Goal: Information Seeking & Learning: Learn about a topic

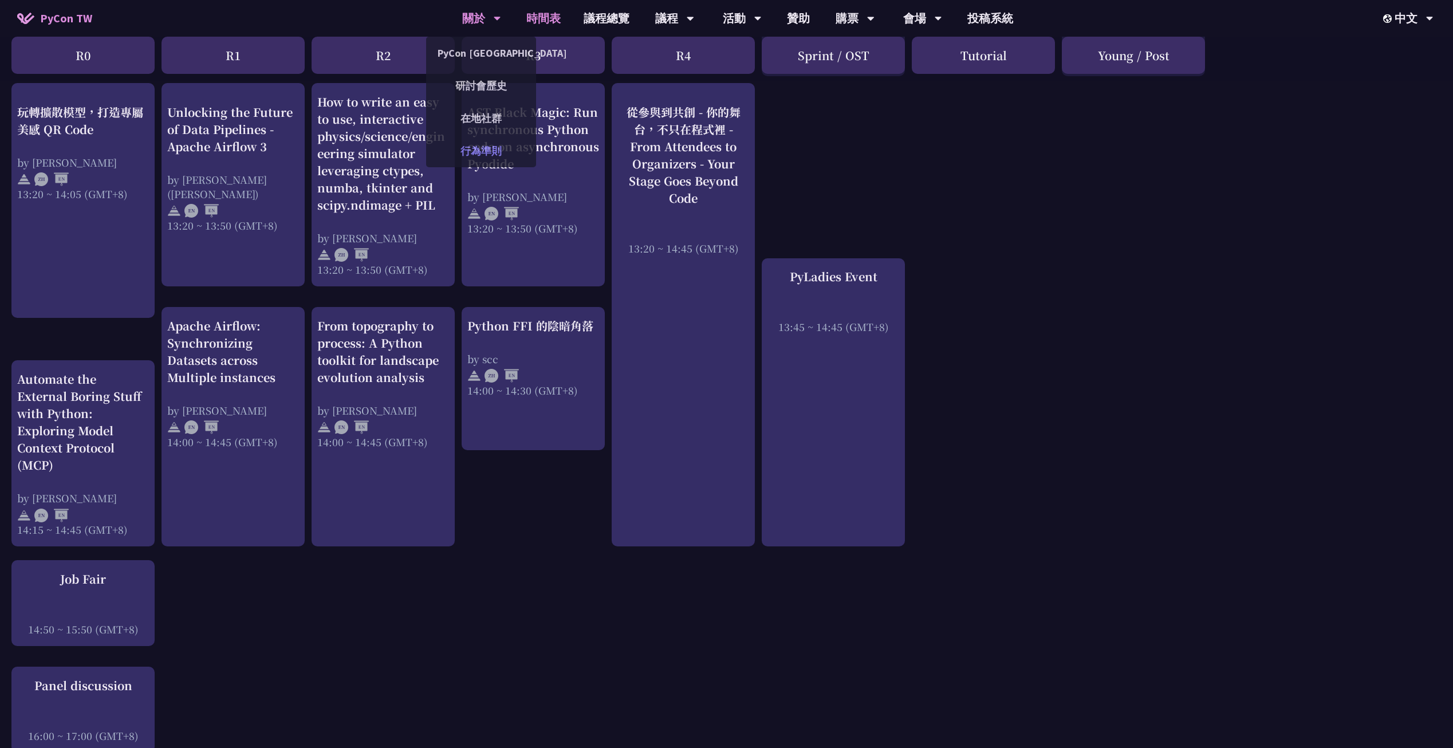
click at [476, 149] on link "行為準則" at bounding box center [481, 150] width 110 height 27
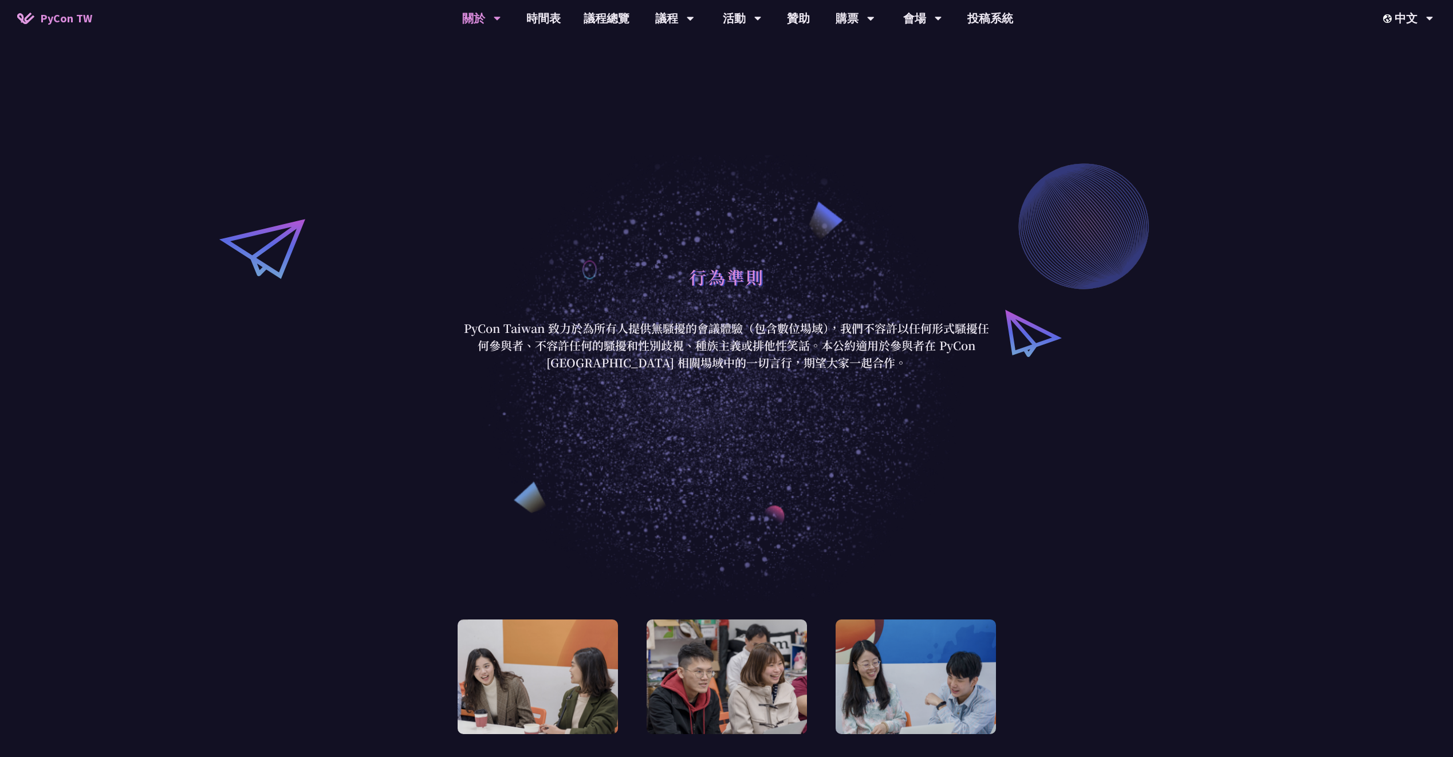
drag, startPoint x: 652, startPoint y: 242, endPoint x: 616, endPoint y: 225, distance: 40.7
click at [616, 225] on div "行為準則 PyCon Taiwan 致力於為所有人提供無騷擾的會議體驗（包含數位場域），我們不容許以任何形式騷擾任何參與者、不容許任何的騷擾和性別歧視、種族主…" at bounding box center [726, 315] width 1453 height 573
drag, startPoint x: 820, startPoint y: 242, endPoint x: 760, endPoint y: 238, distance: 60.3
click at [760, 238] on div "行為準則 PyCon Taiwan 致力於為所有人提供無騷擾的會議體驗（包含數位場域），我們不容許以任何形式騷擾任何參與者、不容許任何的騷擾和性別歧視、種族主…" at bounding box center [726, 315] width 1453 height 573
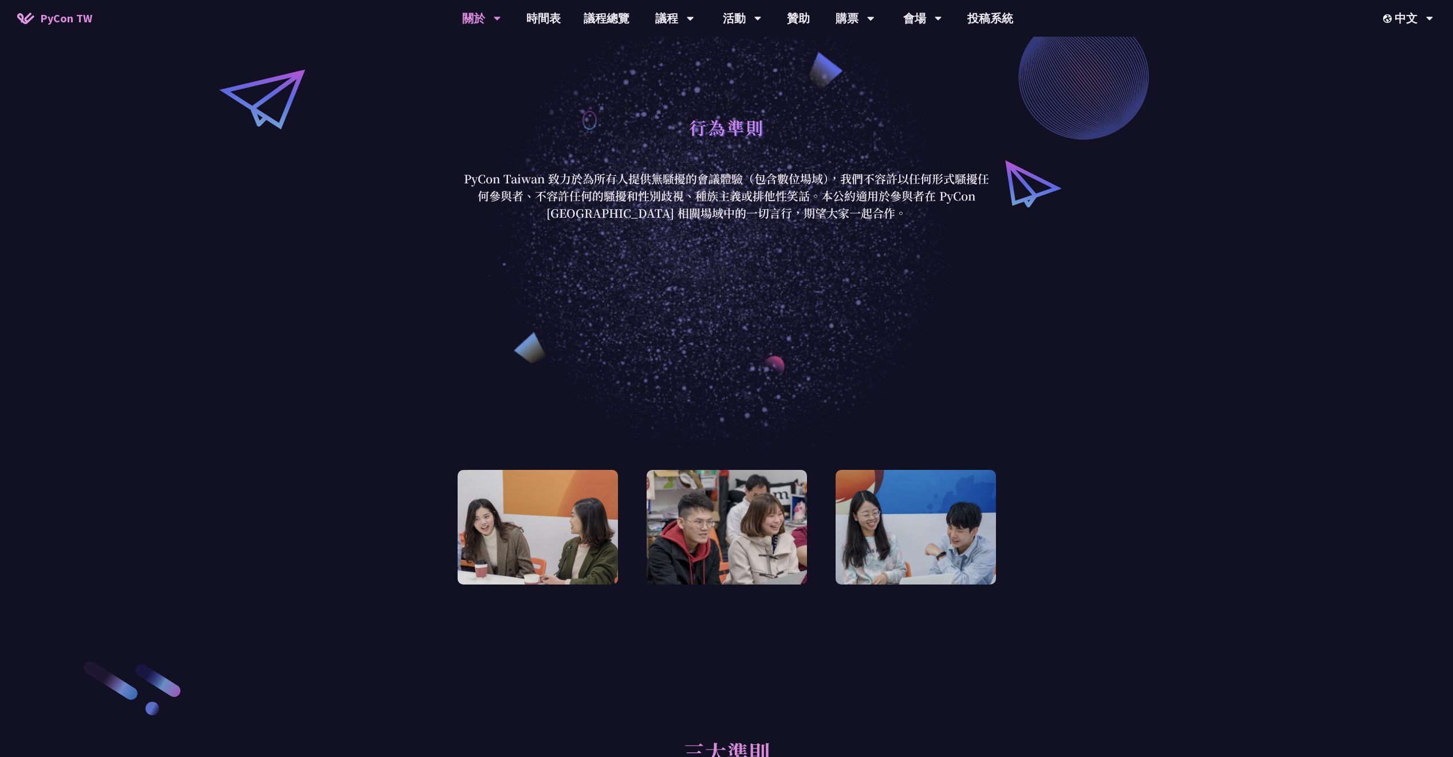
scroll to position [147, 0]
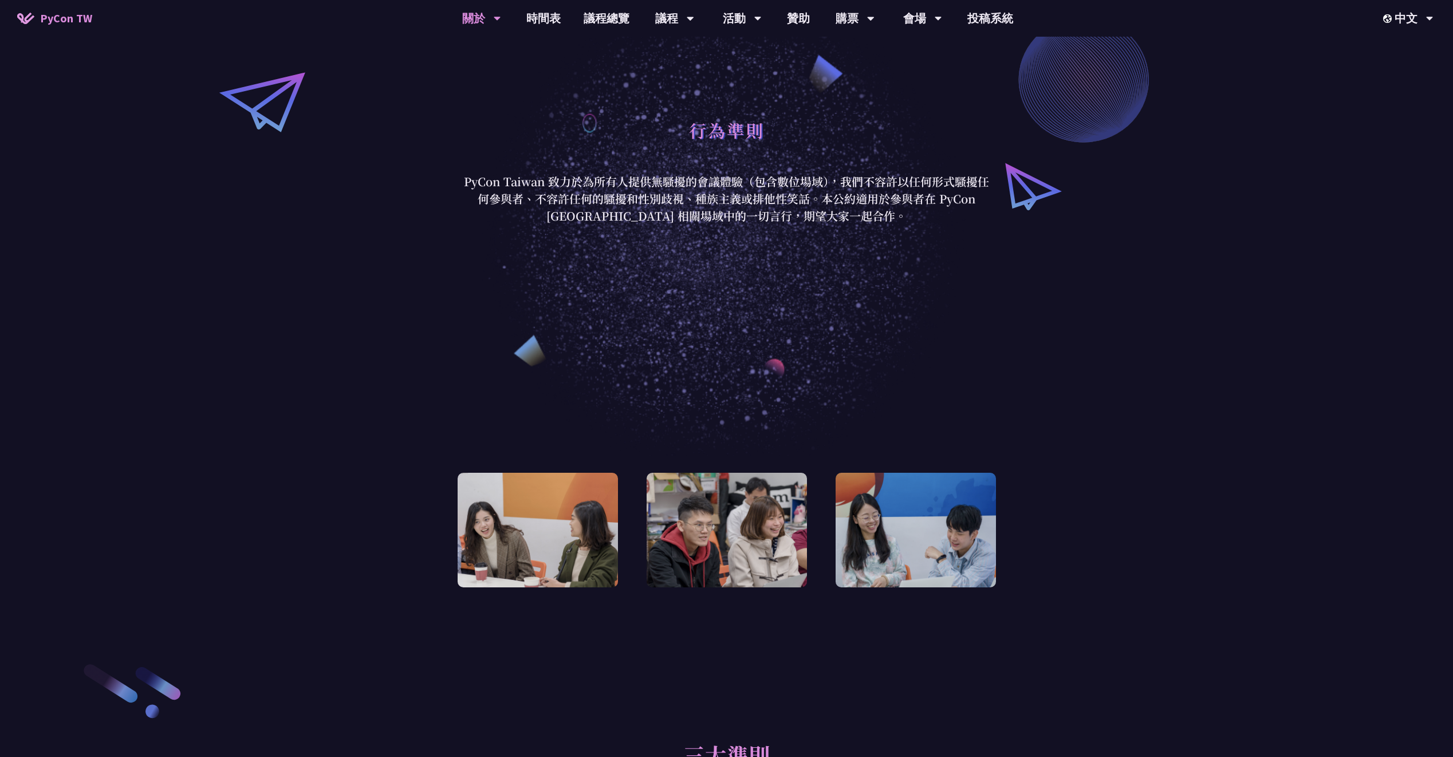
drag, startPoint x: 797, startPoint y: 327, endPoint x: 671, endPoint y: 321, distance: 126.7
click at [670, 322] on div "行為準則 PyCon Taiwan 致力於為所有人提供無騷擾的會議體驗（包含數位場域），我們不容許以任何形式騷擾任何參與者、不容許任何的騷擾和性別歧視、種族主…" at bounding box center [726, 168] width 1453 height 573
drag, startPoint x: 660, startPoint y: 196, endPoint x: 846, endPoint y: 207, distance: 185.9
click at [846, 207] on p "PyCon Taiwan 致力於為所有人提供無騷擾的會議體驗（包含數位場域），我們不容許以任何形式騷擾任何參與者、不容許任何的騷擾和性別歧視、種族主義或排他性…" at bounding box center [726, 199] width 533 height 52
click at [838, 216] on p "PyCon Taiwan 致力於為所有人提供無騷擾的會議體驗（包含數位場域），我們不容許以任何形式騷擾任何參與者、不容許任何的騷擾和性別歧視、種族主義或排他性…" at bounding box center [726, 199] width 533 height 52
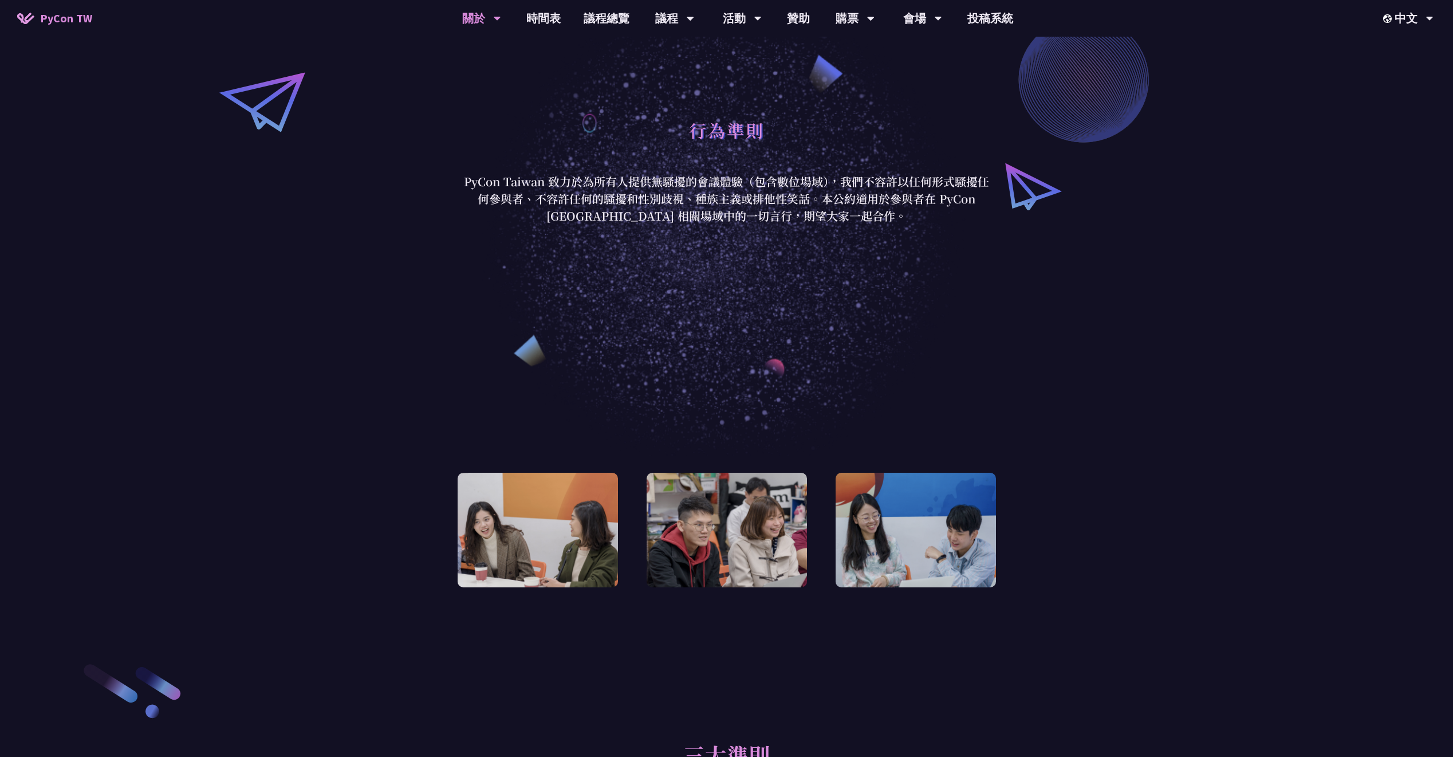
click at [836, 220] on p "PyCon Taiwan 致力於為所有人提供無騷擾的會議體驗（包含數位場域），我們不容許以任何形式騷擾任何參與者、不容許任何的騷擾和性別歧視、種族主義或排他性…" at bounding box center [726, 199] width 533 height 52
drag, startPoint x: 770, startPoint y: 215, endPoint x: 761, endPoint y: 210, distance: 10.3
click at [730, 210] on p "PyCon Taiwan 致力於為所有人提供無騷擾的會議體驗（包含數位場域），我們不容許以任何形式騷擾任何參與者、不容許任何的騷擾和性別歧視、種族主義或排他性…" at bounding box center [726, 199] width 533 height 52
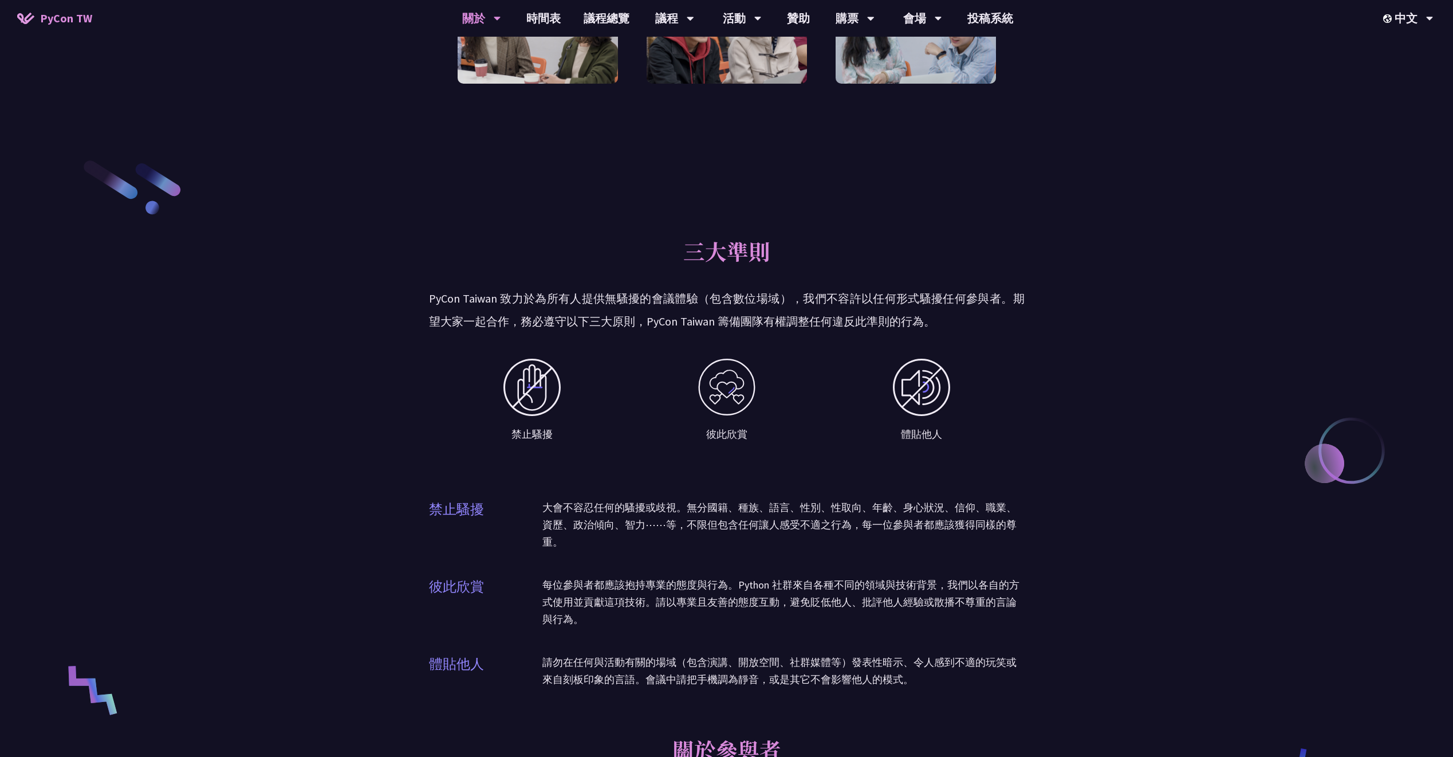
scroll to position [719, 0]
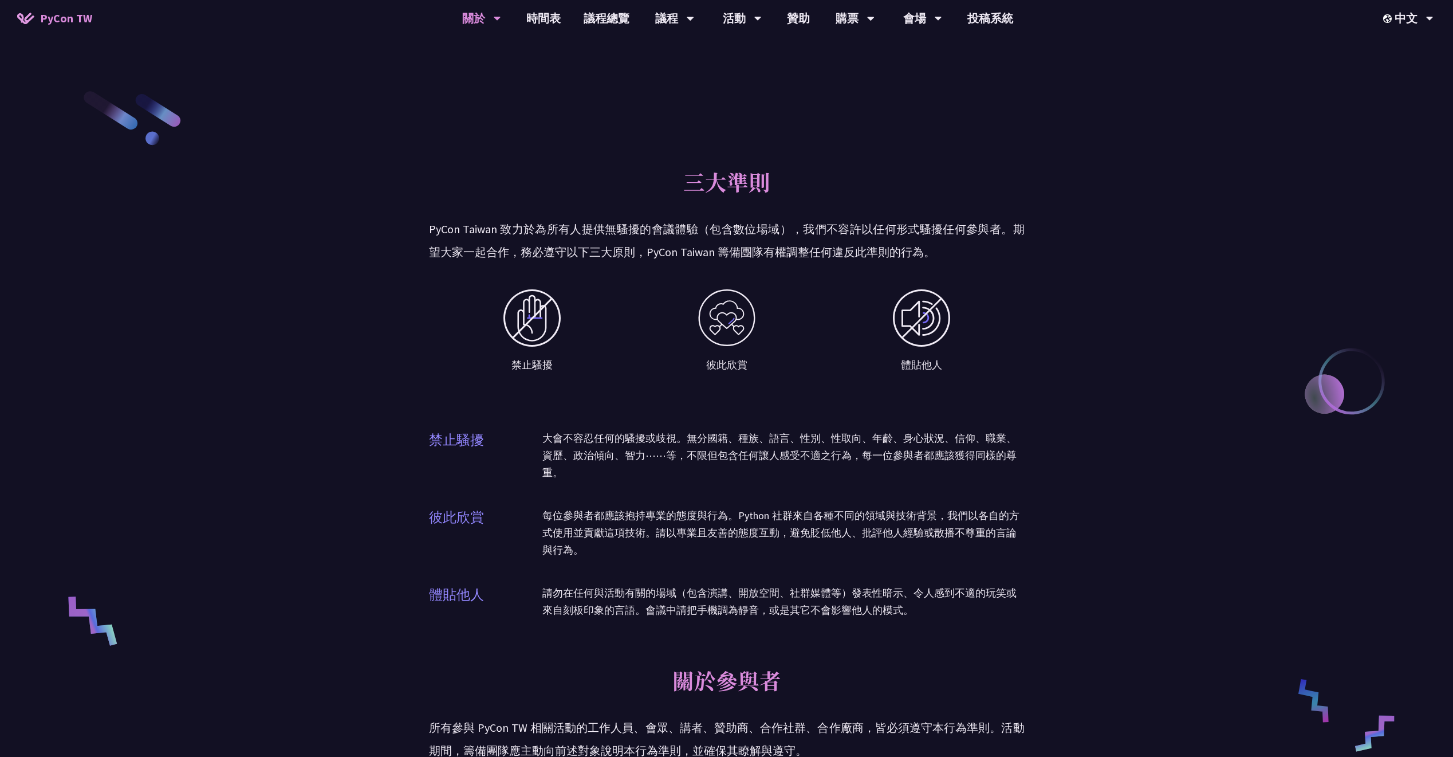
drag, startPoint x: 681, startPoint y: 160, endPoint x: 626, endPoint y: 161, distance: 55.0
click at [626, 161] on div "三大準則 PyCon Taiwan 致力於為所有人提供無騷擾的會議體驗（包含數位場域），我們不容許以任何形式騷擾任何參與者。期望大家一起合作，務必遵守以下三大…" at bounding box center [727, 395] width 596 height 498
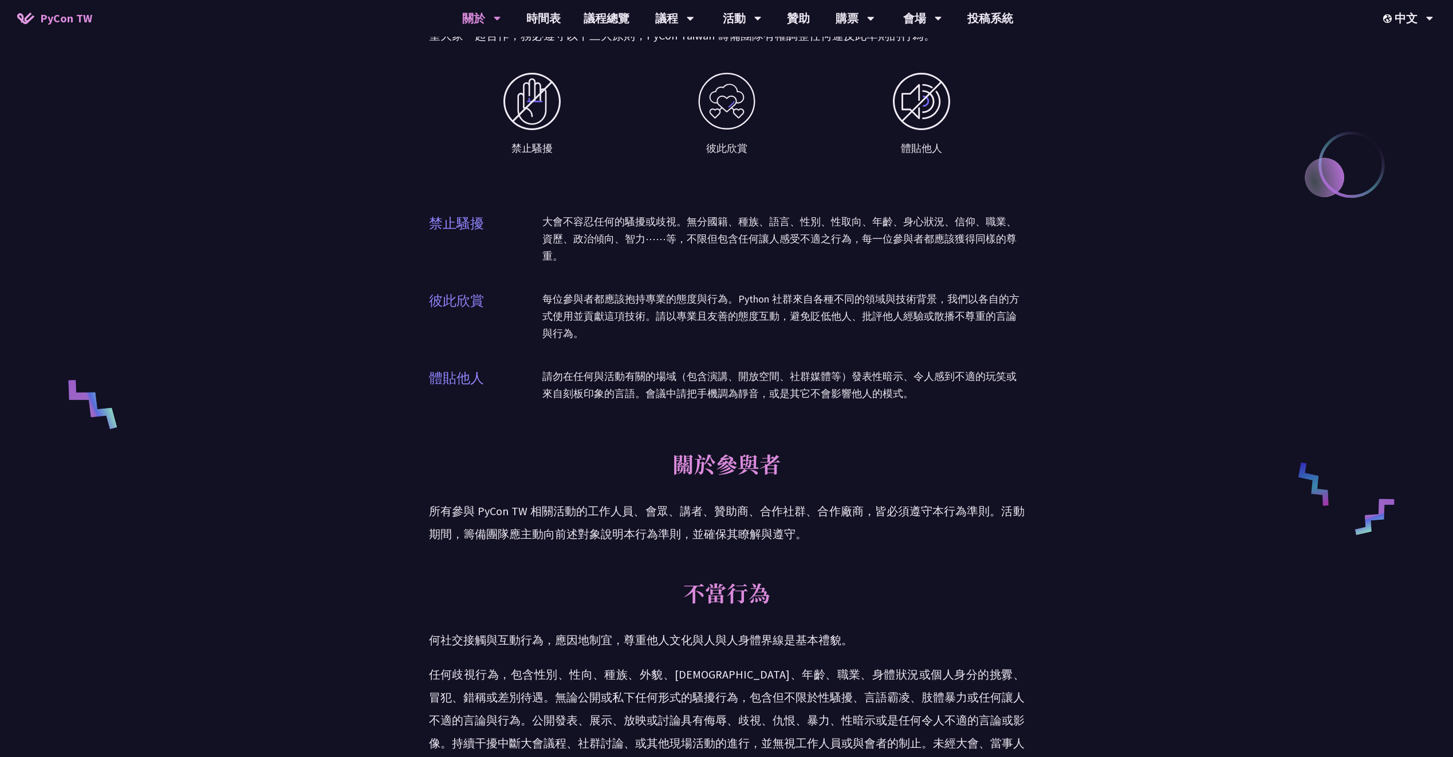
scroll to position [1022, 0]
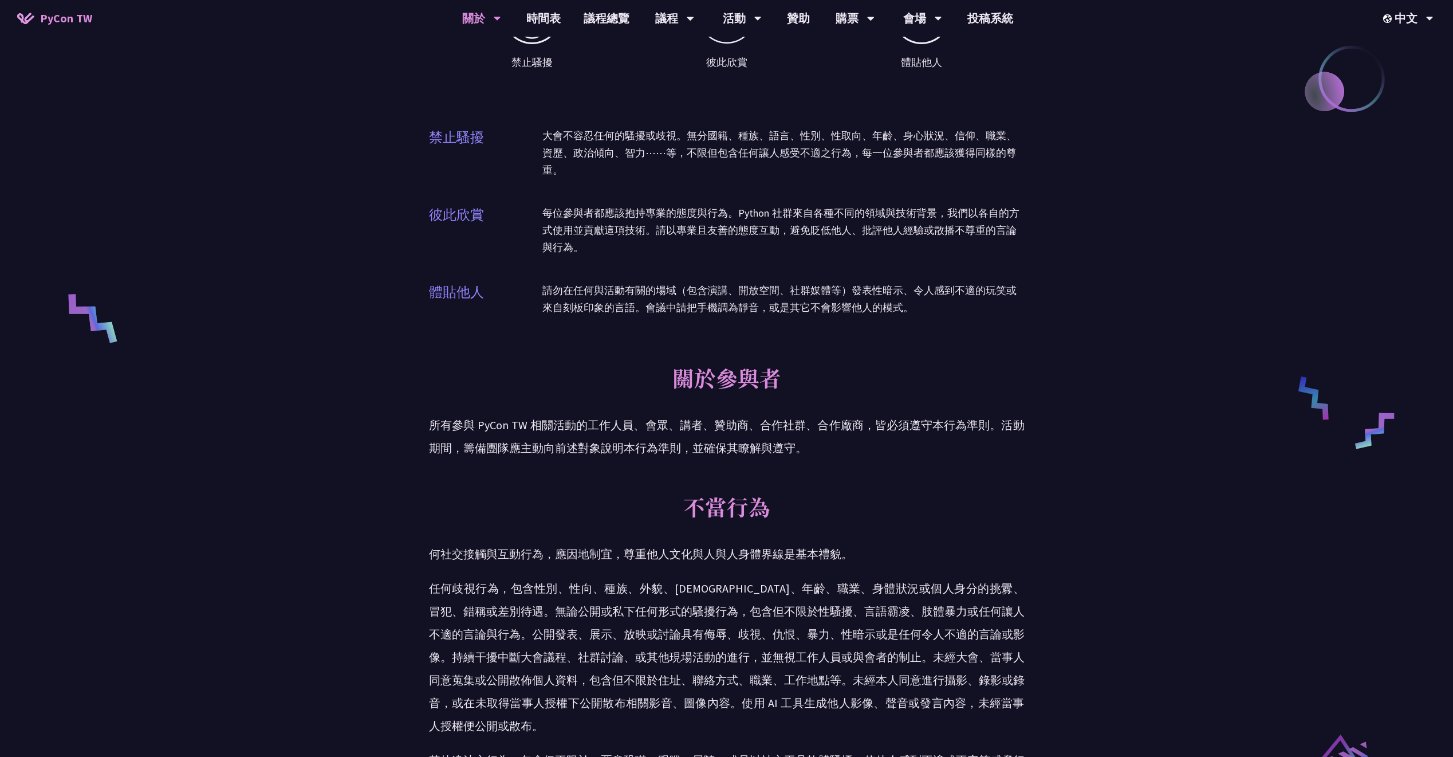
drag, startPoint x: 845, startPoint y: 85, endPoint x: 792, endPoint y: 97, distance: 55.0
click at [792, 97] on div "禁止騷擾 彼此欣賞 體貼他人" at bounding box center [727, 44] width 584 height 143
drag, startPoint x: 818, startPoint y: 131, endPoint x: 690, endPoint y: 108, distance: 130.9
click at [690, 108] on div "三大準則 PyCon Taiwan 致力於為所有人提供無騷擾的會議體驗（包含數位場域），我們不容許以任何形式騷擾任何參與者。期望大家一起合作，務必遵守以下三大…" at bounding box center [727, 93] width 596 height 498
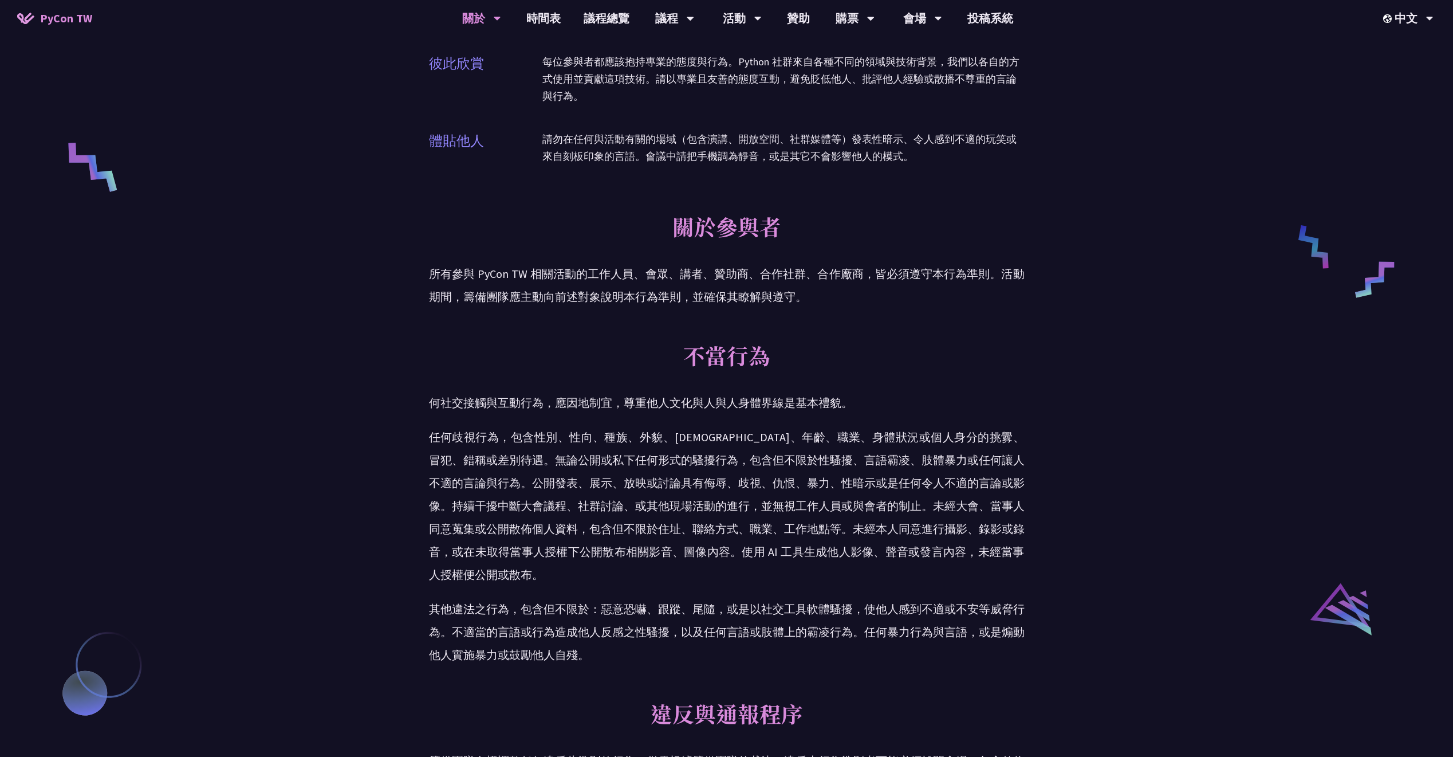
scroll to position [1205, 0]
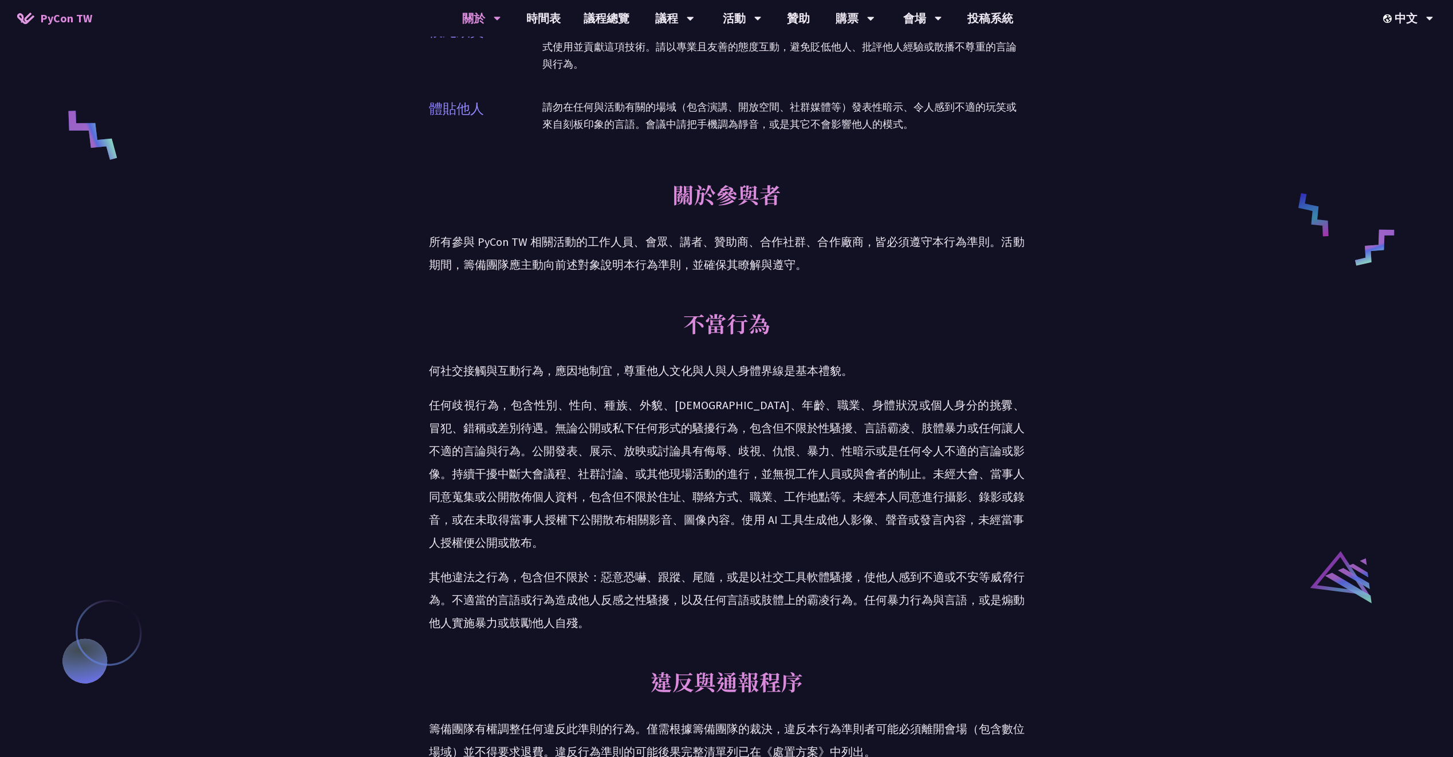
drag, startPoint x: 631, startPoint y: 53, endPoint x: 569, endPoint y: 77, distance: 66.4
click at [569, 77] on div "每位參與者都應該抱持專業的態度與行為。Python 社群來自各種不同的領域與技術背景，我們以各自的方式使用並貢獻這項技術。請以專業且友善的態度互動，避免貶低他…" at bounding box center [783, 54] width 482 height 66
drag, startPoint x: 849, startPoint y: 239, endPoint x: 777, endPoint y: 227, distance: 73.2
click at [776, 228] on div "關於參與者 所有參與 PyCon TW 相關活動的工作人員、會眾、講者、贊助商、合作社群、合作廠商，皆必須遵守本行為準則。活動期間，籌備團隊應主動向前述對象說…" at bounding box center [727, 223] width 596 height 129
drag, startPoint x: 794, startPoint y: 222, endPoint x: 775, endPoint y: 219, distance: 18.6
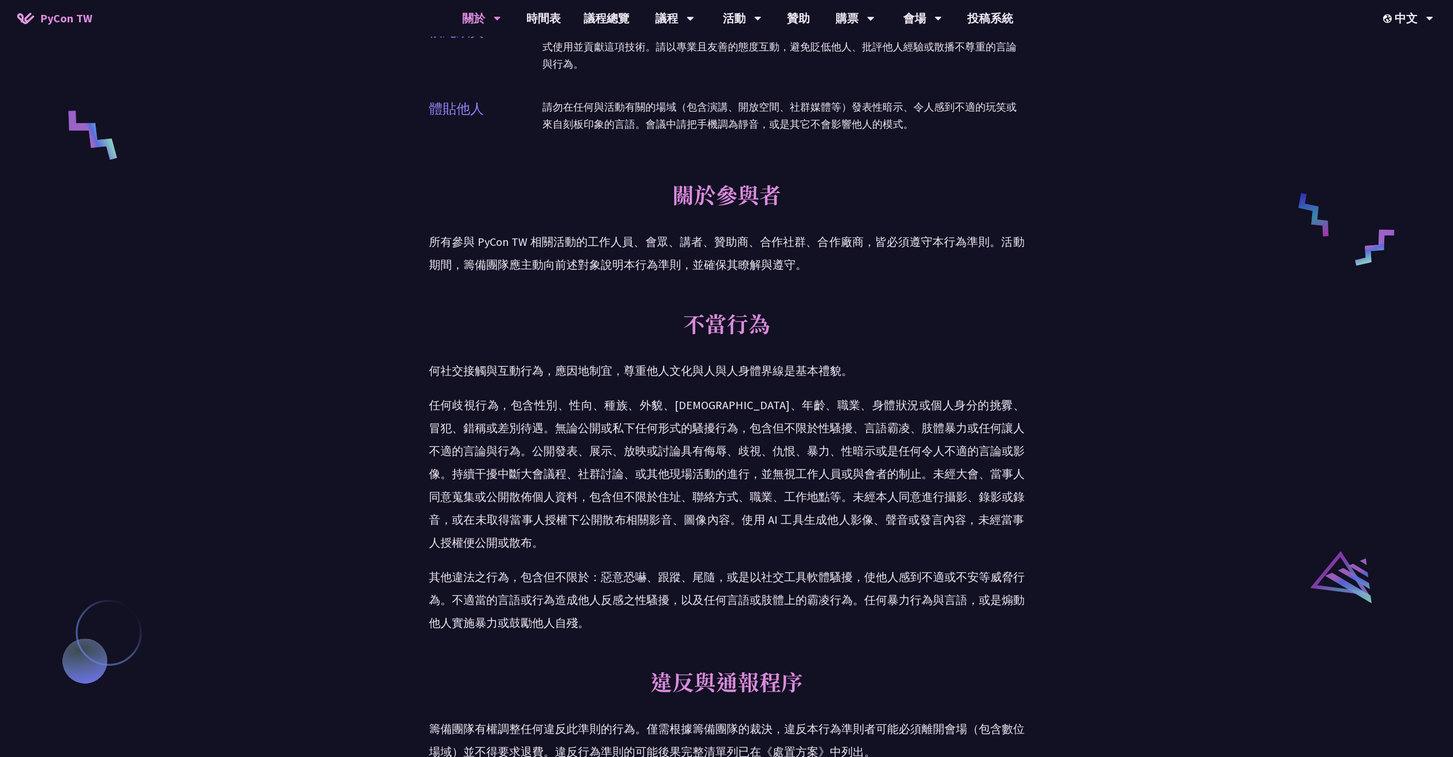
click at [775, 219] on div "關於參與者 所有參與 PyCon TW 相關活動的工作人員、會眾、講者、贊助商、合作社群、合作廠商，皆必須遵守本行為準則。活動期間，籌備團隊應主動向前述對象說…" at bounding box center [727, 223] width 596 height 129
drag, startPoint x: 631, startPoint y: 149, endPoint x: 578, endPoint y: 163, distance: 54.5
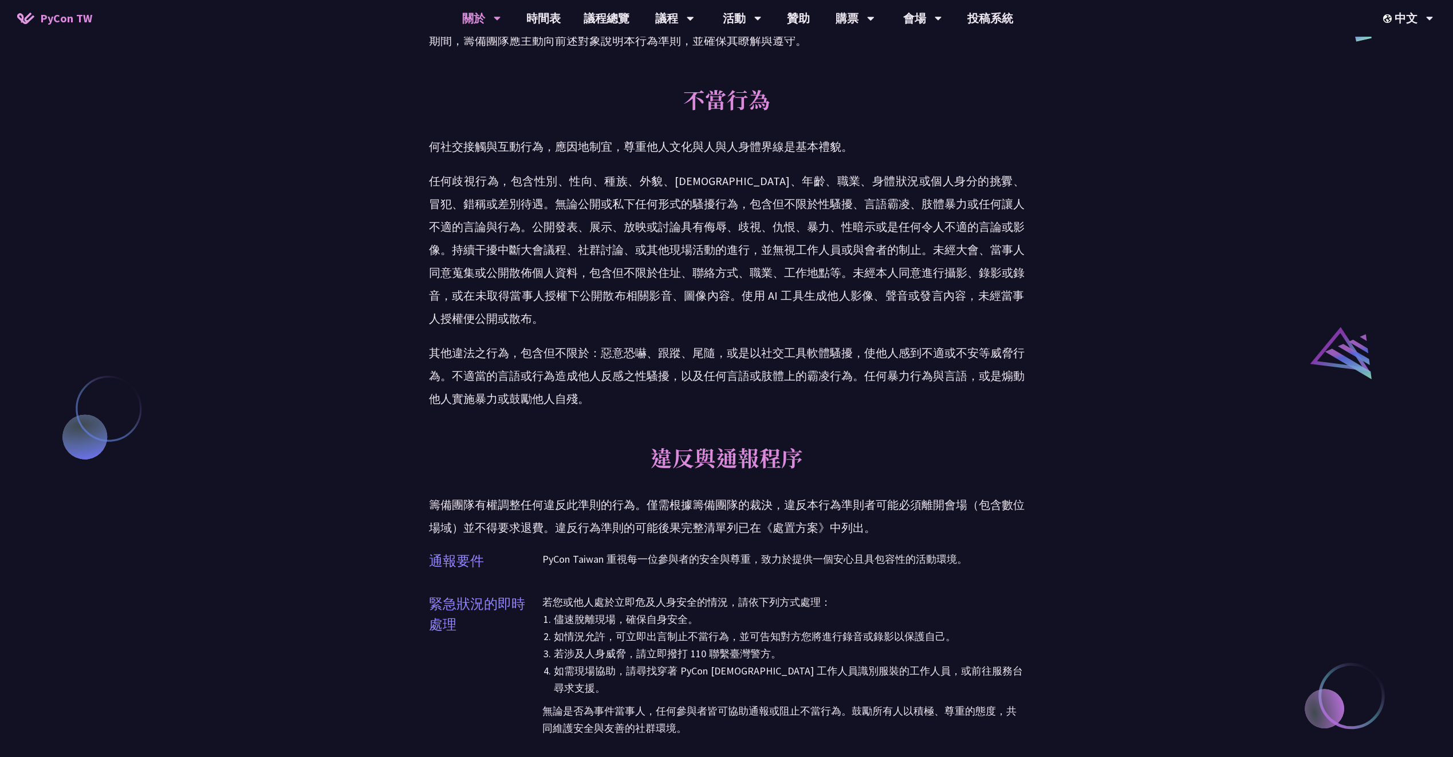
scroll to position [1452, 0]
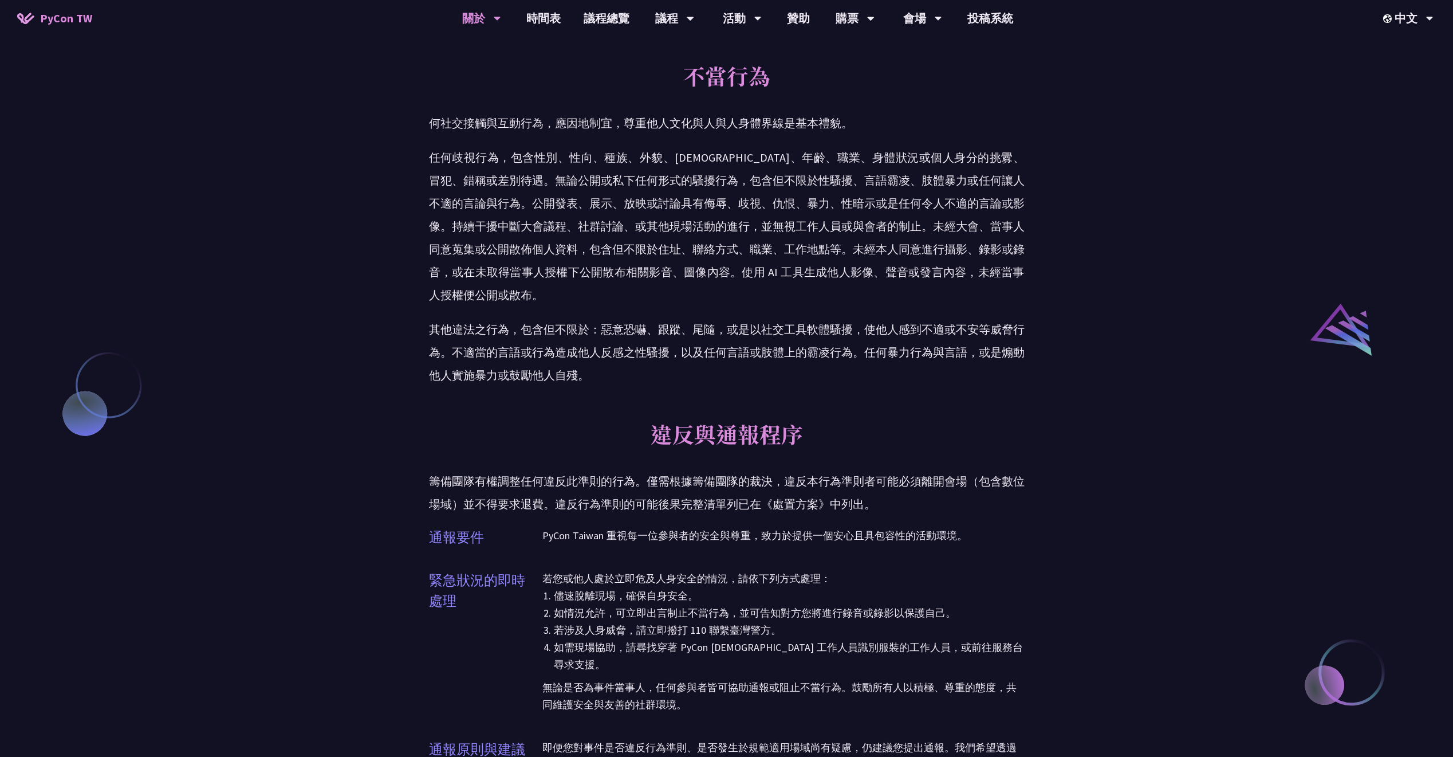
drag, startPoint x: 429, startPoint y: 154, endPoint x: 884, endPoint y: 302, distance: 478.3
click at [884, 302] on p "任何歧視行為，包含性別、性向、種族、外貌、宗教、年齡、職業、身體狀況或個人身分的挑釁、冒犯、錯稱或差別待遇。無論公開或私下任何形式的騷擾行為，包含但不限於性騷…" at bounding box center [727, 226] width 596 height 160
click at [876, 317] on div "不當行為 何社交接觸與互動行為，應因地制宜，尊重他人文化與人與人身體界線是基本禮貌。 其他違法之行為，包含但不限於：惡意恐嚇、跟蹤、尾隨，或是以社交工具軟體騷…" at bounding box center [727, 219] width 596 height 358
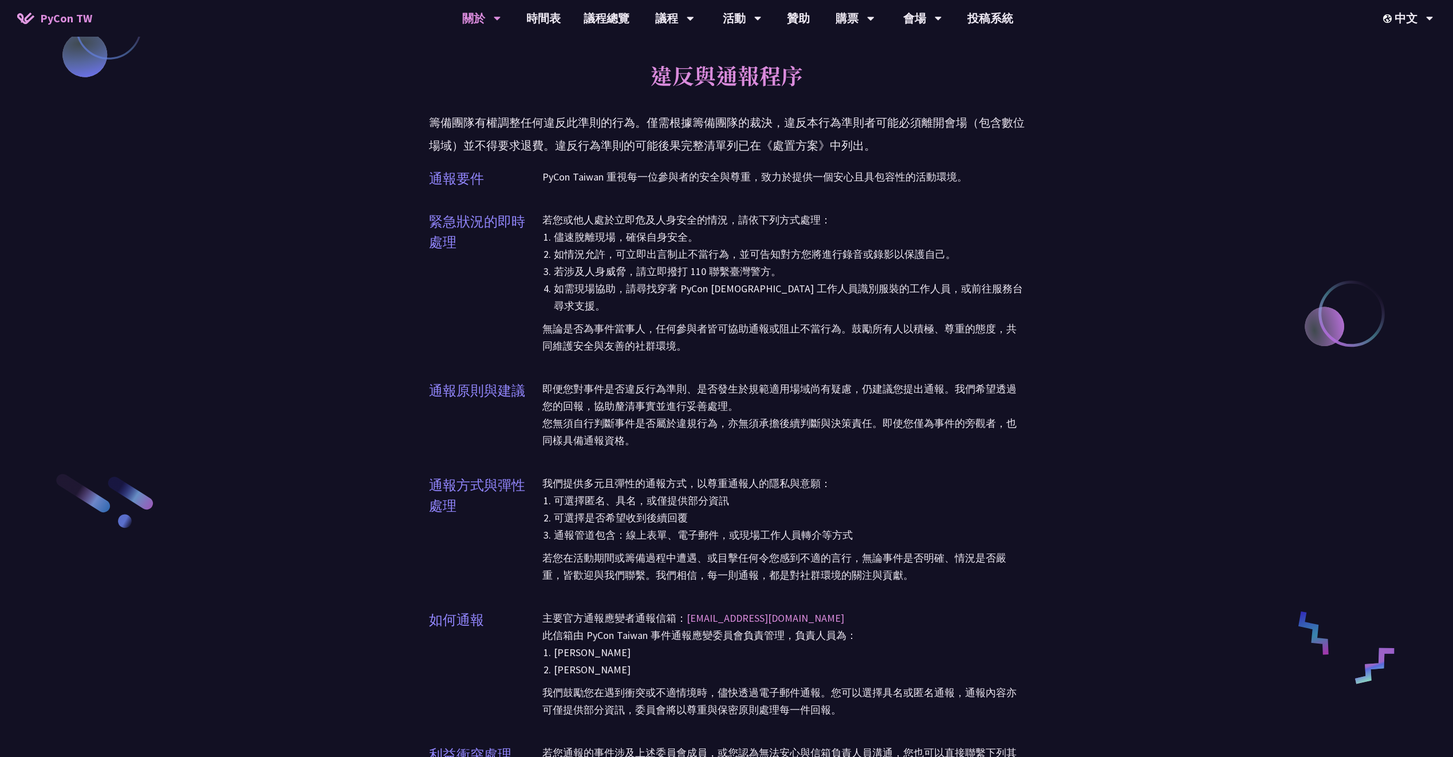
scroll to position [1865, 0]
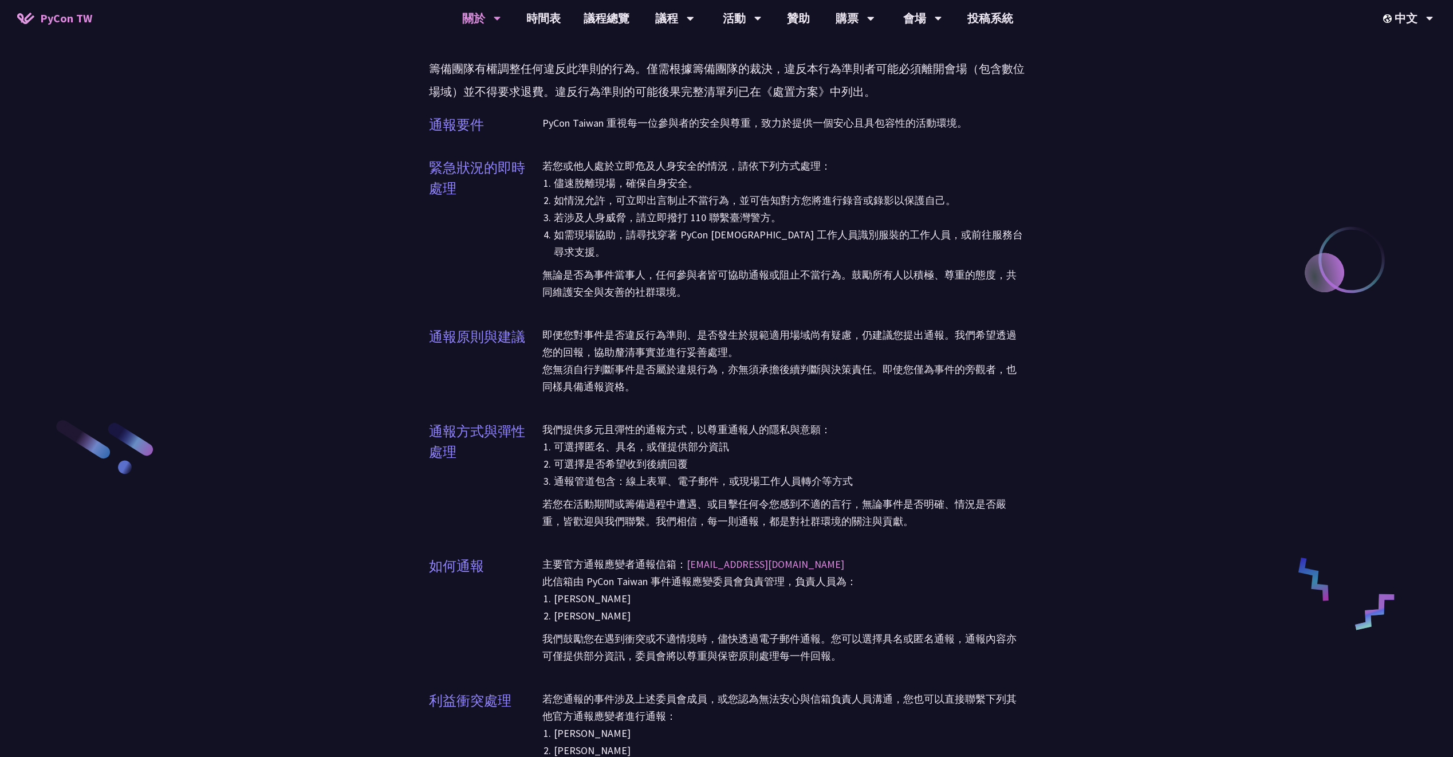
drag, startPoint x: 589, startPoint y: 295, endPoint x: 533, endPoint y: 294, distance: 56.7
click at [533, 294] on div "緊急狀況的即時處理 若您或他人處於立即危及人身安全的情況，請依下列方式處理： 儘速脫離現場，確保自身安全。 如情況允許，可立即出言制止不當行為，並可告知對方您…" at bounding box center [727, 237] width 596 height 158
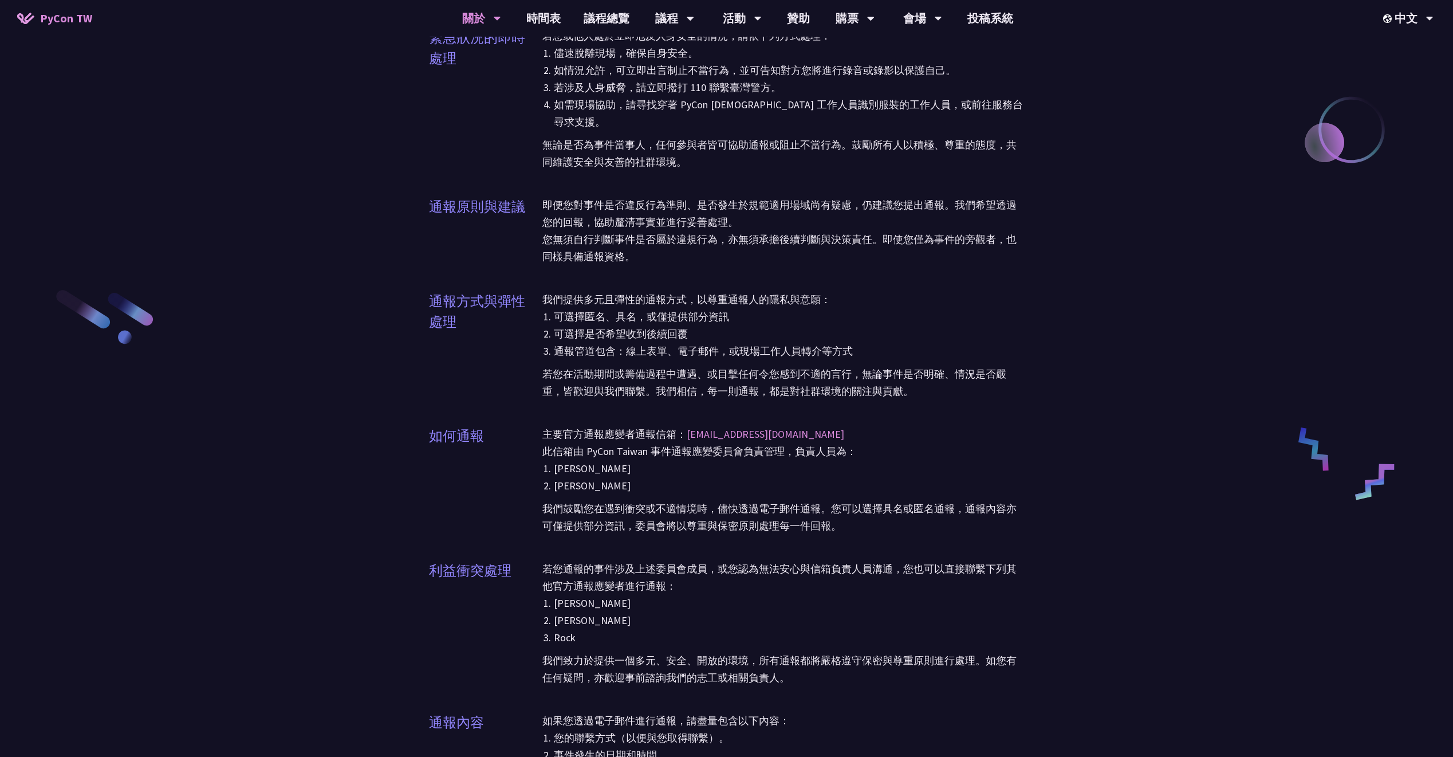
scroll to position [2025, 0]
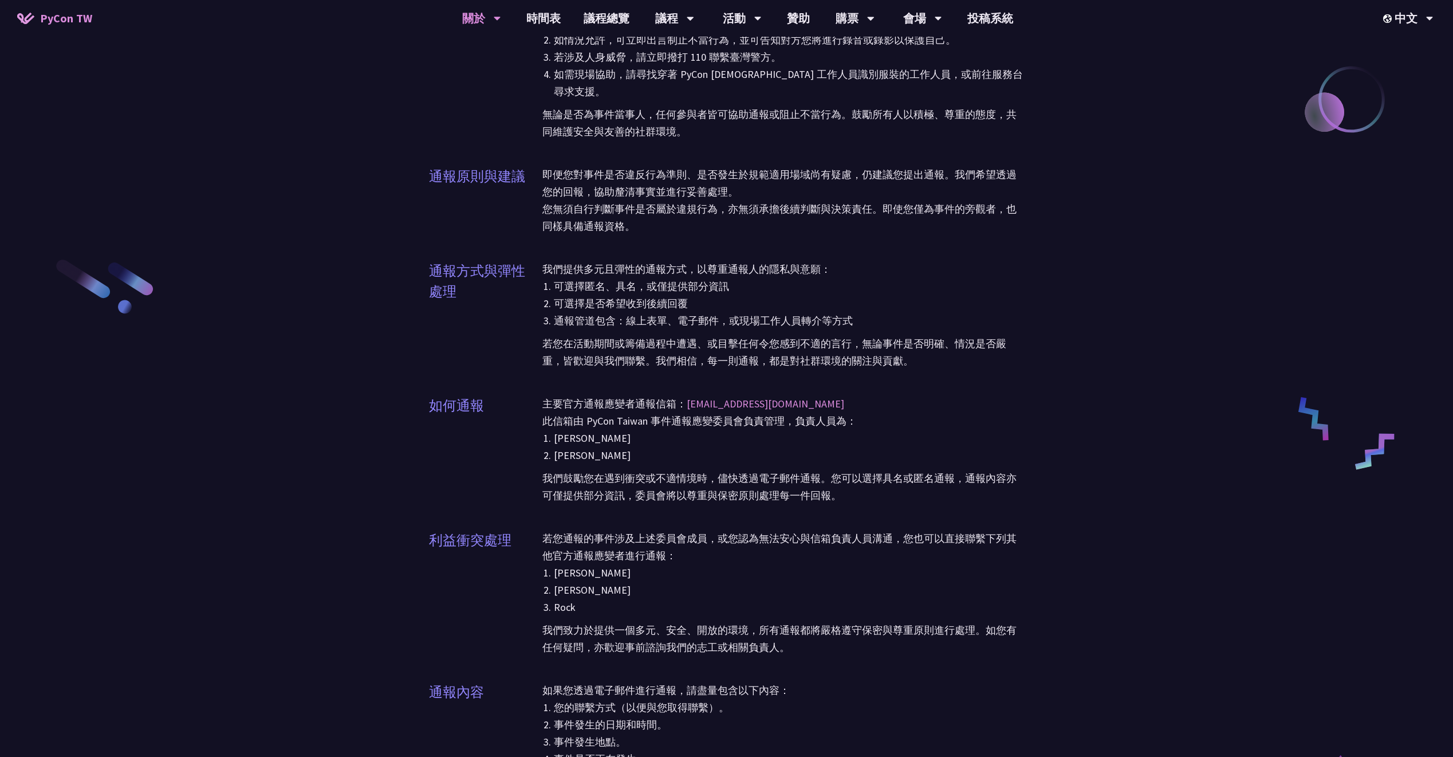
drag, startPoint x: 672, startPoint y: 153, endPoint x: 639, endPoint y: 151, distance: 33.3
click at [628, 166] on p "即便您對事件是否違反行為準則、是否發生於規範適用場域尚有疑慮，仍建議您提出通報。我們希望透過您的回報，協助釐清事實並進行妥善處理。" at bounding box center [783, 183] width 482 height 34
drag, startPoint x: 638, startPoint y: 144, endPoint x: 649, endPoint y: 141, distance: 11.1
drag, startPoint x: 769, startPoint y: 121, endPoint x: 686, endPoint y: 119, distance: 83.1
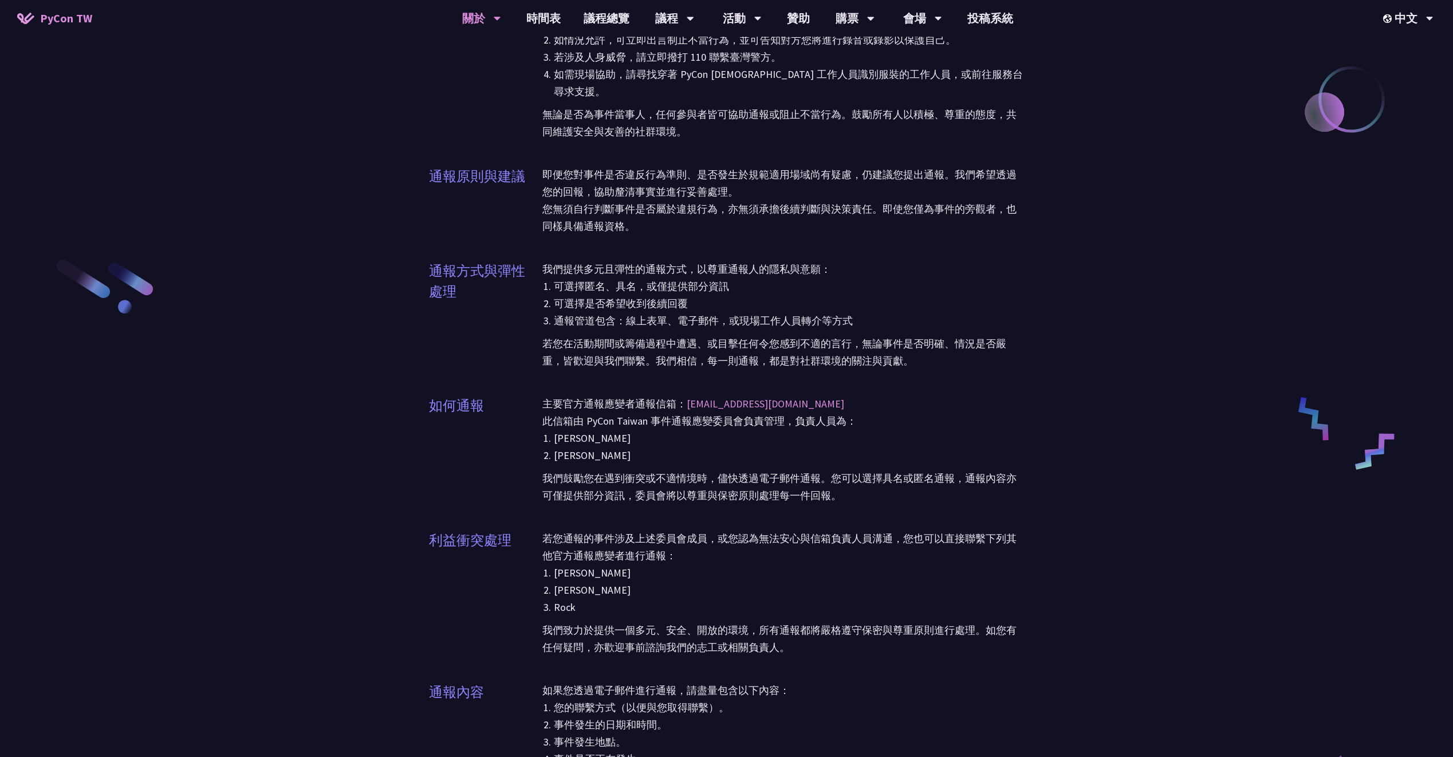
click at [615, 119] on p "無論是否為事件當事人，任何參與者皆可協助通報或阻止不當行為。鼓勵所有人以積極、尊重的態度，共同維護安全與友善的社群環境。" at bounding box center [783, 120] width 482 height 40
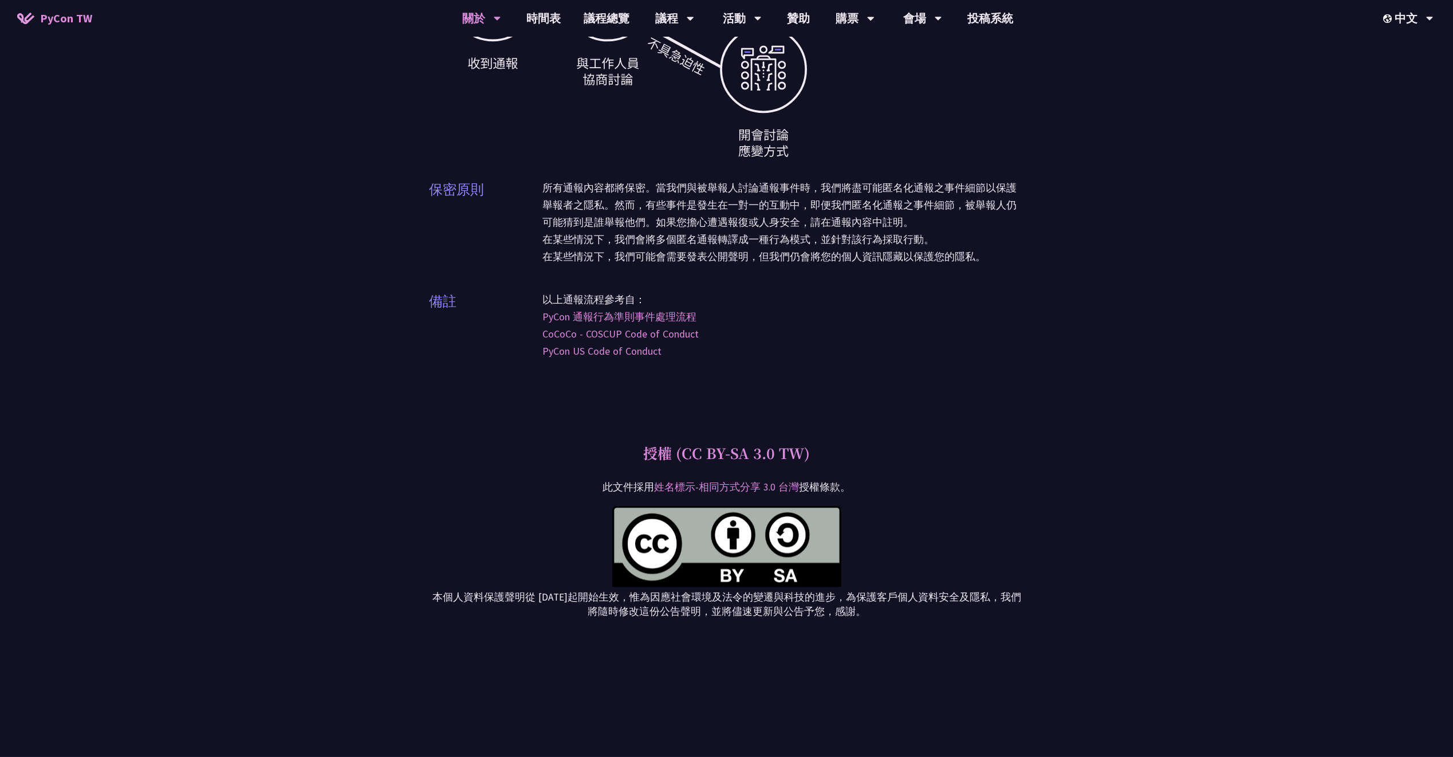
scroll to position [3436, 0]
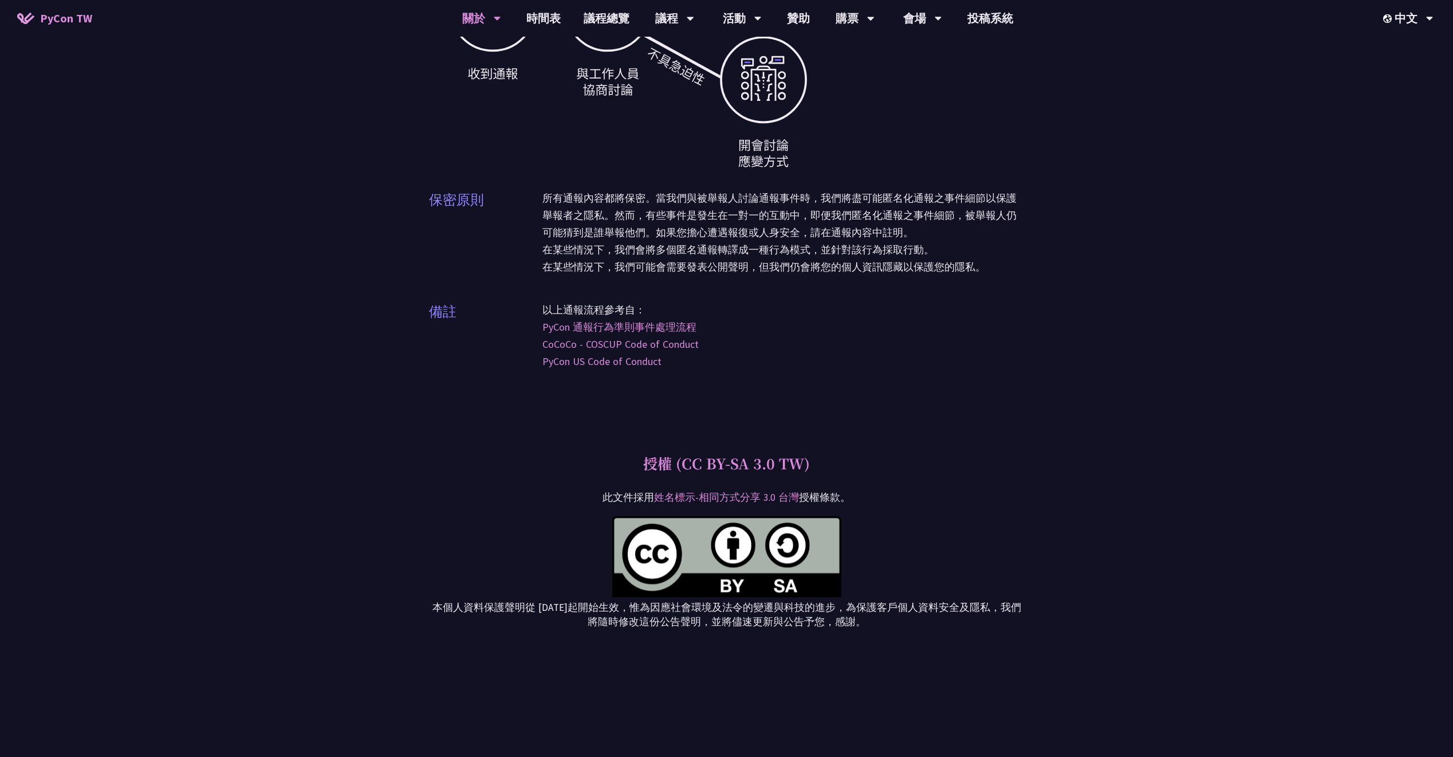
drag, startPoint x: 857, startPoint y: 128, endPoint x: 755, endPoint y: 123, distance: 102.1
click at [755, 123] on div at bounding box center [727, 32] width 556 height 275
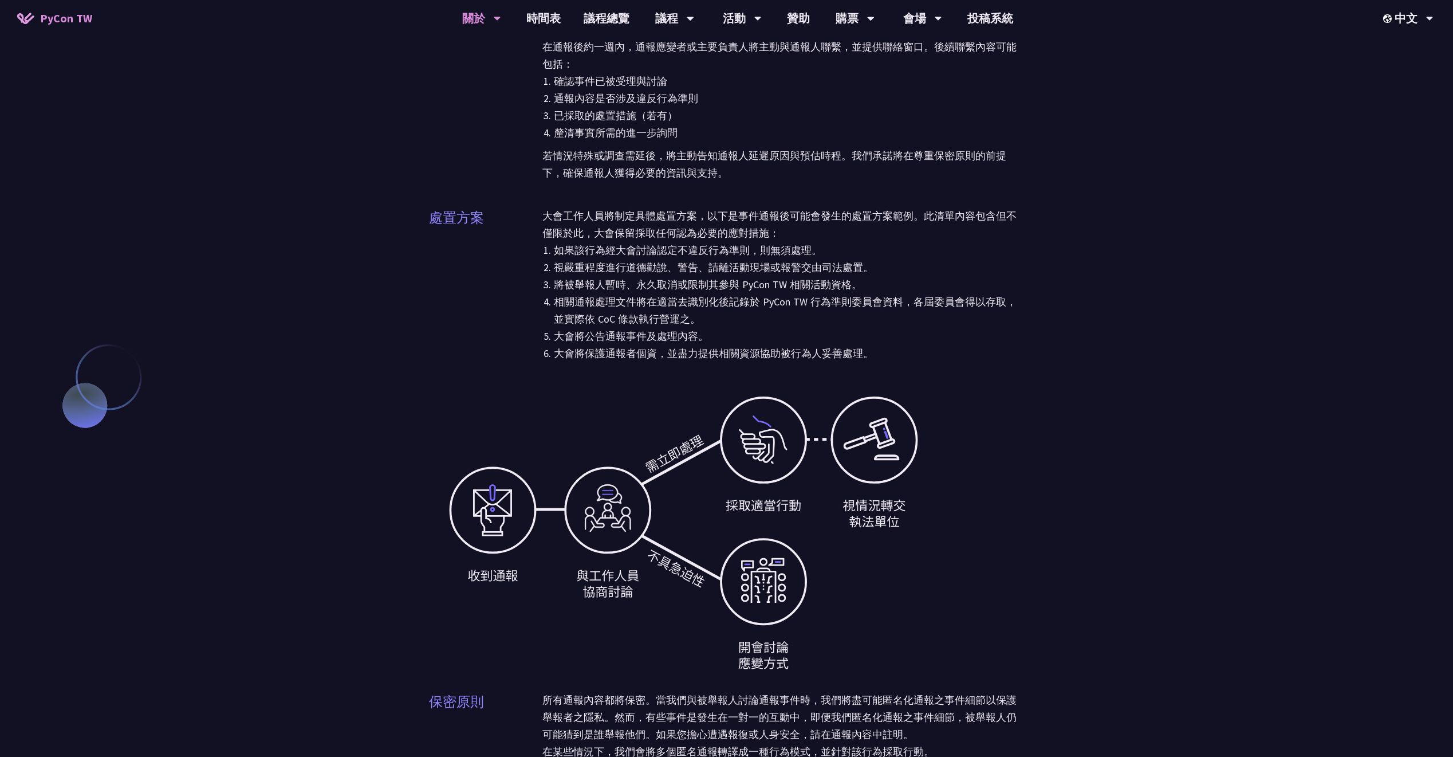
scroll to position [2845, 0]
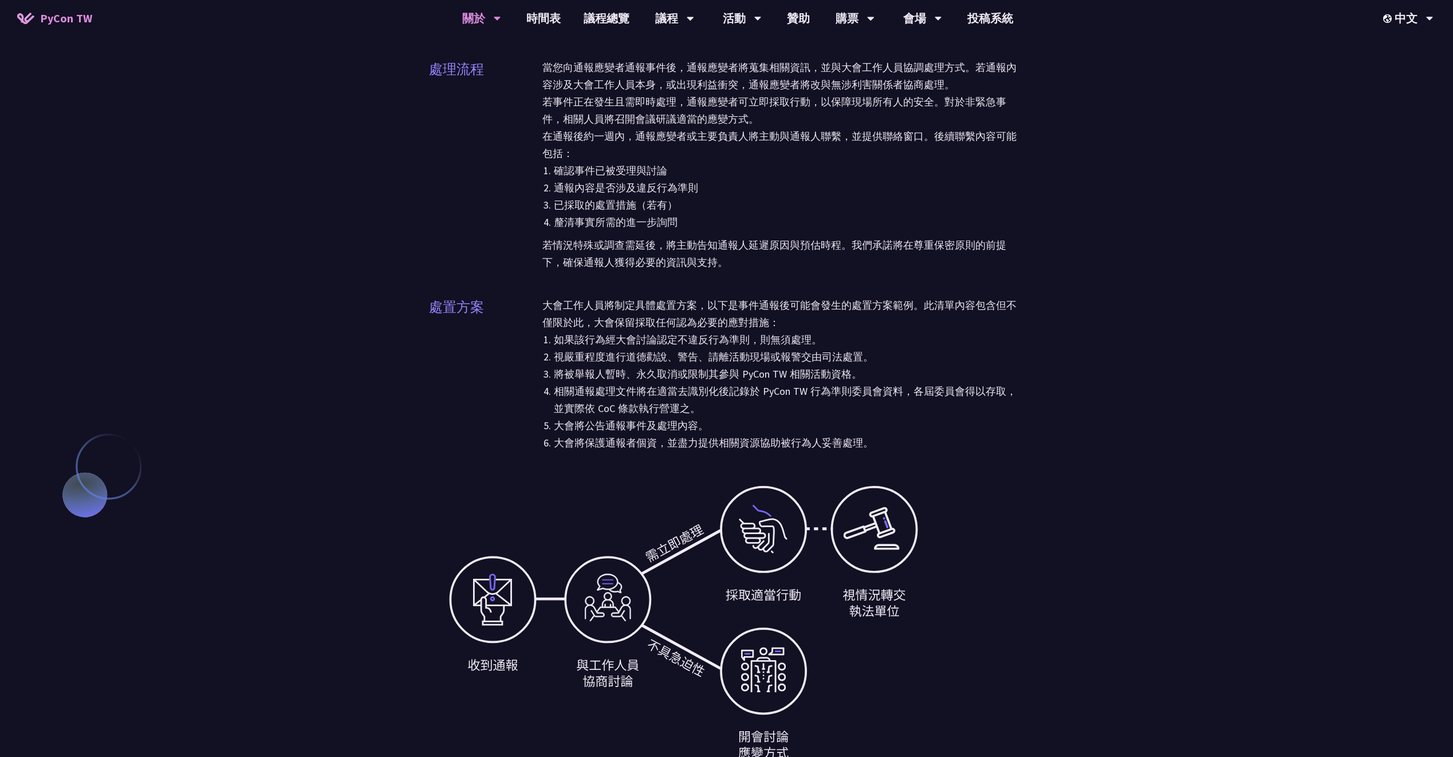
drag, startPoint x: 679, startPoint y: 169, endPoint x: 623, endPoint y: 178, distance: 56.8
click at [623, 179] on li "通報內容是否涉及違反行為準則" at bounding box center [789, 187] width 471 height 17
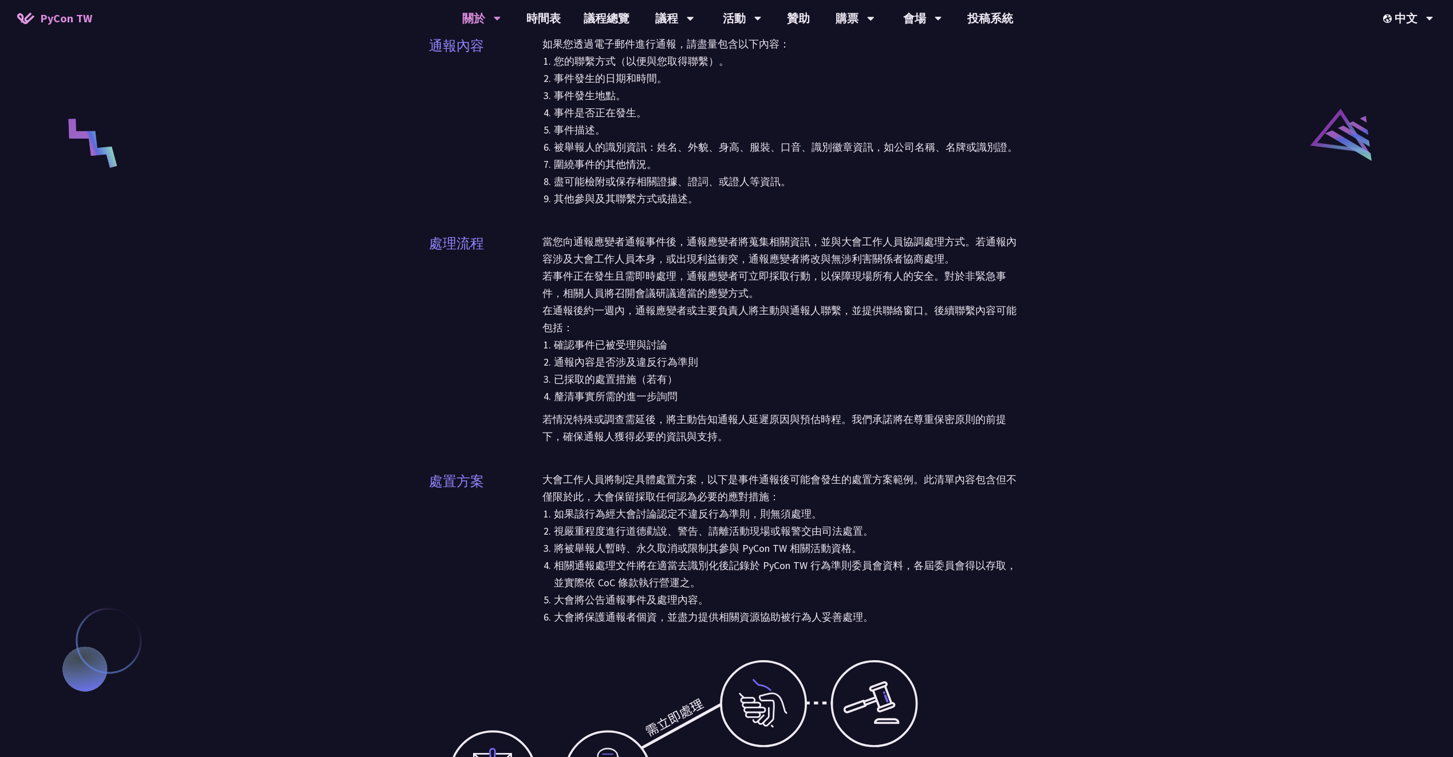
scroll to position [2534, 0]
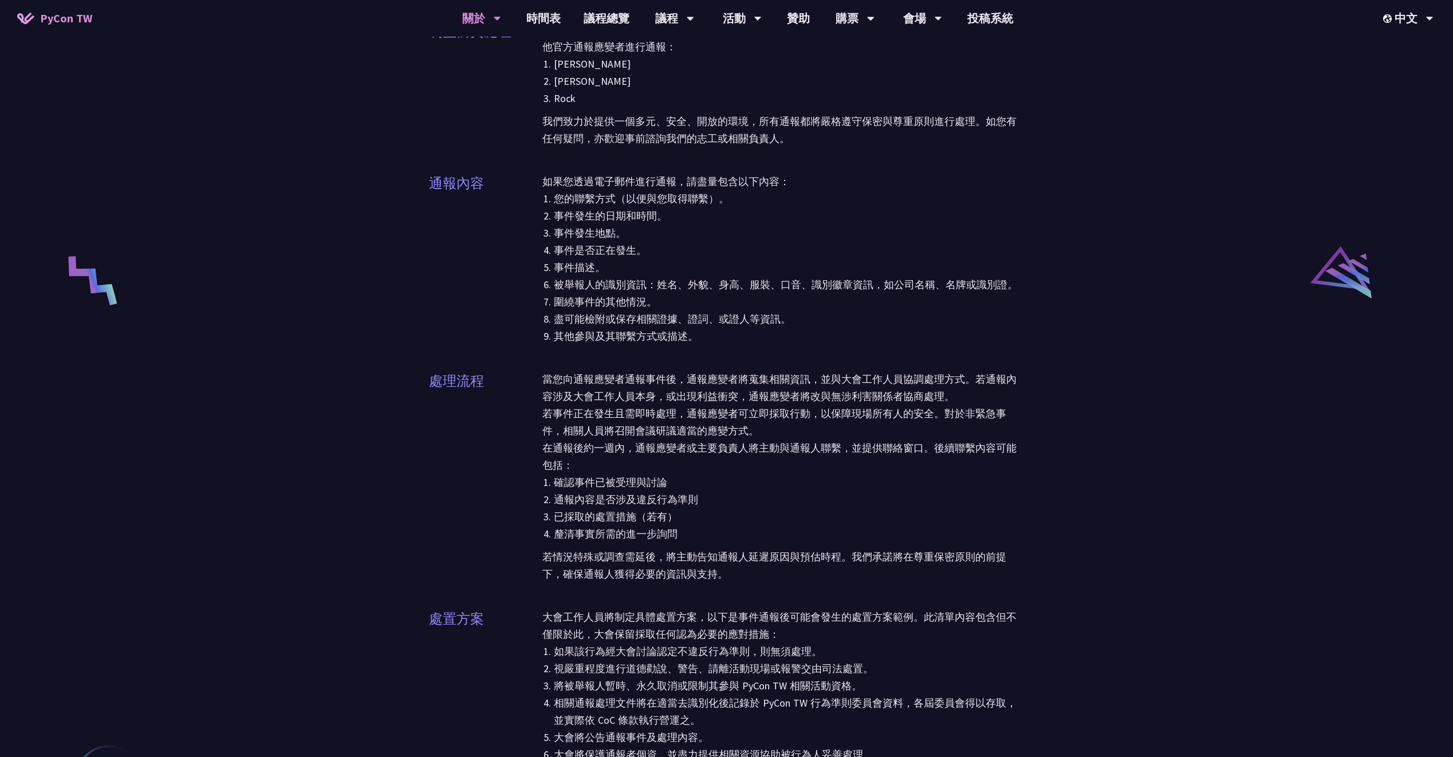
drag, startPoint x: 656, startPoint y: 97, endPoint x: 810, endPoint y: 110, distance: 154.6
click at [630, 107] on p "我們致力於提供一個多元、安全、開放的環境，所有通報都將嚴格遵守保密與尊重原則進行處理。如您有任何疑問，亦歡迎事前諮詢我們的志工或相關負責人。" at bounding box center [783, 127] width 482 height 40
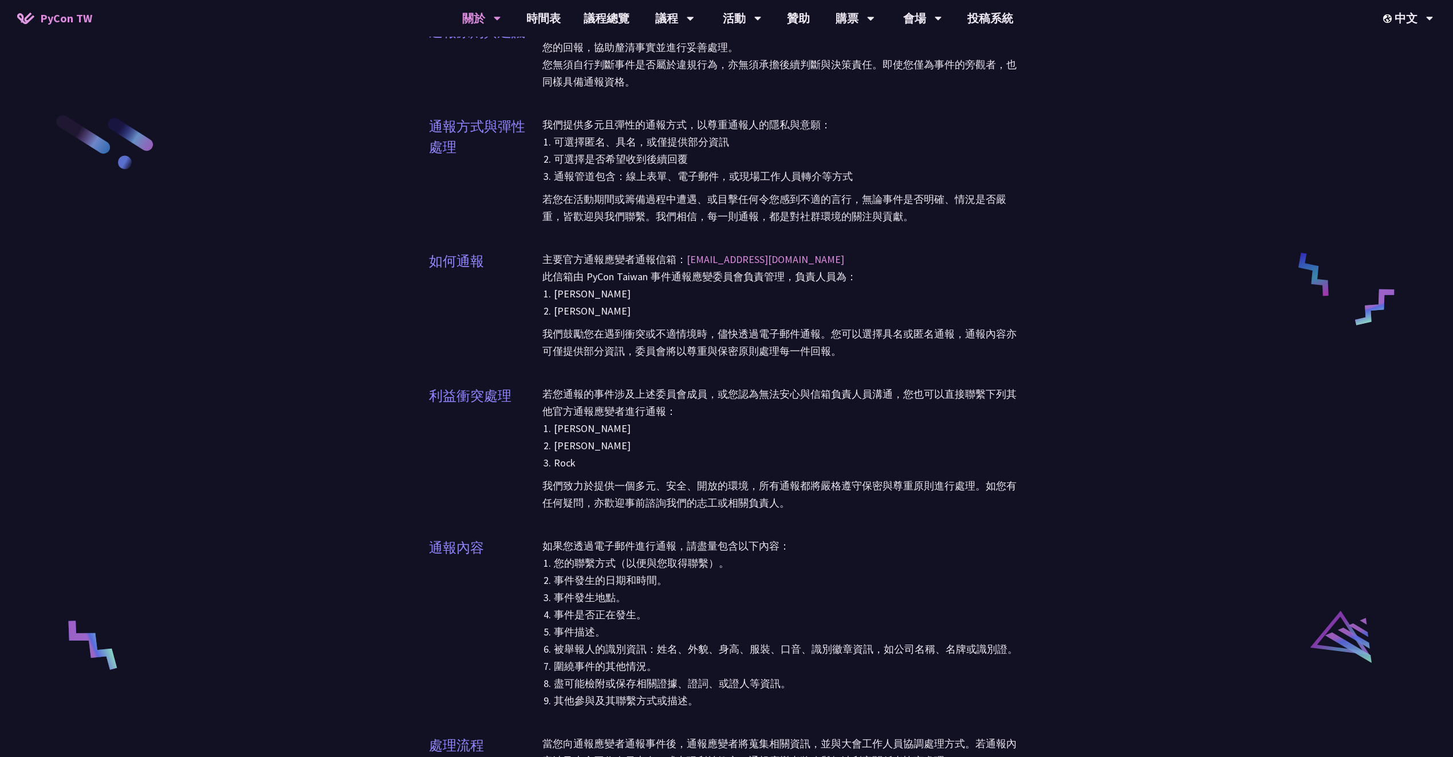
scroll to position [2144, 0]
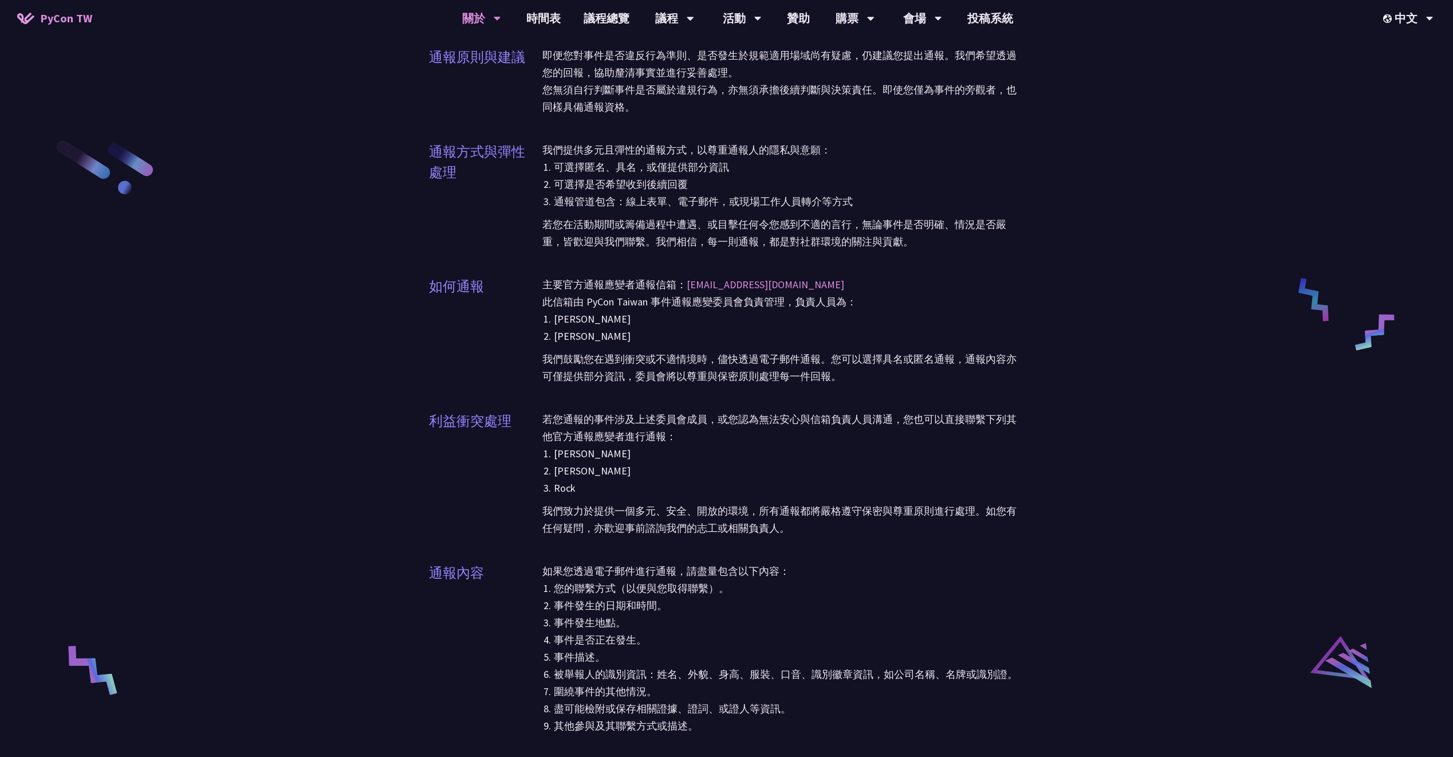
drag, startPoint x: 574, startPoint y: 110, endPoint x: 565, endPoint y: 112, distance: 8.9
click at [565, 112] on div "即便您對事件是否違反行為準則、是否發生於規範適用場域尚有疑慮，仍建議您提出通報。我們希望透過您的回報，協助釐清事實並進行妥善處理。 您無須自行判斷事件是否屬於…" at bounding box center [783, 88] width 482 height 83
click at [538, 92] on div "通報原則與建議 即便您對事件是否違反行為準則、是否發生於規範適用場域尚有疑慮，仍建議您提出通報。我們希望透過您的回報，協助釐清事實並進行妥善處理。 您無須自行…" at bounding box center [727, 88] width 596 height 83
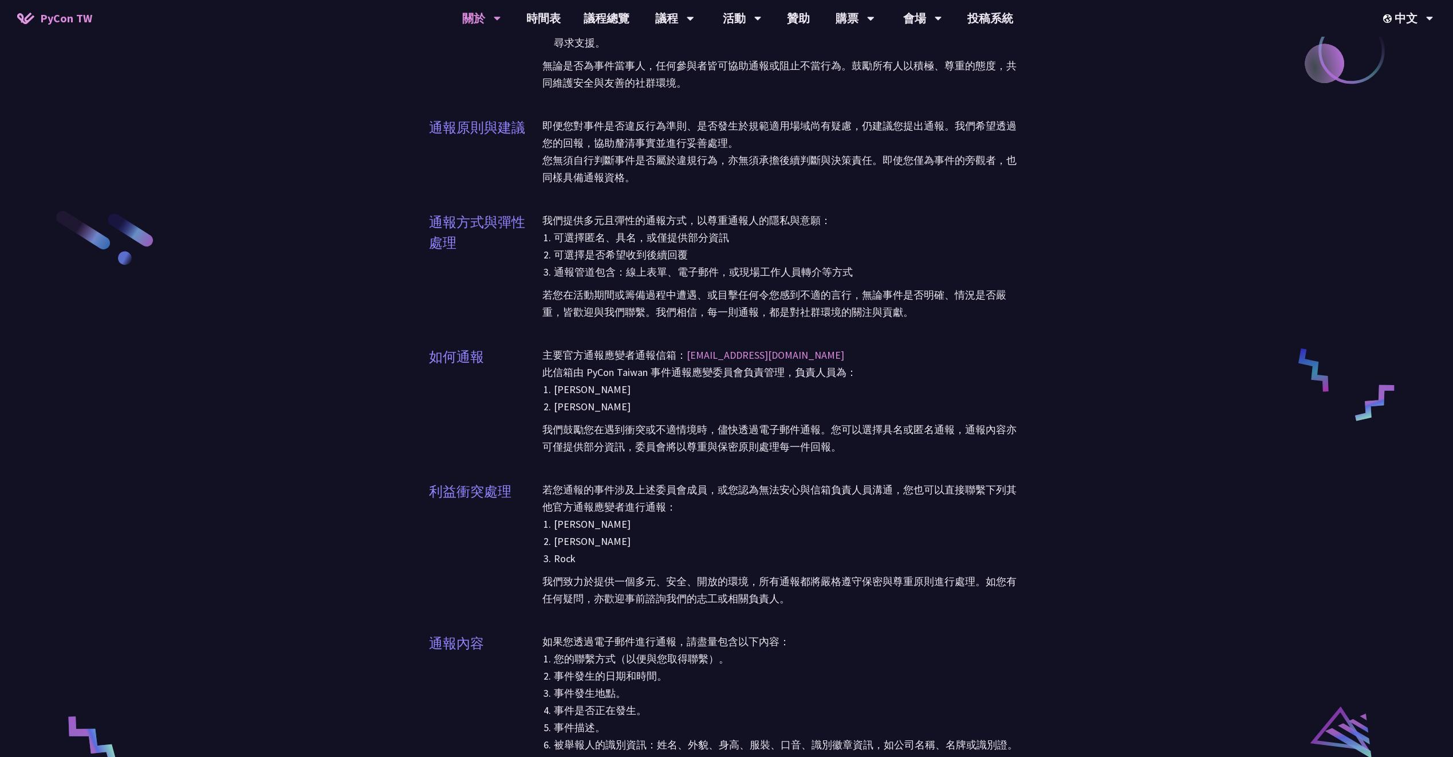
scroll to position [2048, 0]
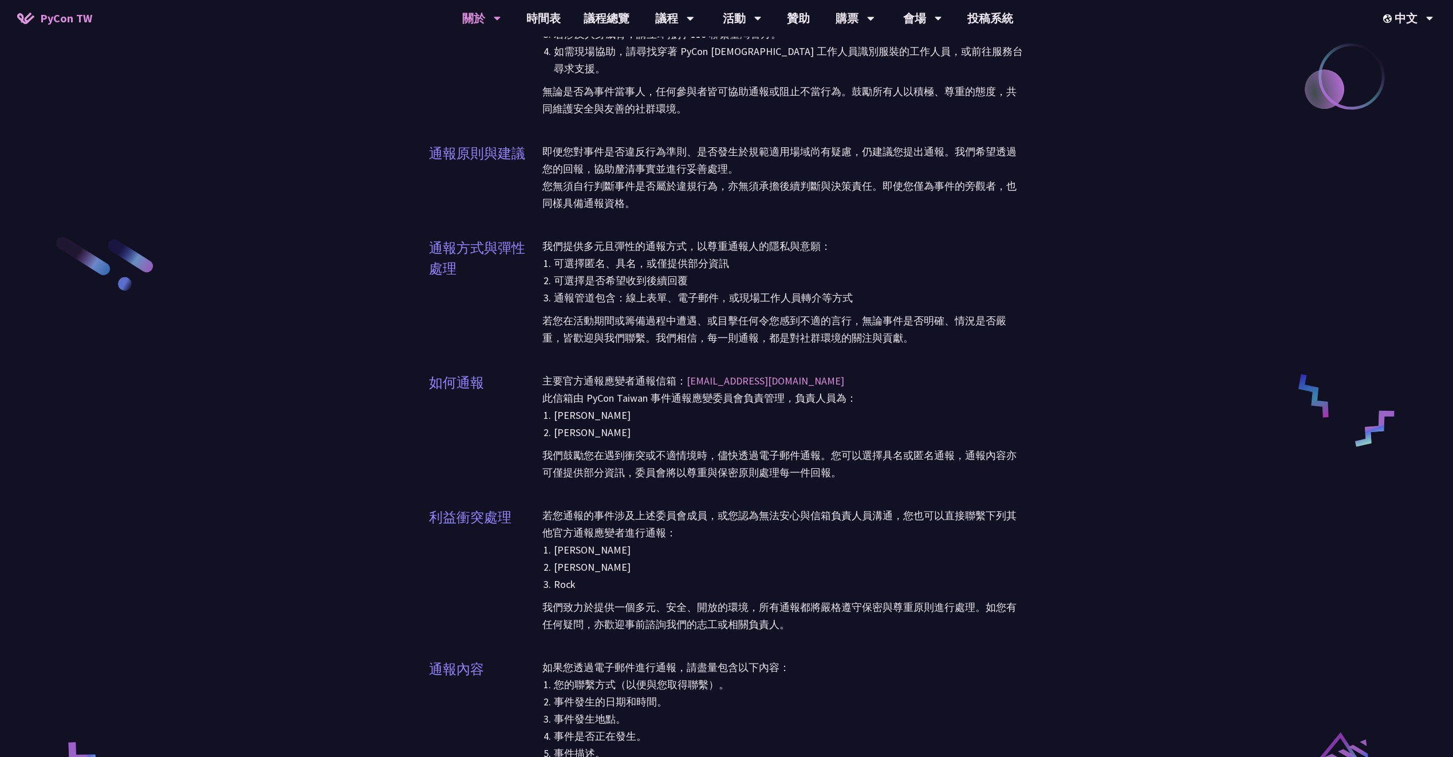
drag, startPoint x: 538, startPoint y: 125, endPoint x: 526, endPoint y: 120, distance: 13.1
drag, startPoint x: 695, startPoint y: 129, endPoint x: 691, endPoint y: 125, distance: 6.1
drag, startPoint x: 855, startPoint y: 125, endPoint x: 823, endPoint y: 125, distance: 32.1
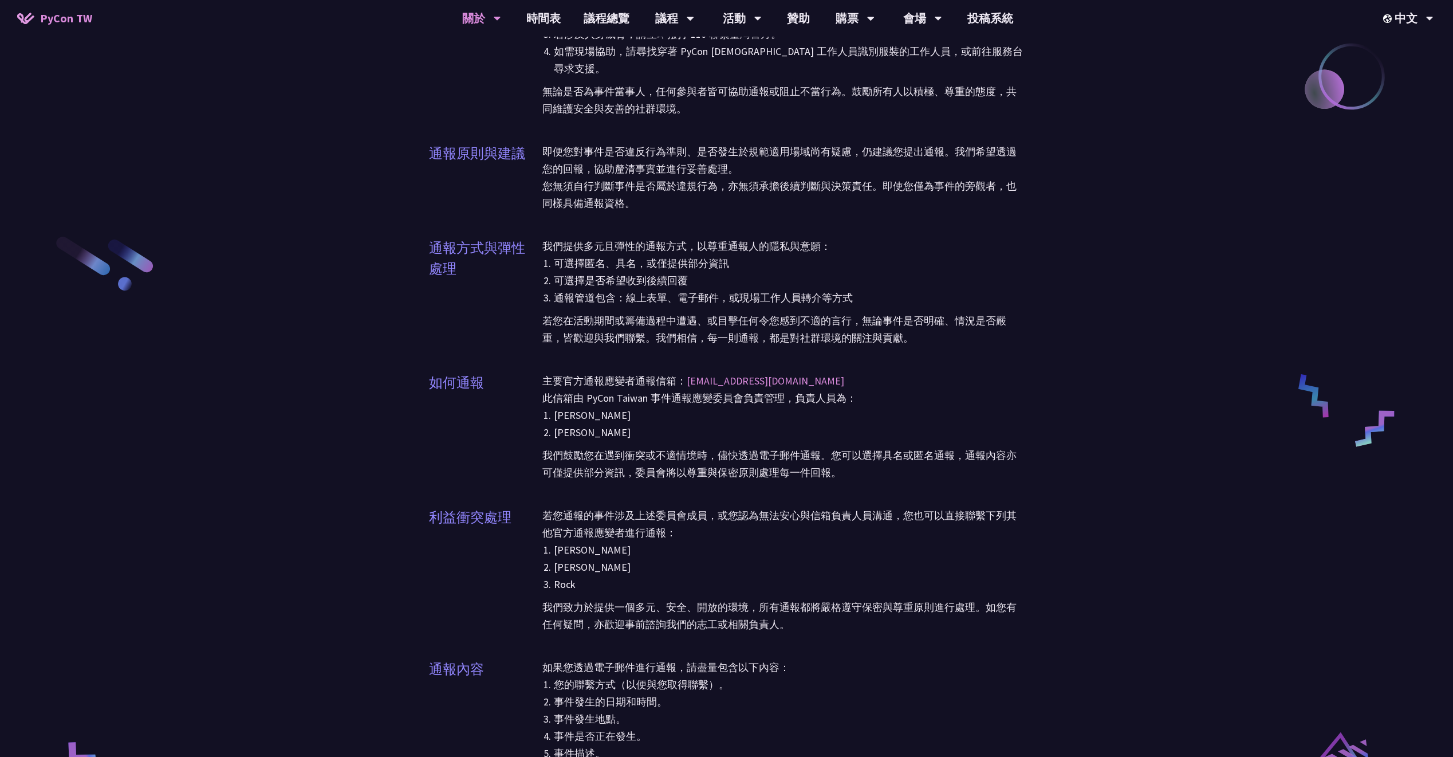
drag, startPoint x: 753, startPoint y: 116, endPoint x: 731, endPoint y: 115, distance: 22.4
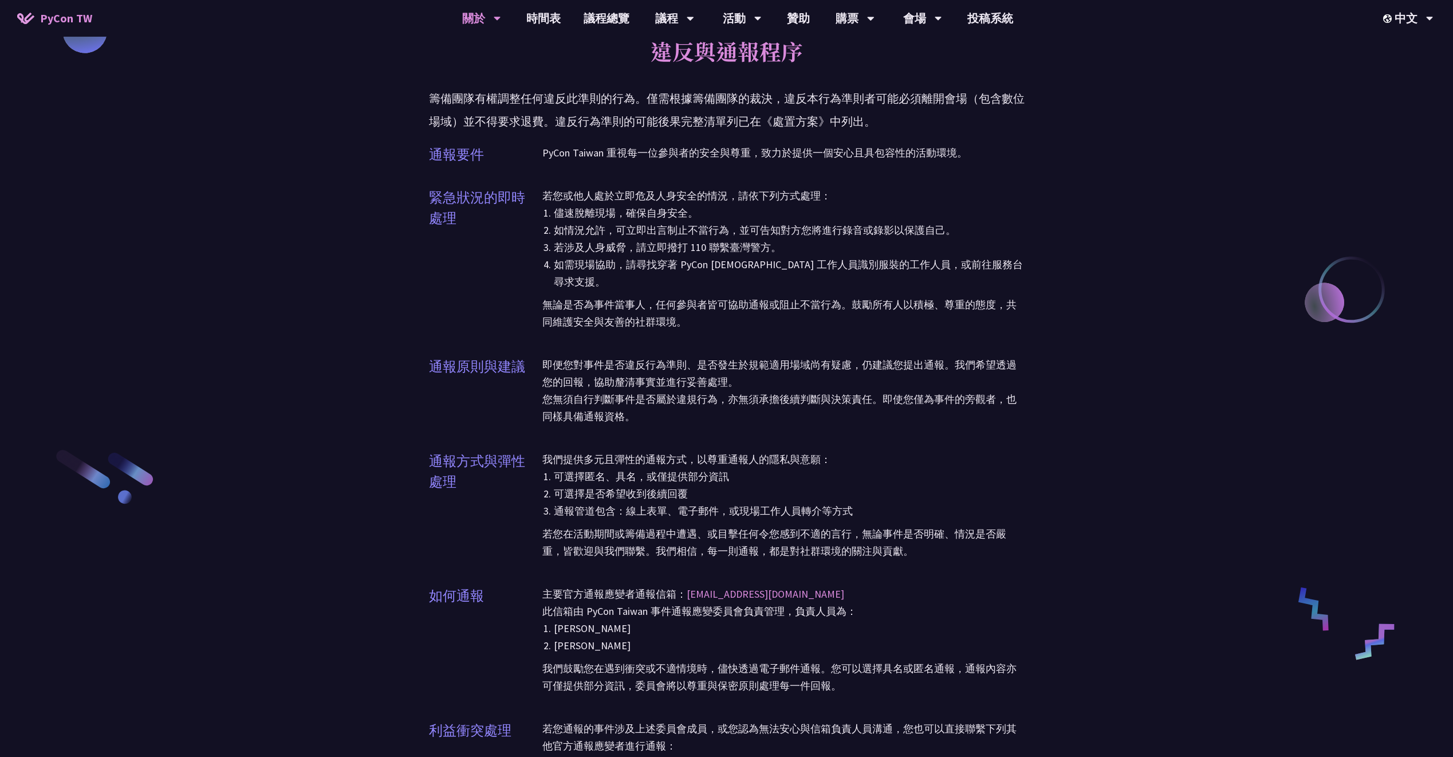
scroll to position [1810, 0]
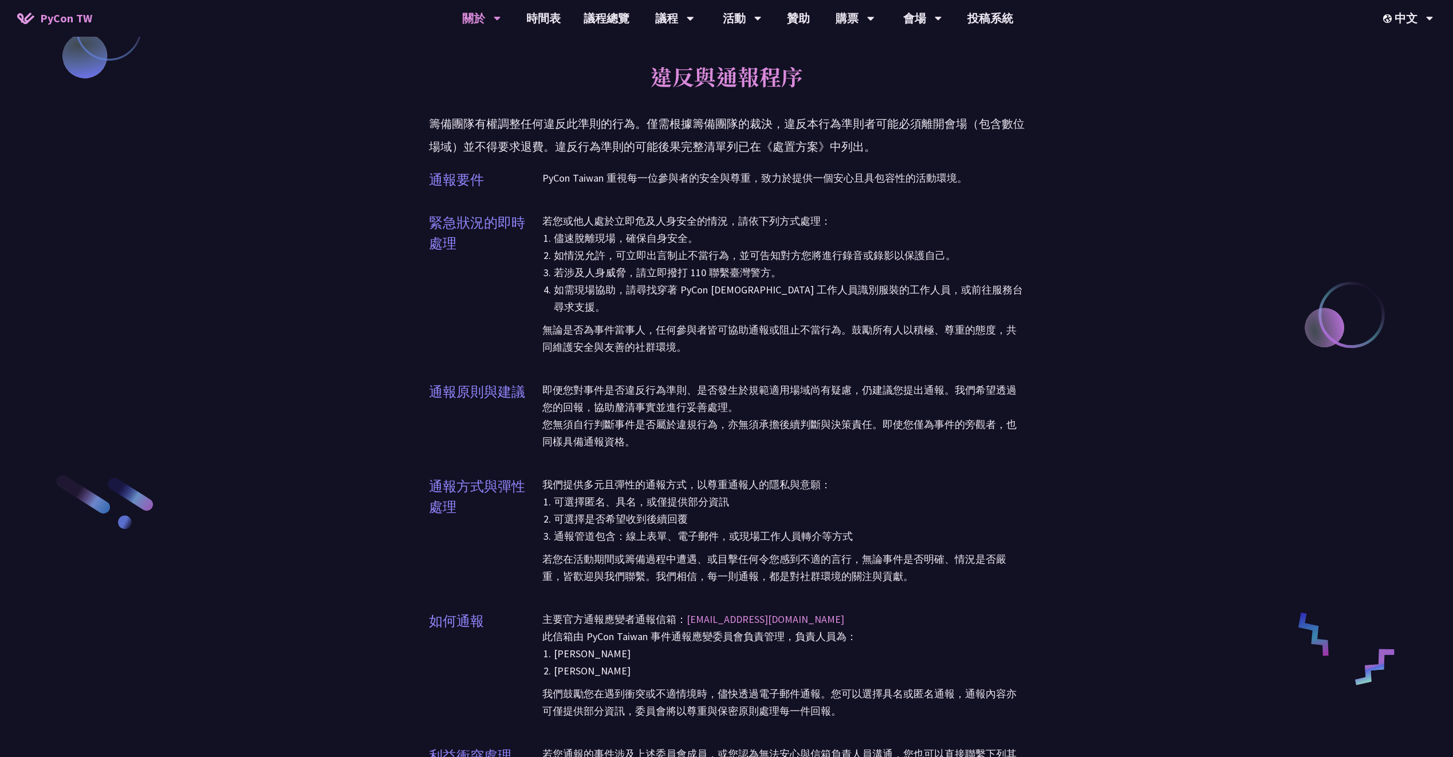
drag, startPoint x: 751, startPoint y: 158, endPoint x: 689, endPoint y: 175, distance: 64.9
click at [86, 25] on span "PyCon TW" at bounding box center [66, 18] width 52 height 17
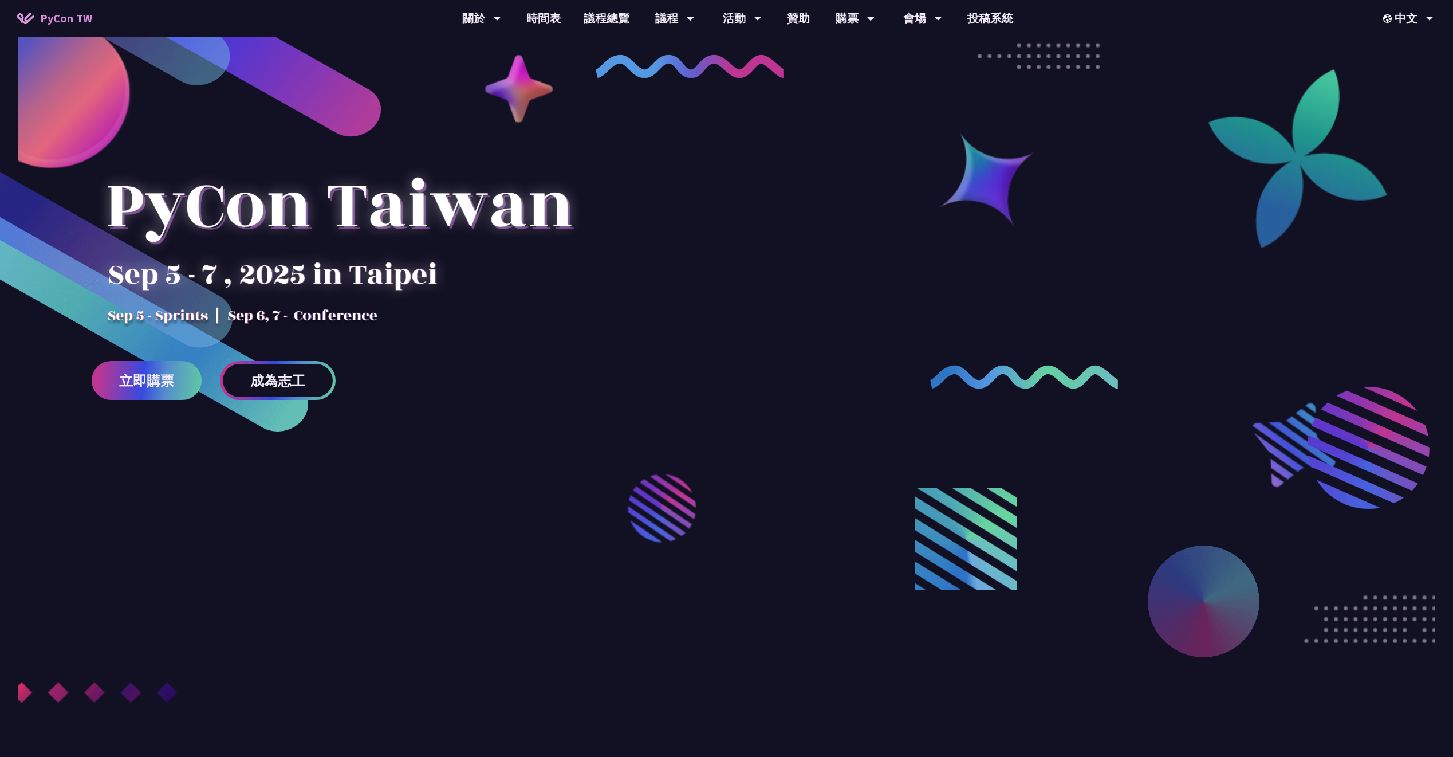
drag, startPoint x: 366, startPoint y: 9, endPoint x: 348, endPoint y: 20, distance: 21.3
click at [348, 20] on div "PyCon TW 關於 PyCon [GEOGRAPHIC_DATA] 研討會歷史 在地社群 行為準則 時間表 議程總覽 議程 主題演講 一般演講 專業課程 …" at bounding box center [726, 18] width 1453 height 37
click at [546, 21] on link "時間表" at bounding box center [543, 18] width 57 height 37
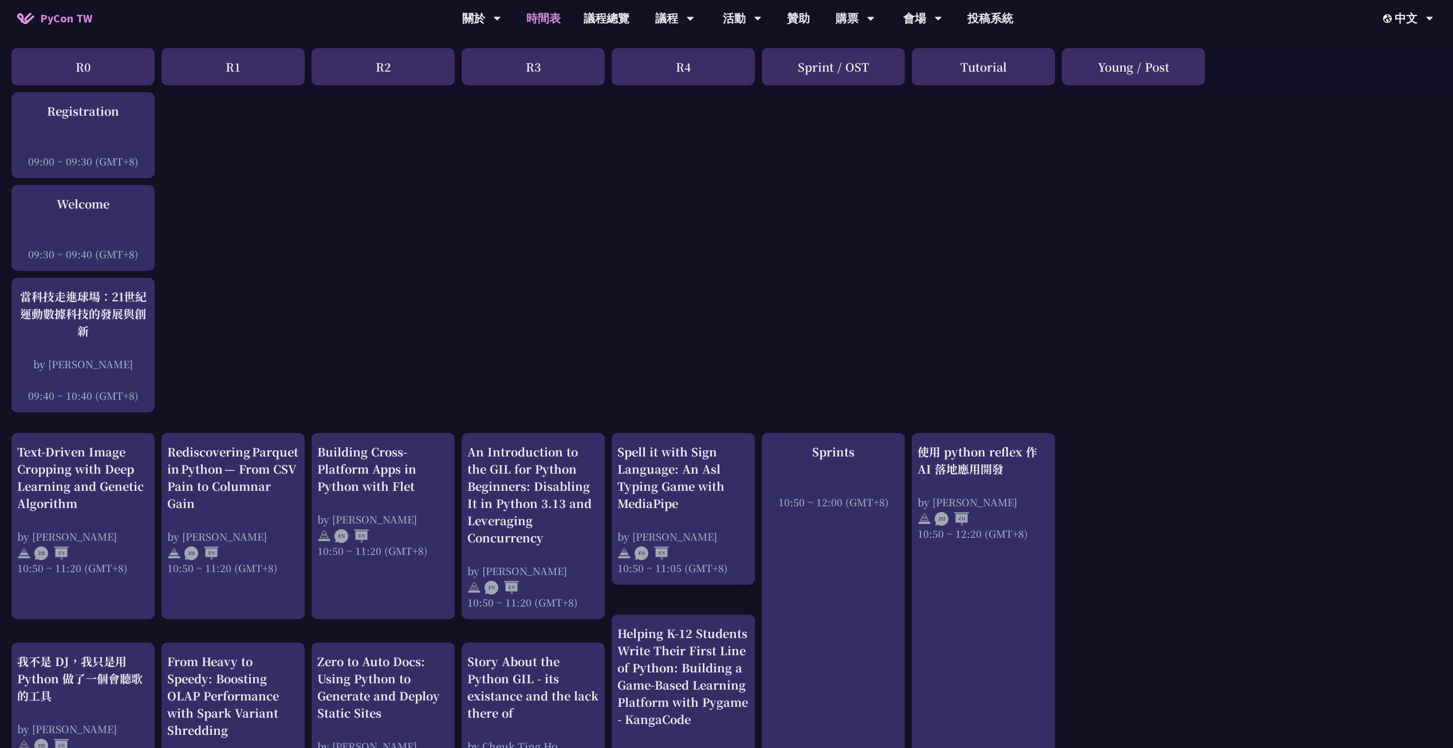
scroll to position [133, 0]
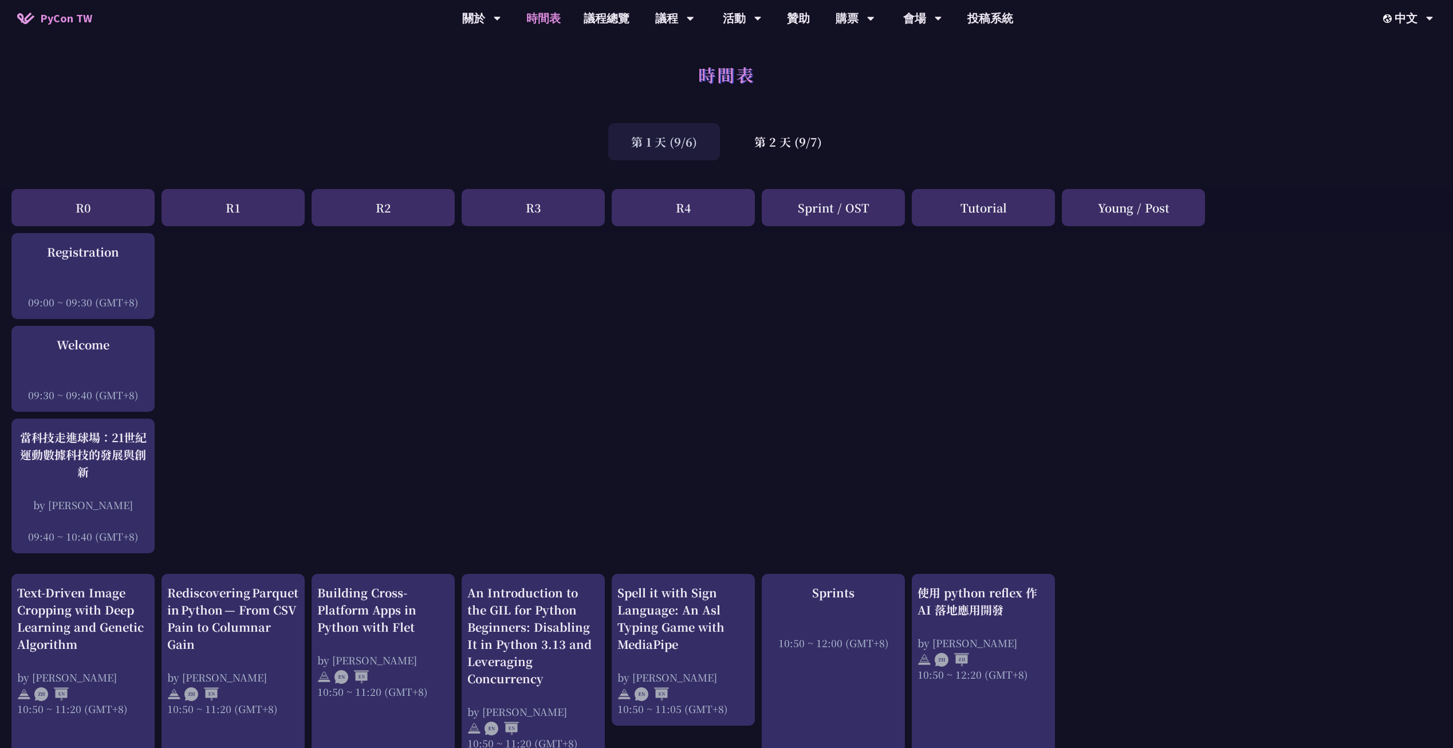
drag, startPoint x: 572, startPoint y: 70, endPoint x: 498, endPoint y: 76, distance: 74.6
click at [490, 77] on div "時間表" at bounding box center [726, 87] width 1453 height 60
drag, startPoint x: 619, startPoint y: 34, endPoint x: 550, endPoint y: 57, distance: 72.8
click at [765, 124] on div "第 2 天 (9/7)" at bounding box center [787, 141] width 113 height 37
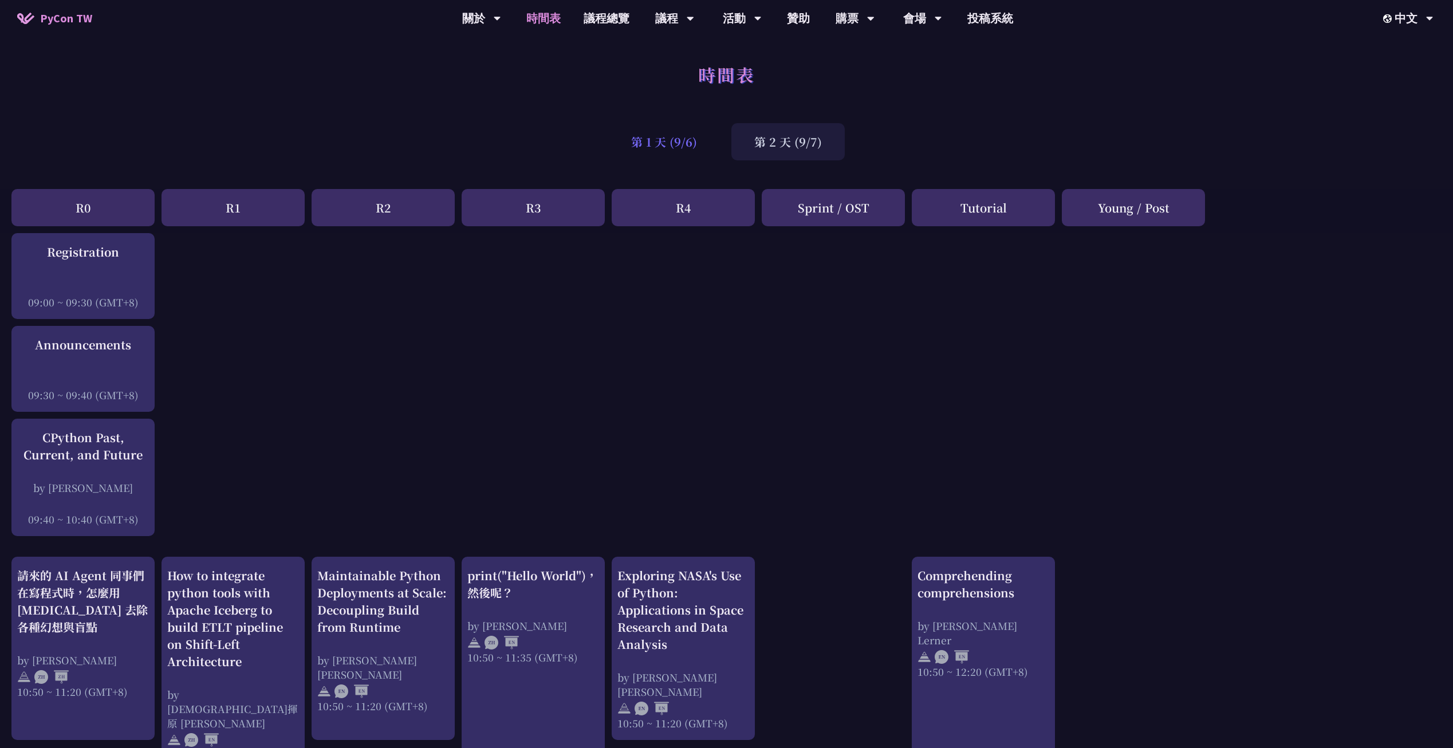
click at [664, 130] on div "第 1 天 (9/6)" at bounding box center [664, 141] width 112 height 37
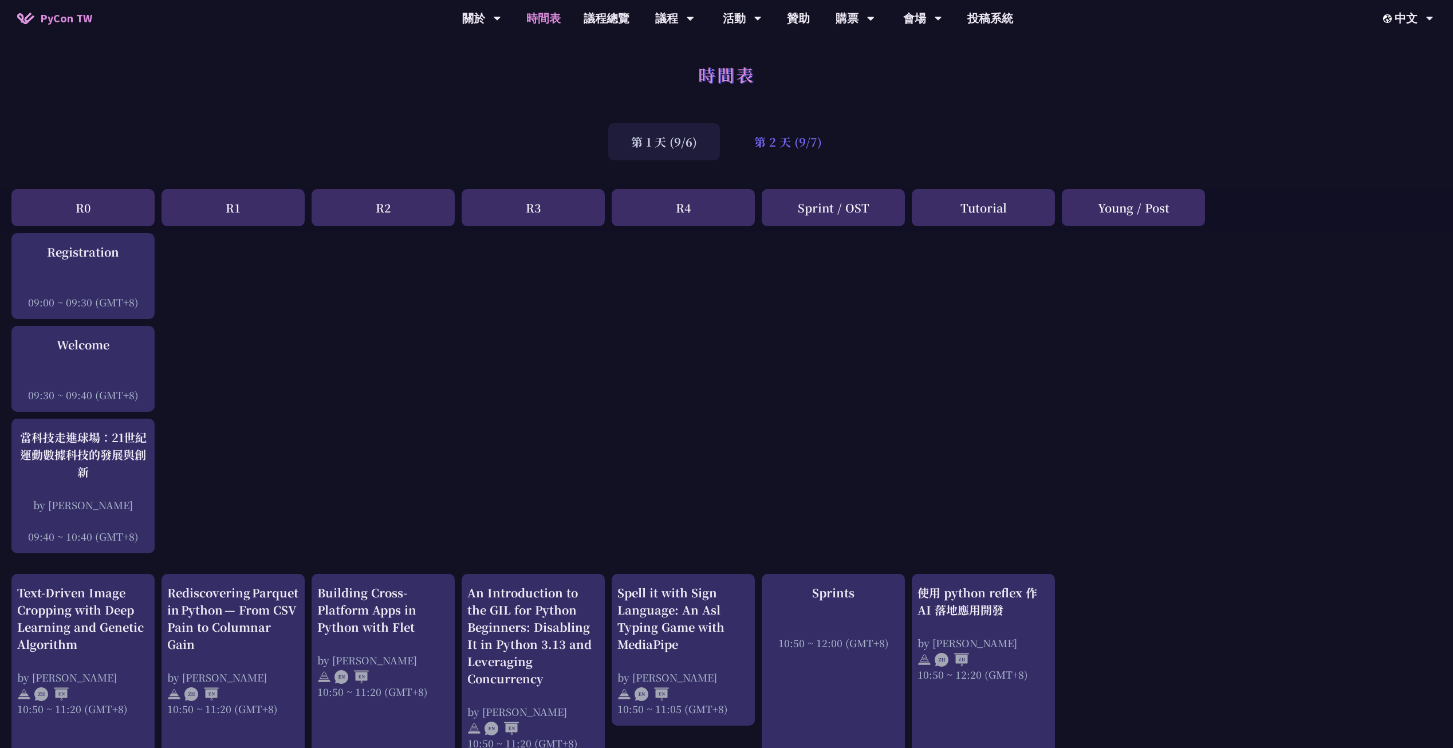
click at [777, 140] on div "第 2 天 (9/7)" at bounding box center [787, 141] width 113 height 37
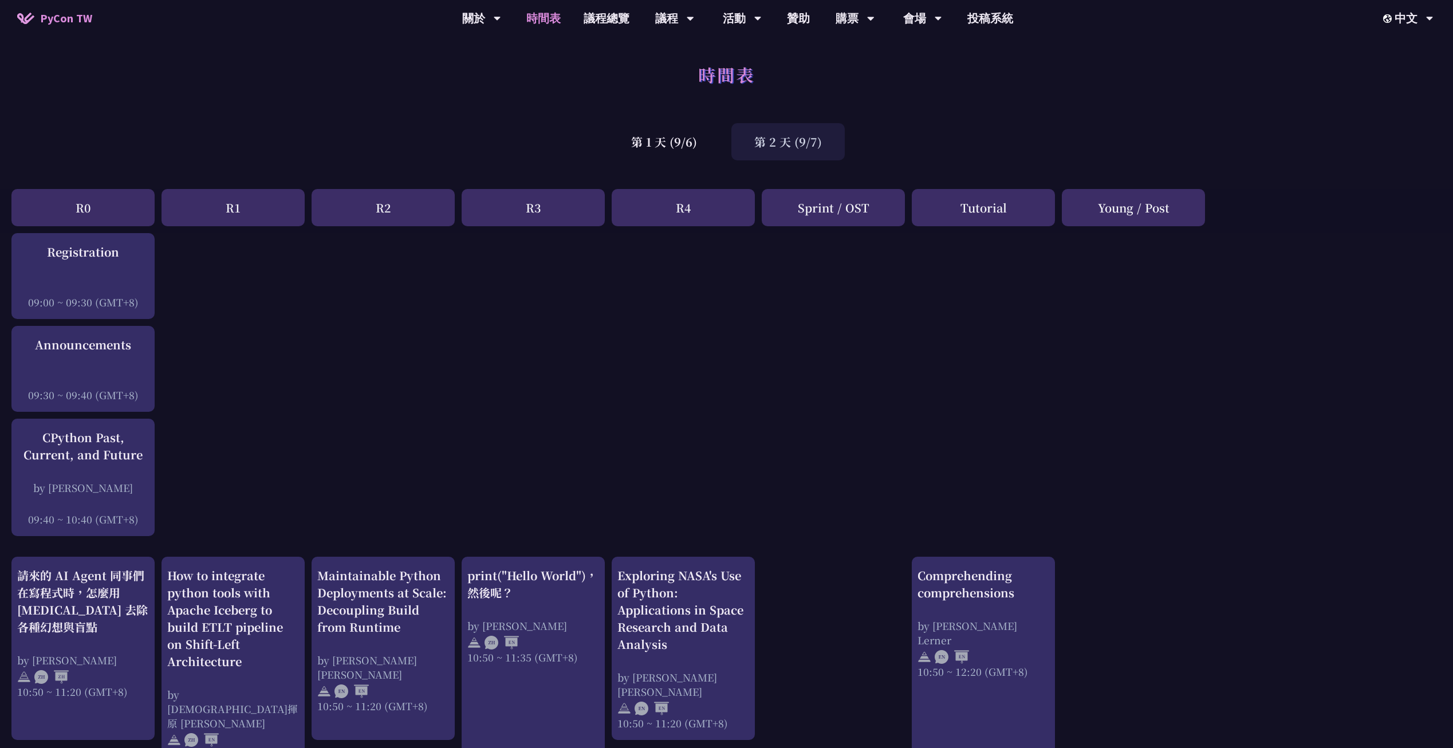
drag, startPoint x: 608, startPoint y: 56, endPoint x: 566, endPoint y: 57, distance: 41.3
drag, startPoint x: 656, startPoint y: 64, endPoint x: 629, endPoint y: 68, distance: 27.2
click at [629, 68] on div "時間表" at bounding box center [726, 87] width 1453 height 60
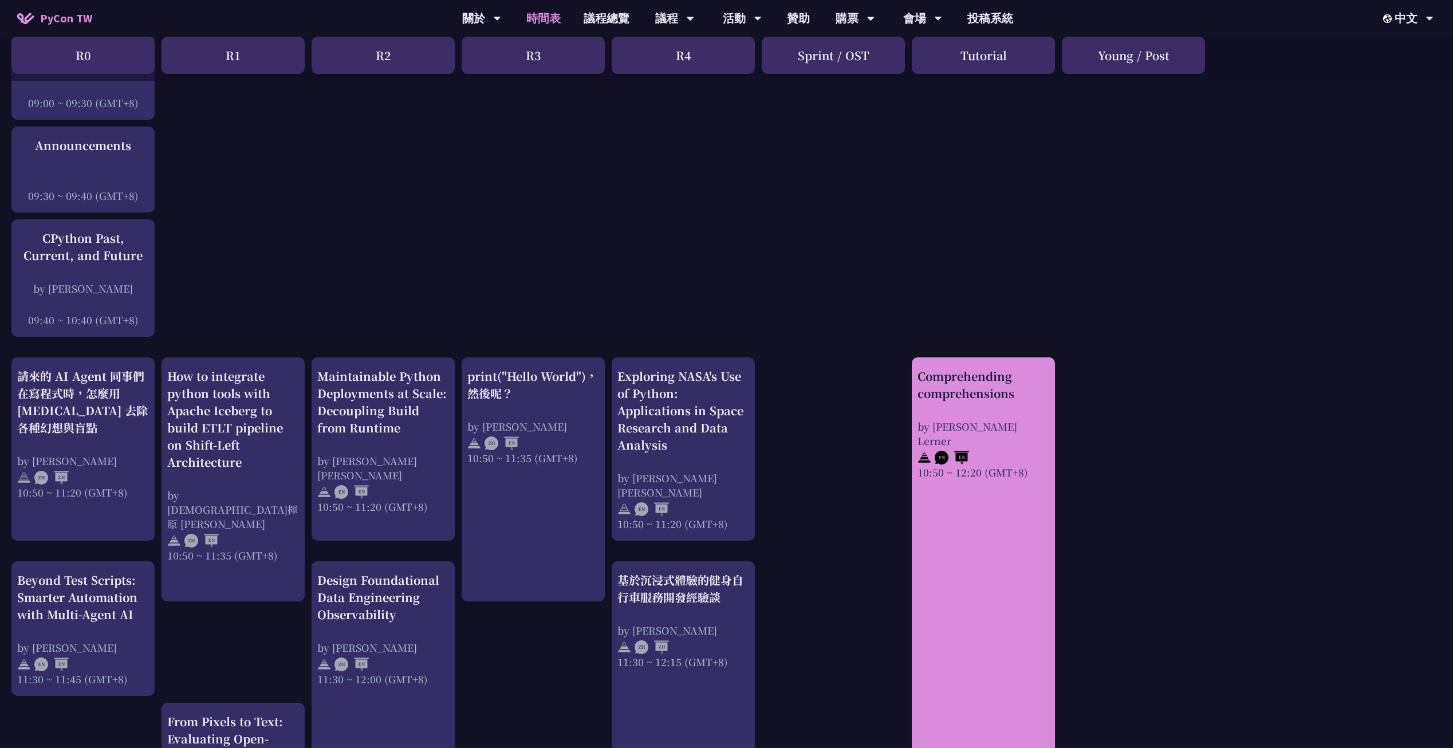
scroll to position [252, 0]
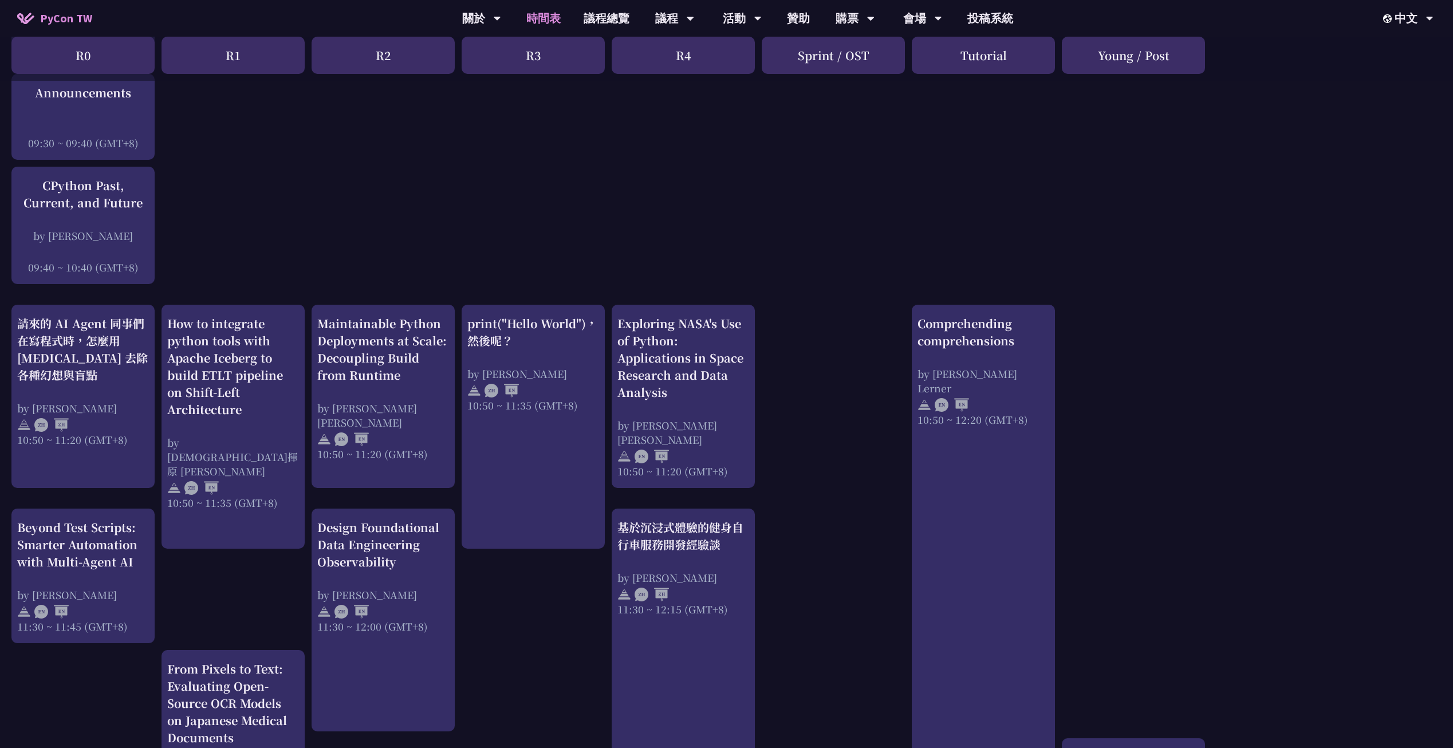
drag, startPoint x: 526, startPoint y: 152, endPoint x: 462, endPoint y: 135, distance: 66.4
drag, startPoint x: 589, startPoint y: 184, endPoint x: 572, endPoint y: 180, distance: 17.6
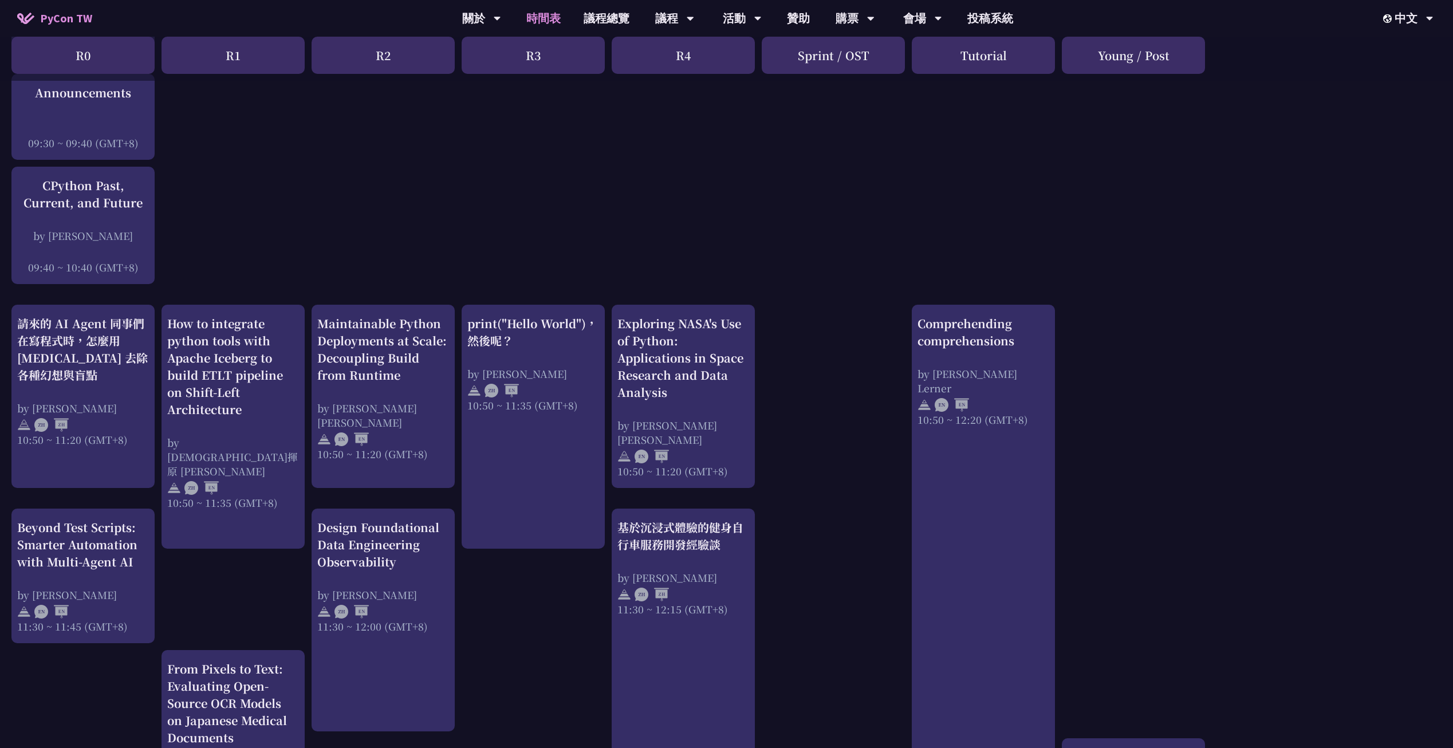
drag, startPoint x: 548, startPoint y: 263, endPoint x: 498, endPoint y: 241, distance: 54.6
drag, startPoint x: 460, startPoint y: 255, endPoint x: 435, endPoint y: 251, distance: 26.1
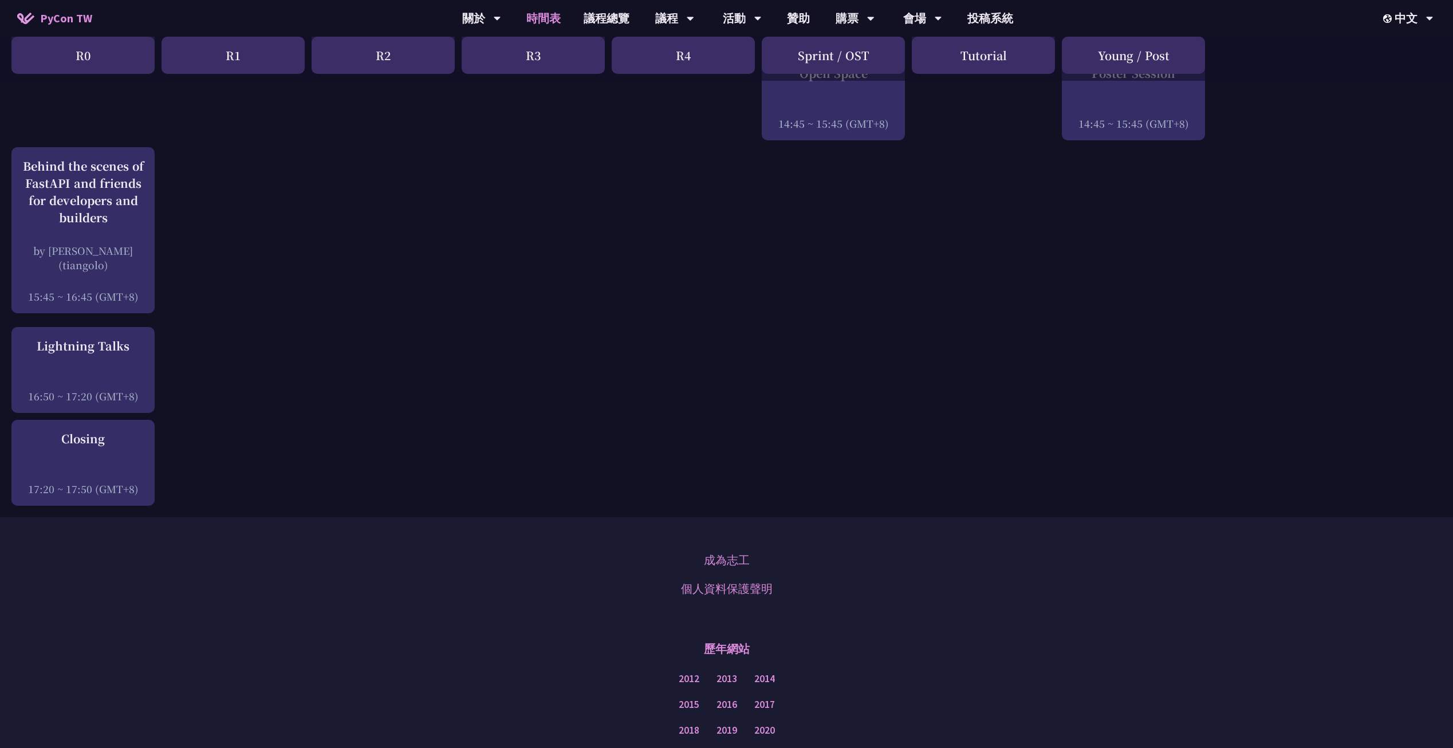
scroll to position [1682, 0]
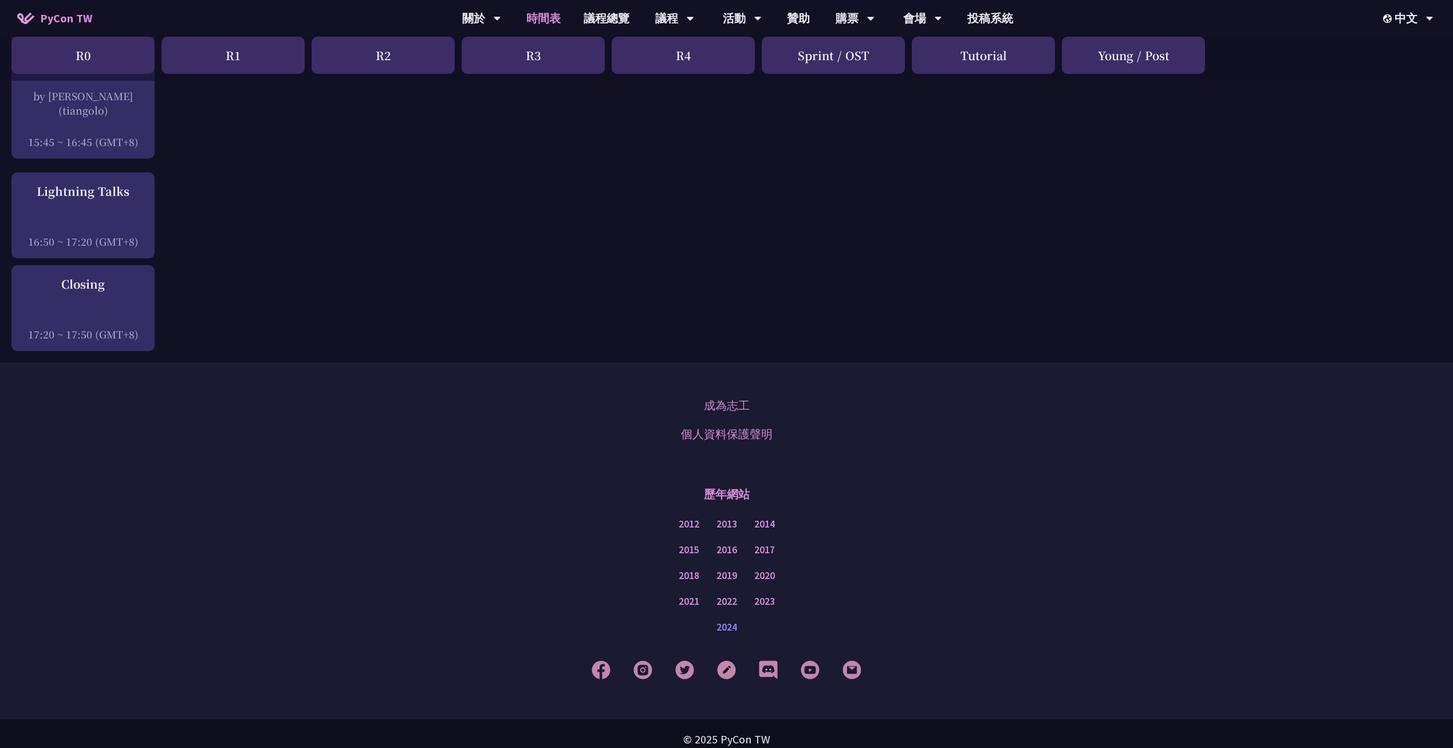
click at [730, 620] on link "2024" at bounding box center [726, 627] width 21 height 14
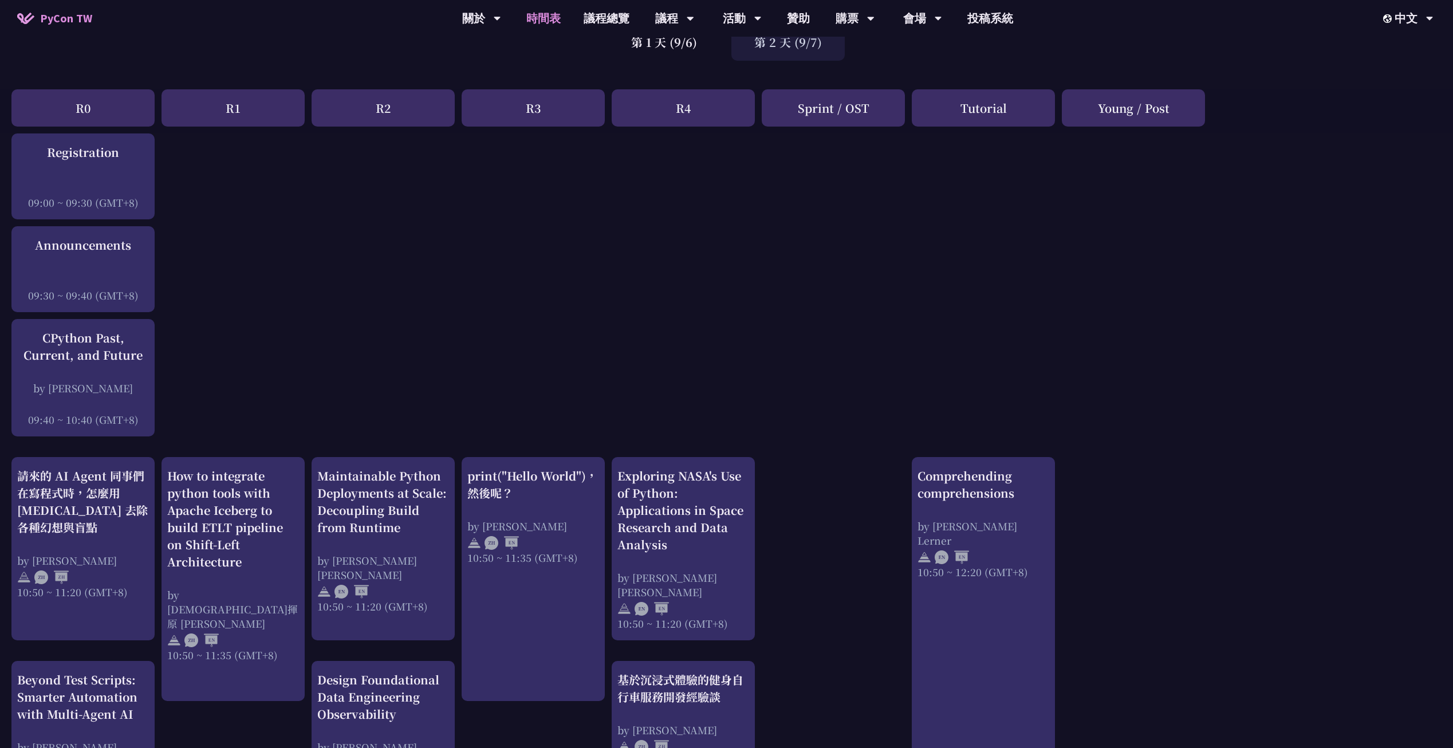
scroll to position [0, 0]
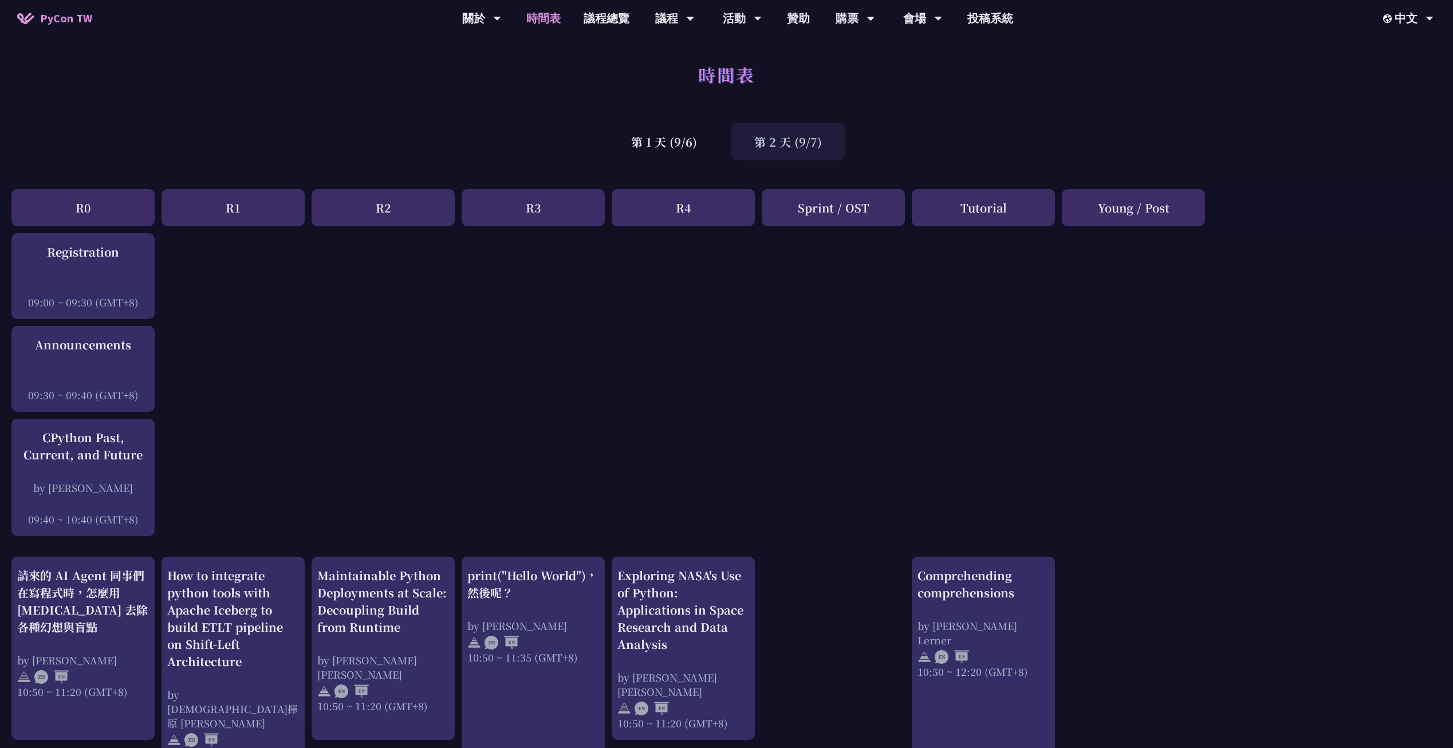
drag, startPoint x: 939, startPoint y: 165, endPoint x: 915, endPoint y: 160, distance: 24.6
click at [915, 160] on div "第 1 天 (9/6) 第 2 天 (9/7)" at bounding box center [726, 141] width 1453 height 49
click at [960, 158] on div "第 1 天 (9/6) 第 2 天 (9/7)" at bounding box center [726, 141] width 1453 height 49
click at [894, 159] on div "第 1 天 (9/6) 第 2 天 (9/7)" at bounding box center [726, 141] width 1453 height 49
drag, startPoint x: 735, startPoint y: 133, endPoint x: 703, endPoint y: 133, distance: 32.1
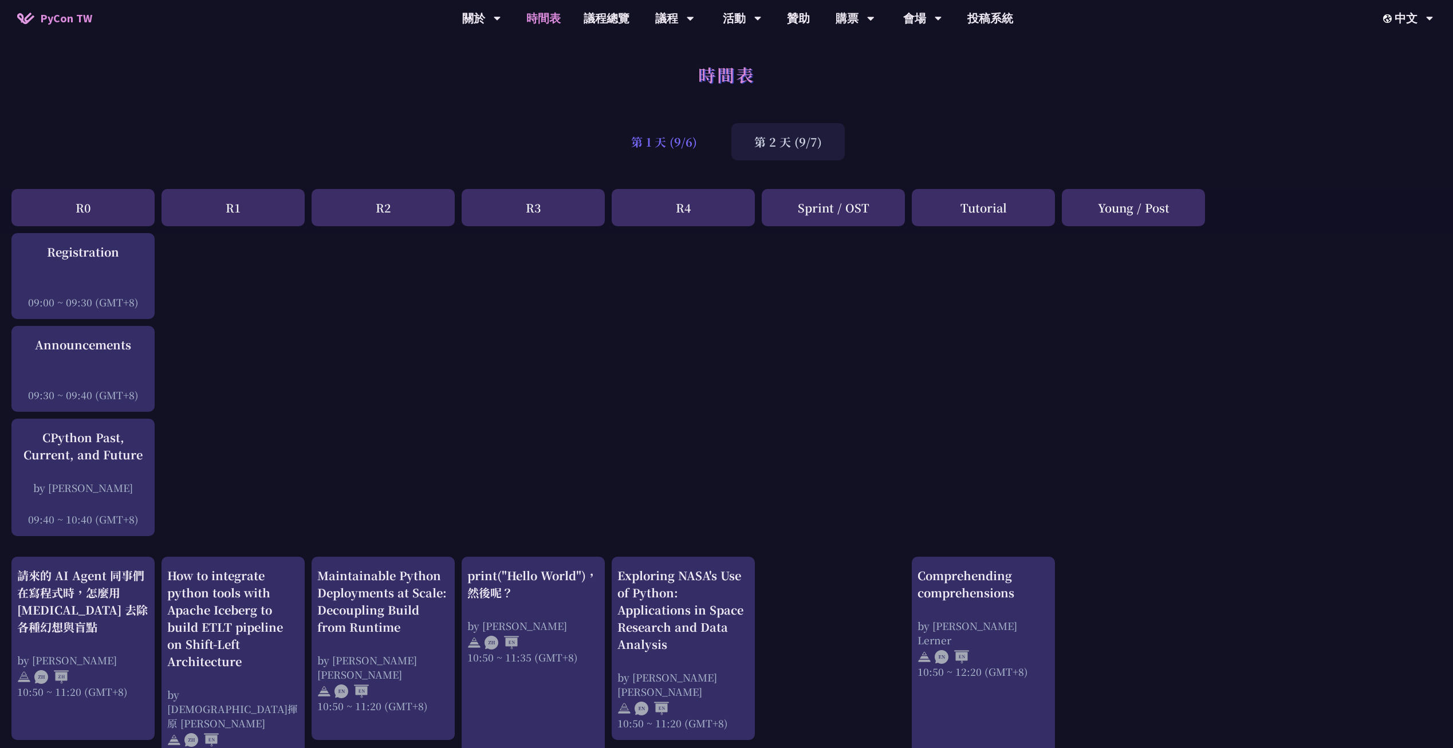
click at [703, 133] on div "第 1 天 (9/6) 第 2 天 (9/7)" at bounding box center [726, 141] width 1453 height 49
click at [660, 144] on div "第 1 天 (9/6)" at bounding box center [664, 141] width 112 height 37
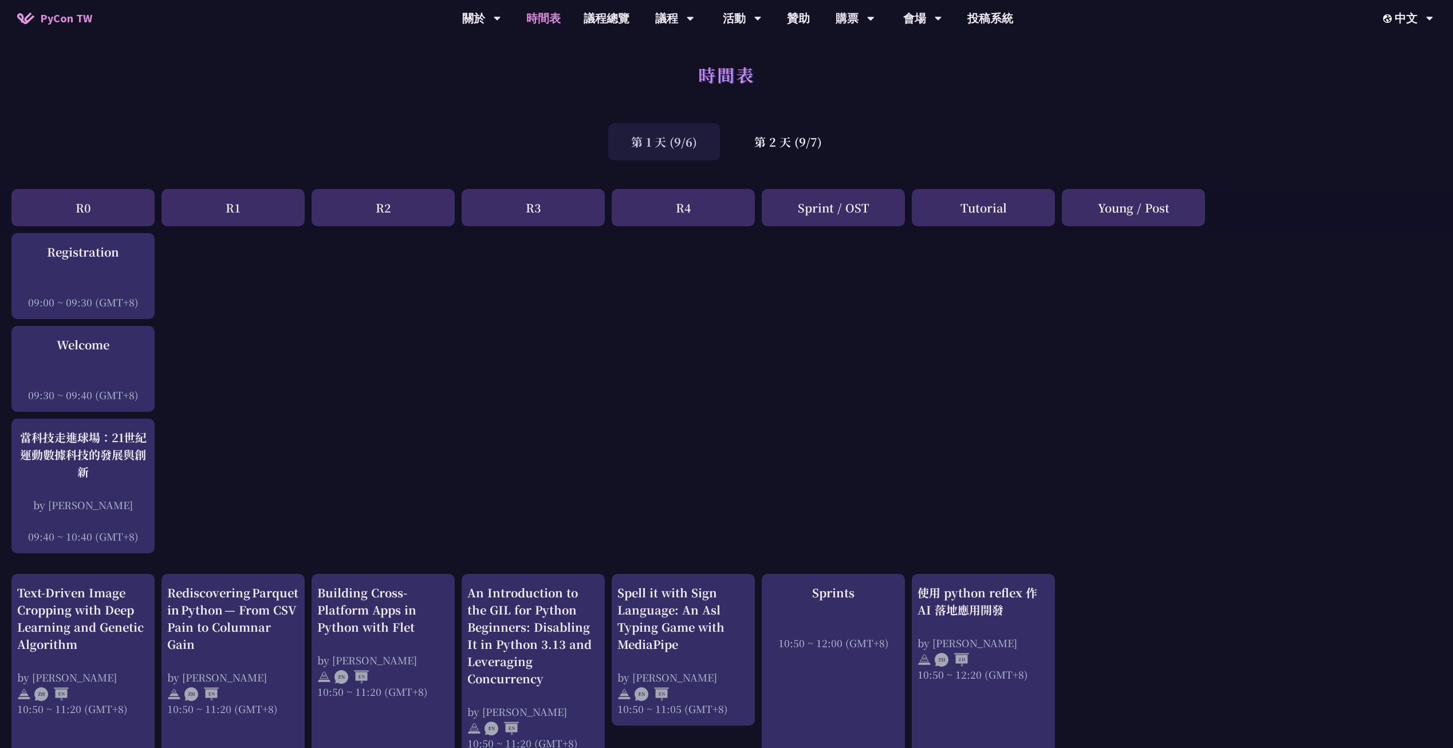
drag, startPoint x: 659, startPoint y: 60, endPoint x: 600, endPoint y: 61, distance: 59.0
click at [599, 61] on div "時間表" at bounding box center [726, 87] width 1453 height 60
click at [842, 103] on div "時間表" at bounding box center [726, 87] width 1453 height 60
drag, startPoint x: 989, startPoint y: 105, endPoint x: 954, endPoint y: 103, distance: 34.5
click at [954, 103] on div "時間表" at bounding box center [726, 87] width 1453 height 60
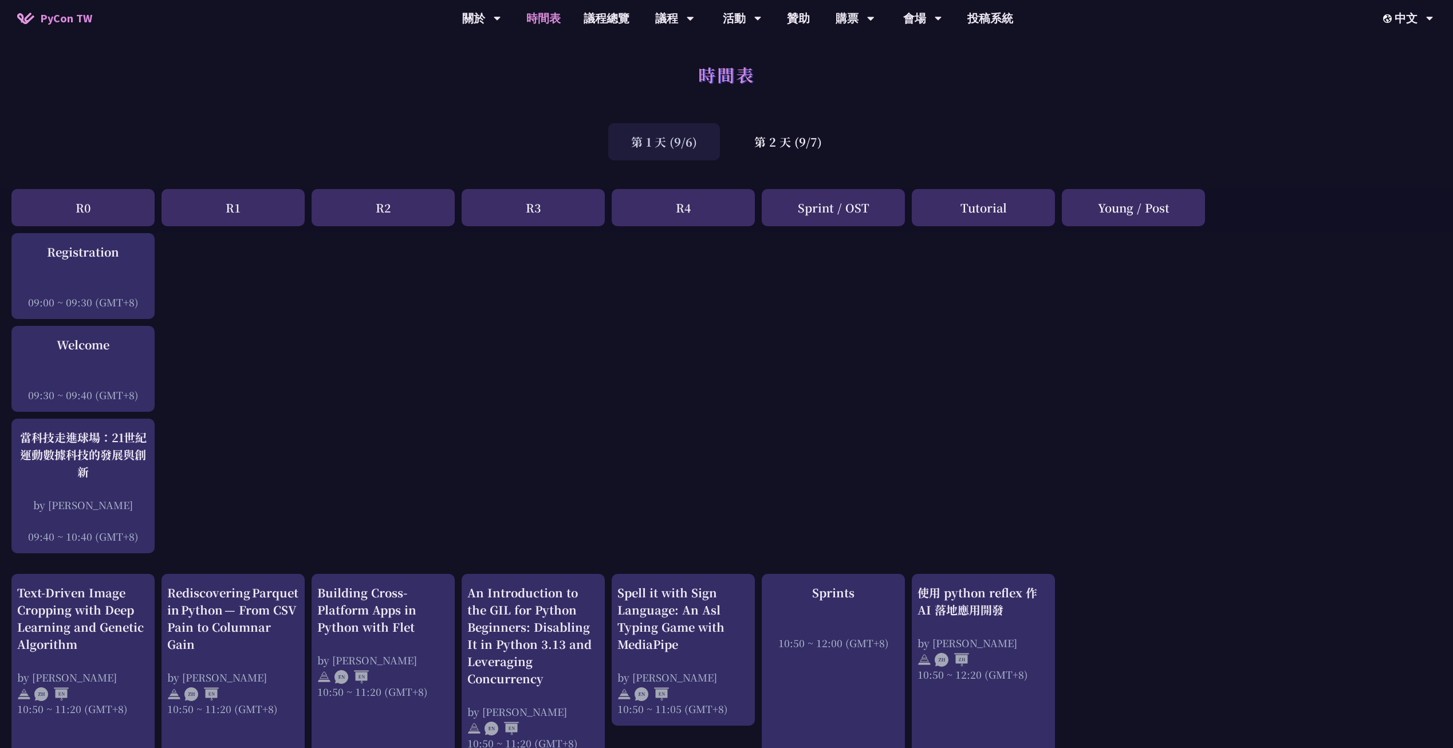
drag, startPoint x: 1055, startPoint y: 82, endPoint x: 1027, endPoint y: 82, distance: 28.1
click at [1027, 82] on div "時間表" at bounding box center [726, 87] width 1453 height 60
drag, startPoint x: 990, startPoint y: 78, endPoint x: 978, endPoint y: 80, distance: 12.2
click at [978, 80] on div "時間表" at bounding box center [726, 87] width 1453 height 60
drag, startPoint x: 934, startPoint y: 192, endPoint x: 908, endPoint y: 187, distance: 27.0
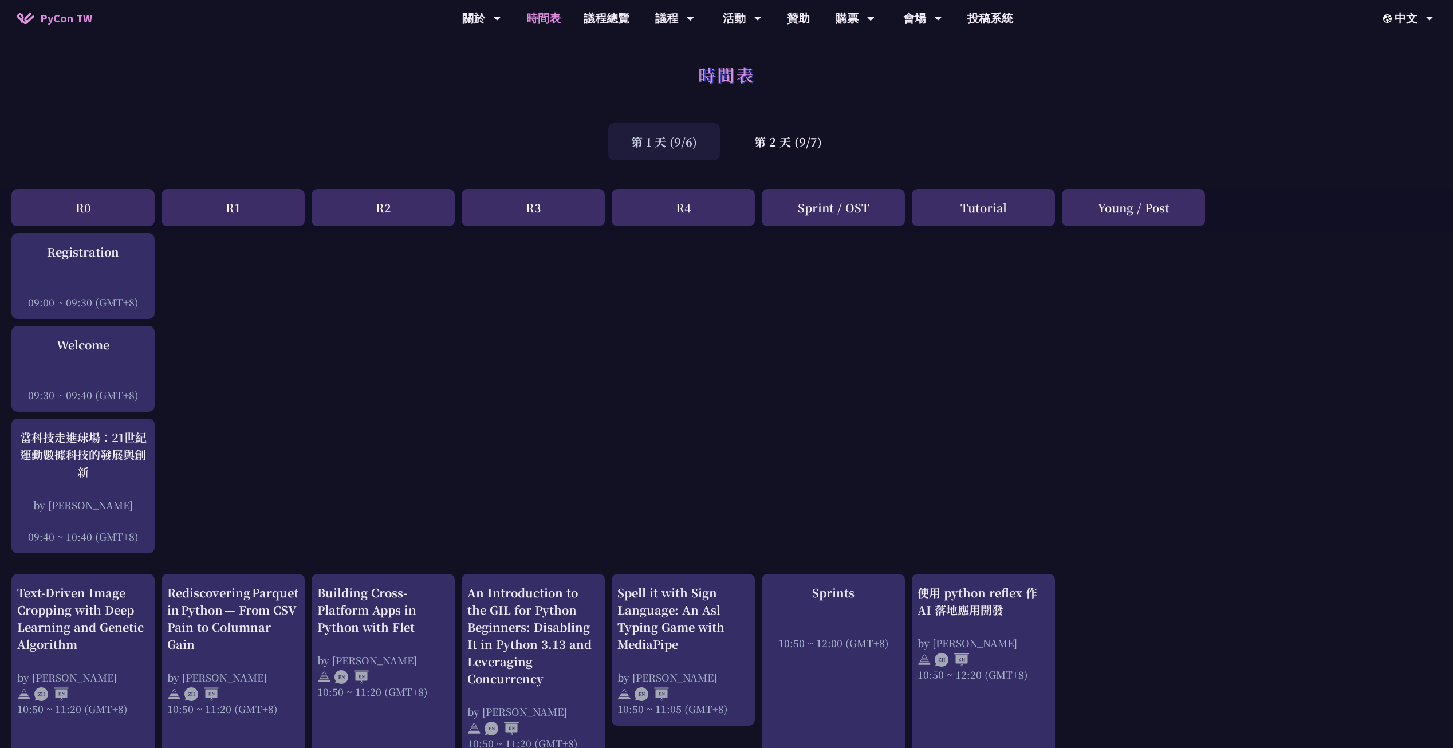
drag, startPoint x: 917, startPoint y: 183, endPoint x: 899, endPoint y: 186, distance: 18.5
drag, startPoint x: 1029, startPoint y: 183, endPoint x: 983, endPoint y: 183, distance: 45.2
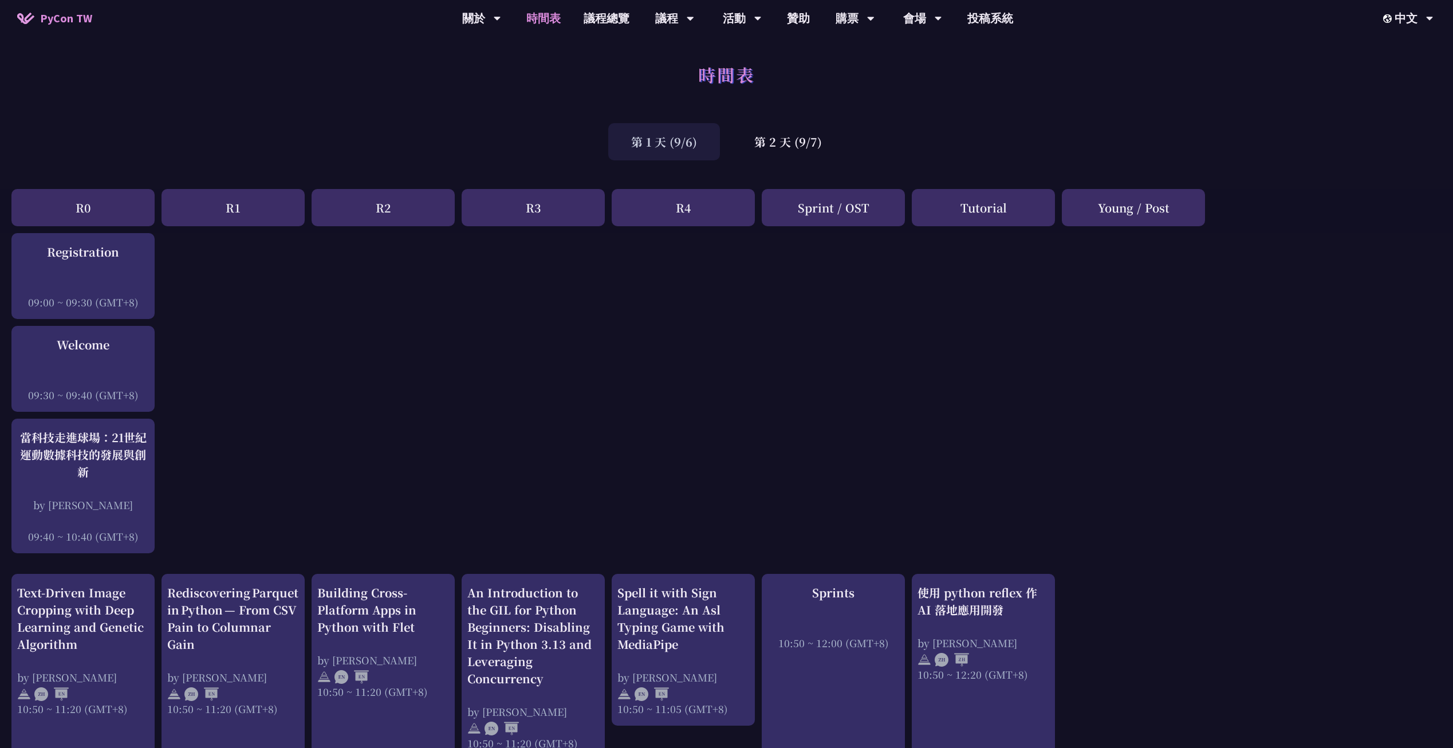
drag, startPoint x: 888, startPoint y: 180, endPoint x: 863, endPoint y: 182, distance: 24.7
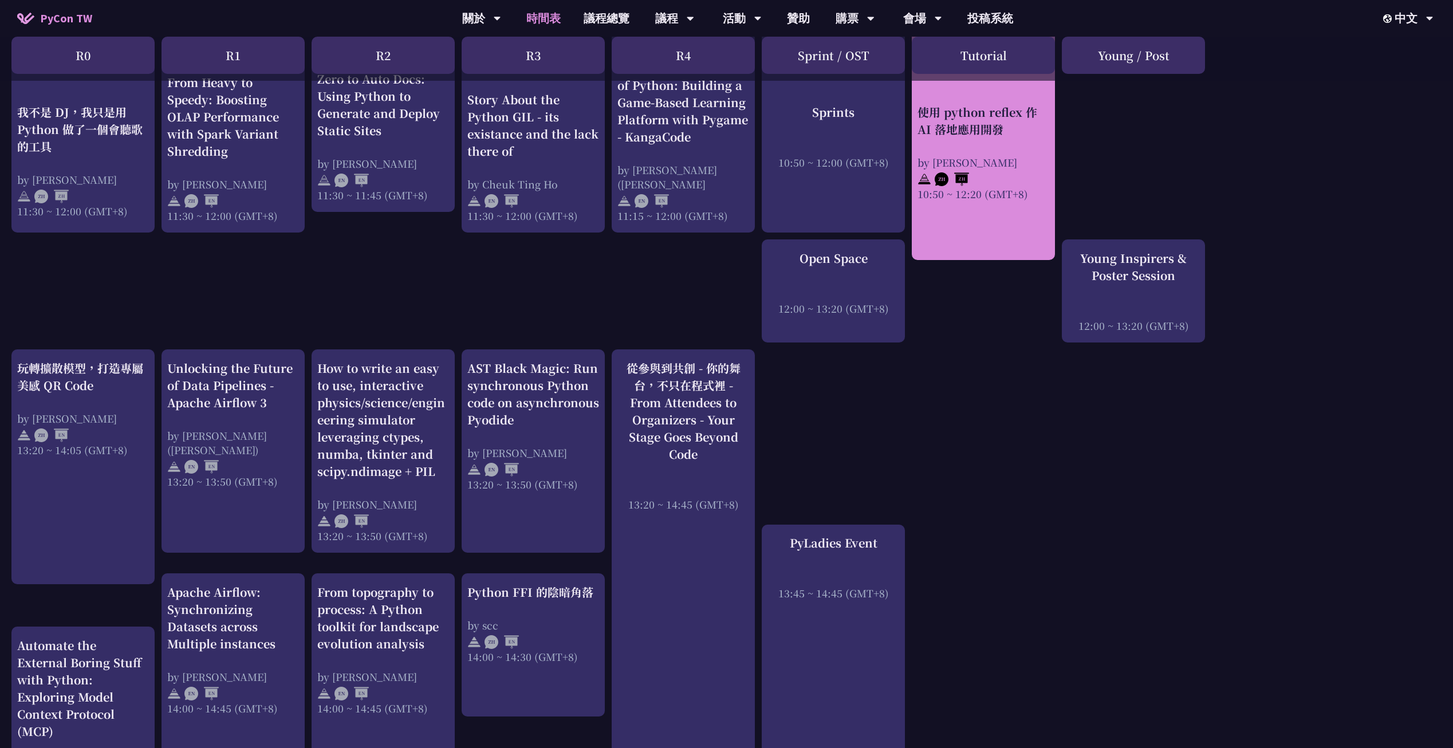
scroll to position [990, 0]
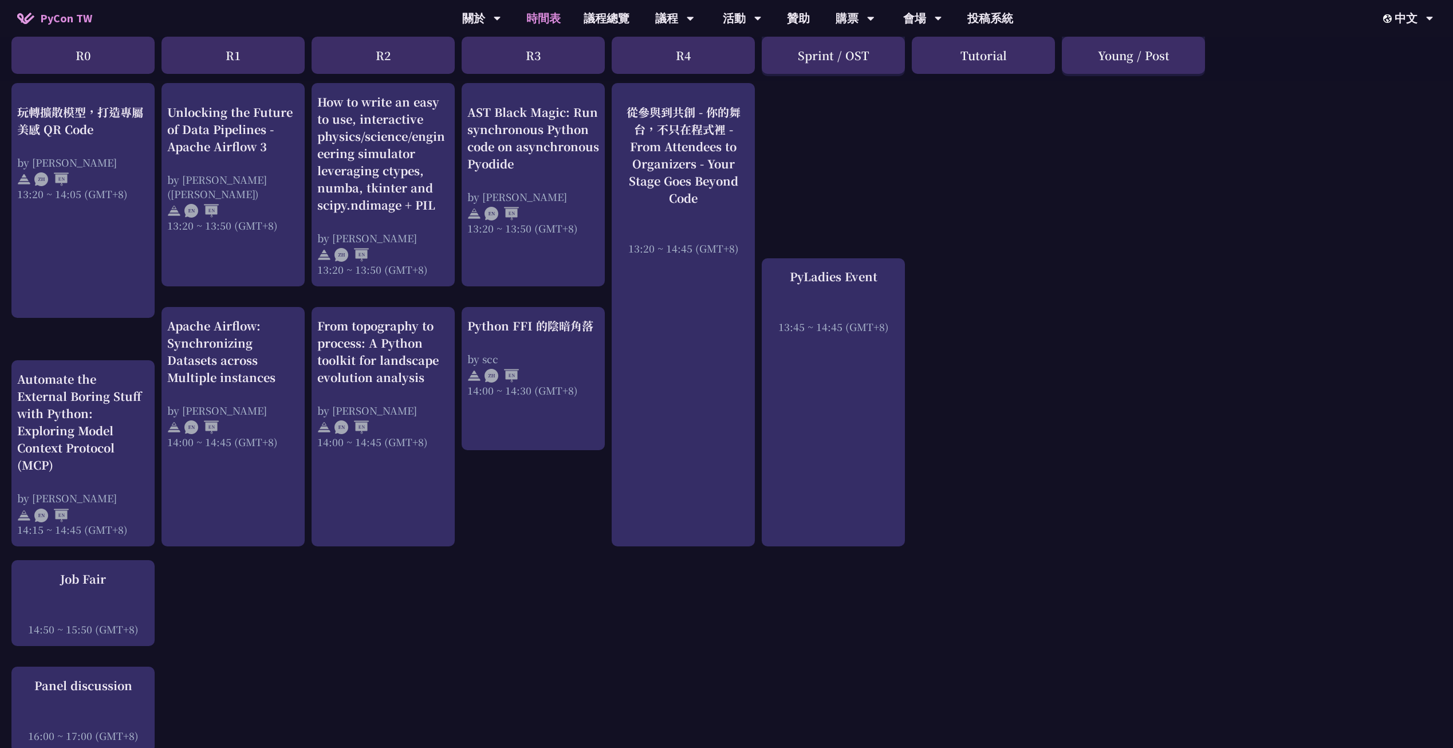
click at [895, 222] on div "An Introduction to the GIL for Python Beginners: Disabling It in Python 3.13 an…" at bounding box center [726, 186] width 1453 height 1887
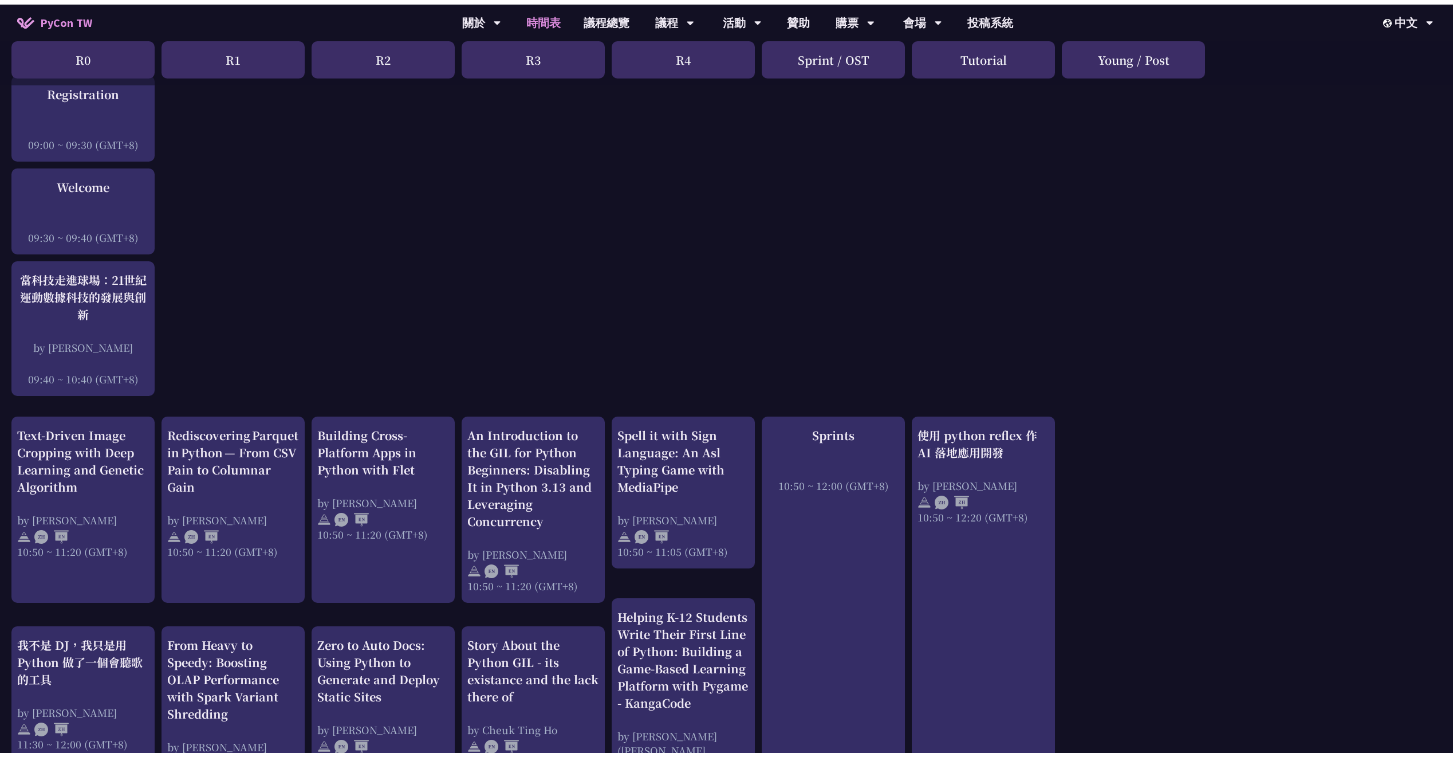
scroll to position [0, 0]
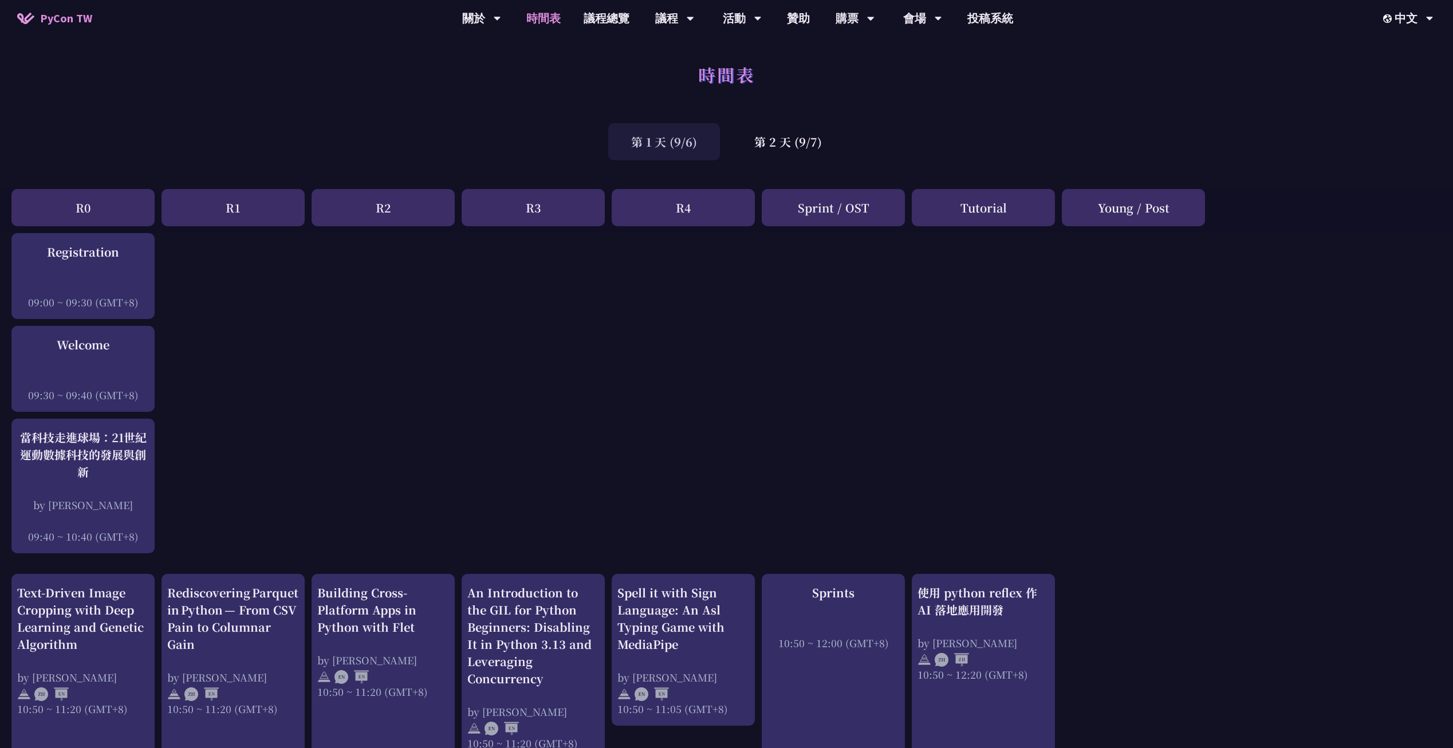
drag, startPoint x: 793, startPoint y: 112, endPoint x: 864, endPoint y: 113, distance: 71.0
click at [792, 111] on div "時間表" at bounding box center [726, 87] width 1453 height 60
click at [692, 118] on link "專業課程" at bounding box center [675, 118] width 110 height 27
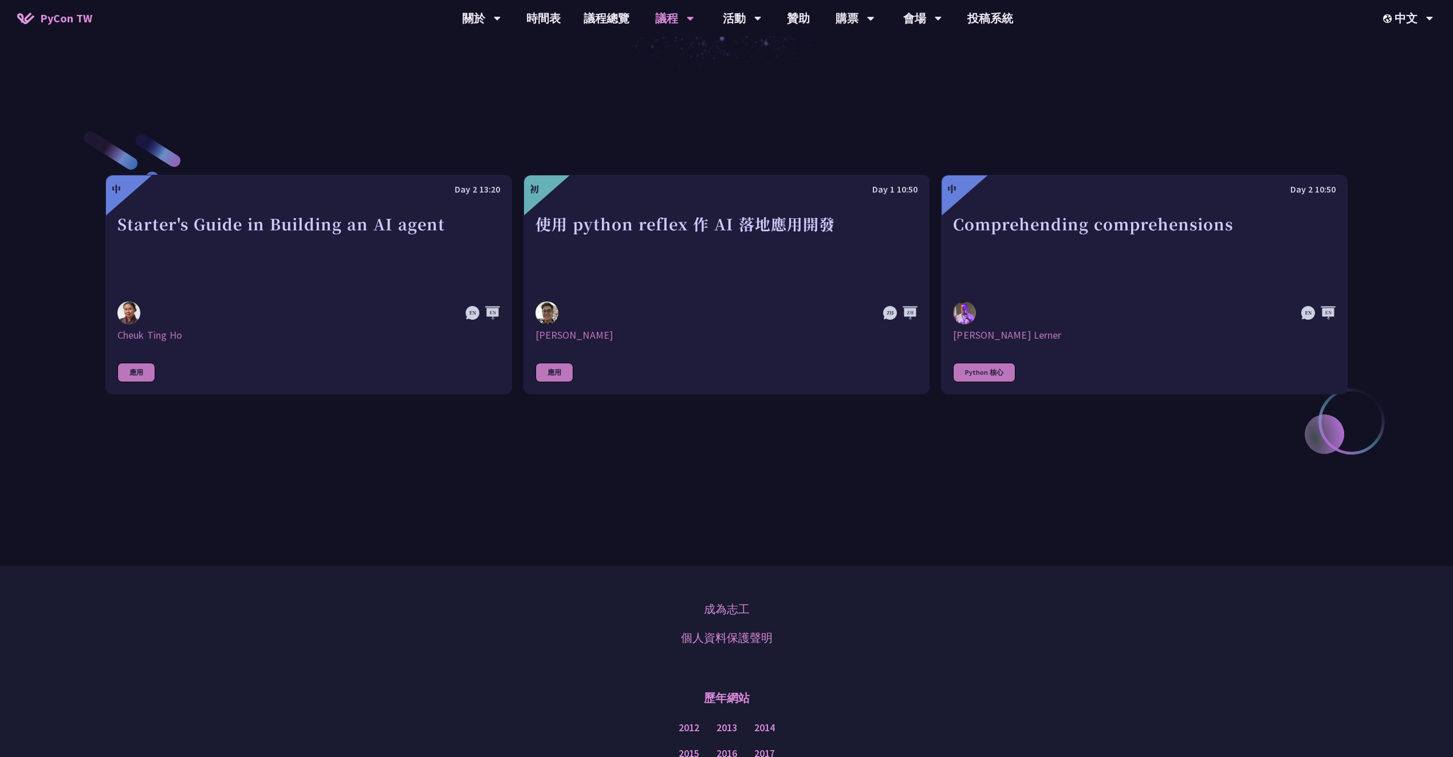
scroll to position [488, 0]
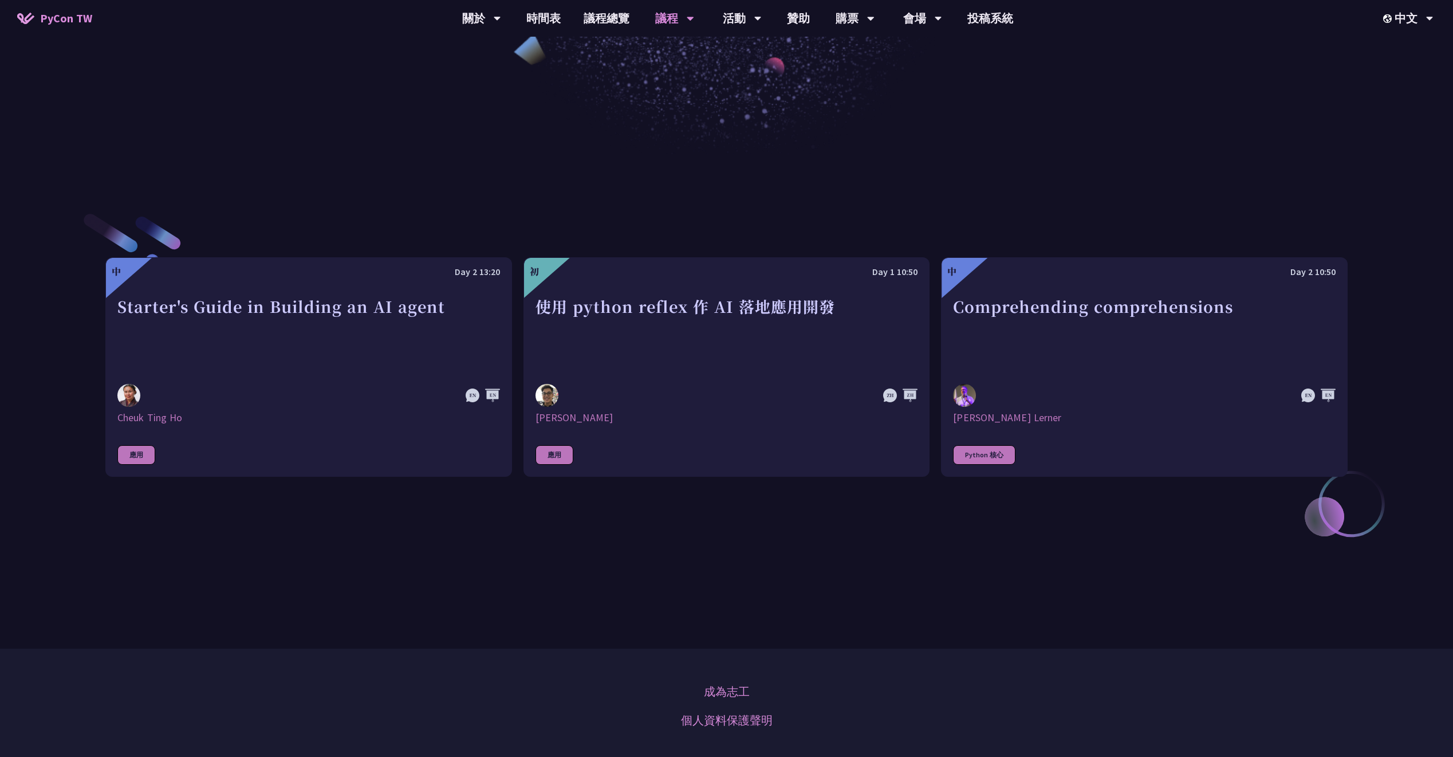
drag, startPoint x: 876, startPoint y: 250, endPoint x: 823, endPoint y: 243, distance: 53.1
click at [823, 243] on div "中 Day 2 13:20 Starter's Guide in Building an AI agent Cheuk Ting Ho 應用 初 Day 1 …" at bounding box center [726, 367] width 1242 height 426
drag, startPoint x: 1152, startPoint y: 235, endPoint x: 1100, endPoint y: 234, distance: 52.7
click at [1130, 233] on div "中 Day 2 13:20 Starter's Guide in Building an AI agent Cheuk Ting Ho 應用 初 Day 1 …" at bounding box center [726, 367] width 1242 height 426
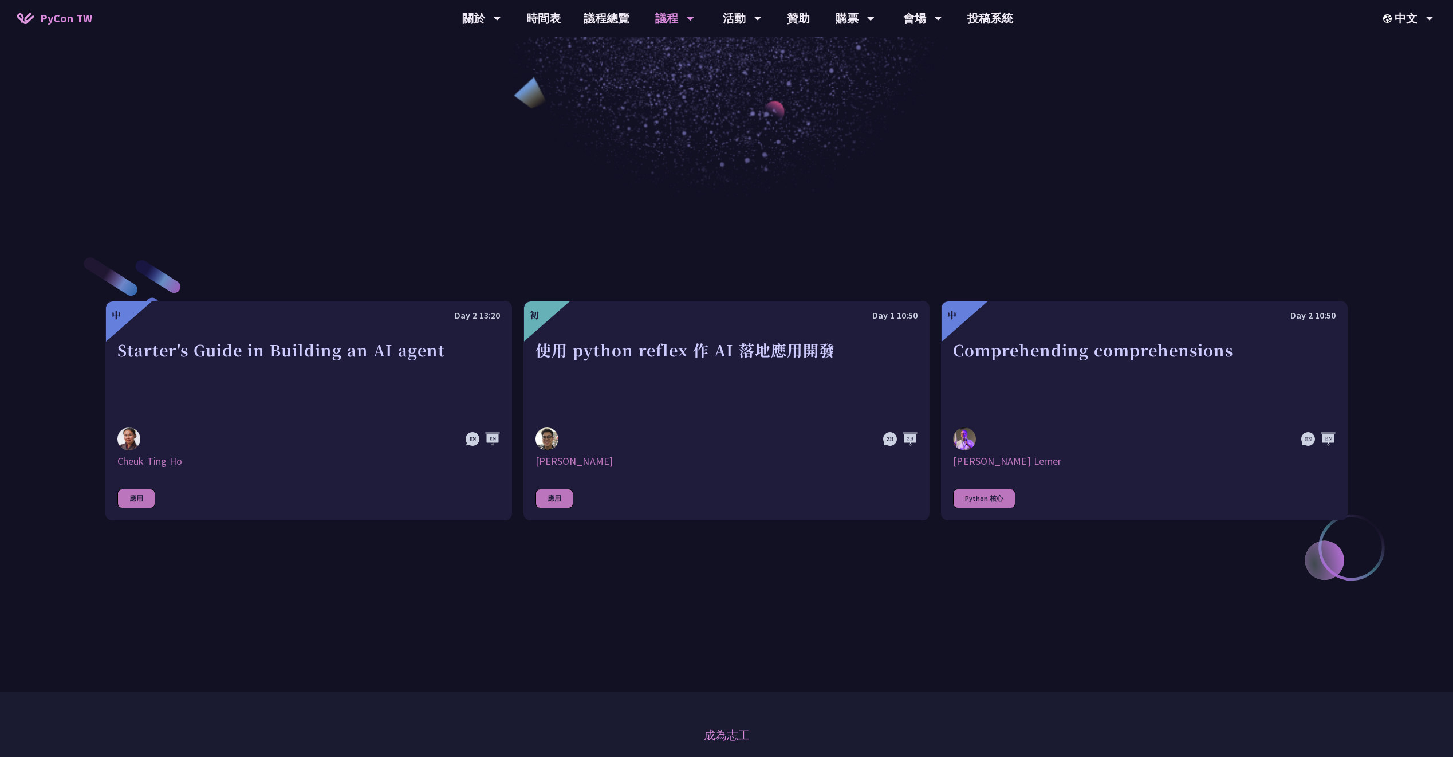
scroll to position [438, 0]
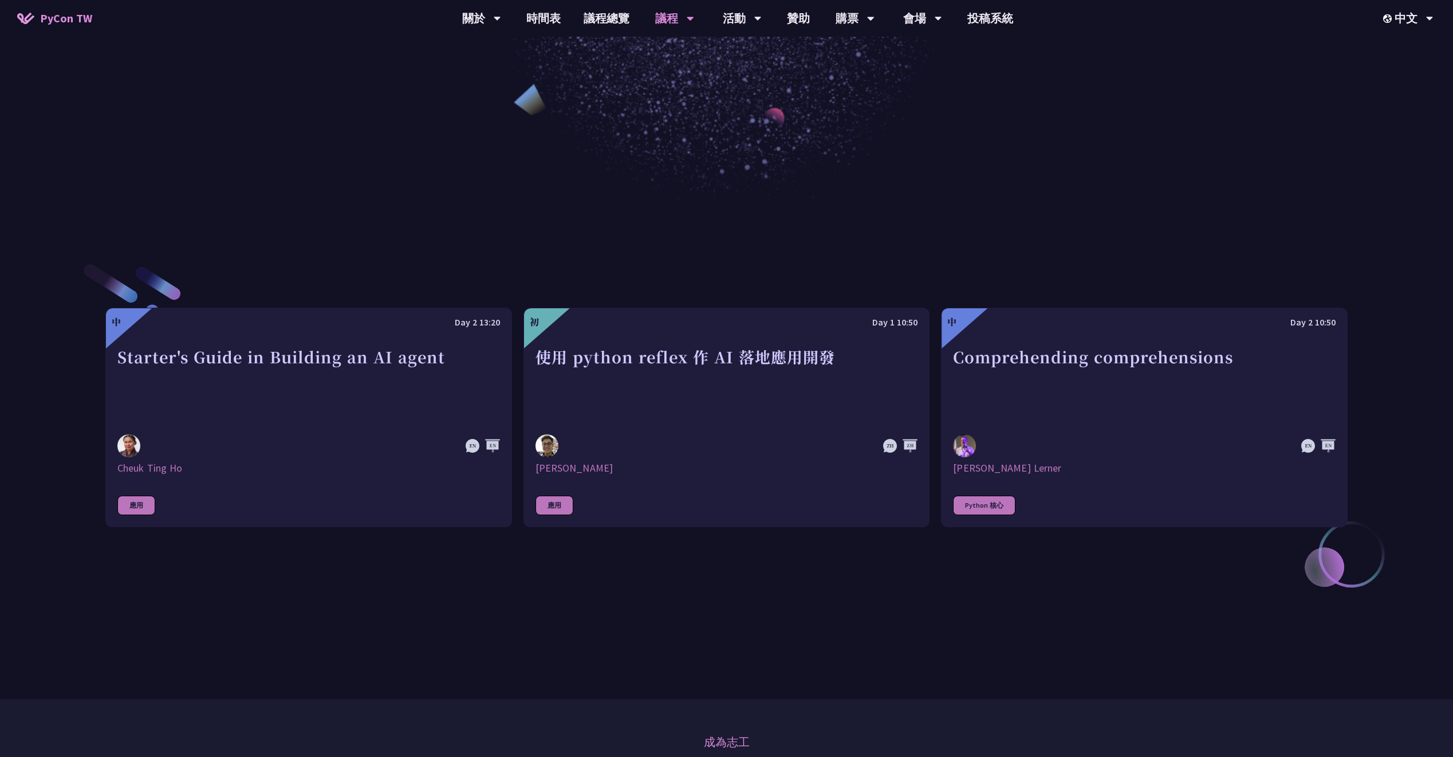
drag, startPoint x: 812, startPoint y: 241, endPoint x: 792, endPoint y: 243, distance: 20.7
click at [792, 243] on div "中 Day 2 13:20 Starter's Guide in Building an AI agent Cheuk Ting Ho 應用 初 Day 1 …" at bounding box center [726, 417] width 1242 height 426
click at [693, 112] on link "專業課程" at bounding box center [675, 118] width 110 height 27
click at [663, 155] on link "Panel Discussion" at bounding box center [675, 150] width 110 height 27
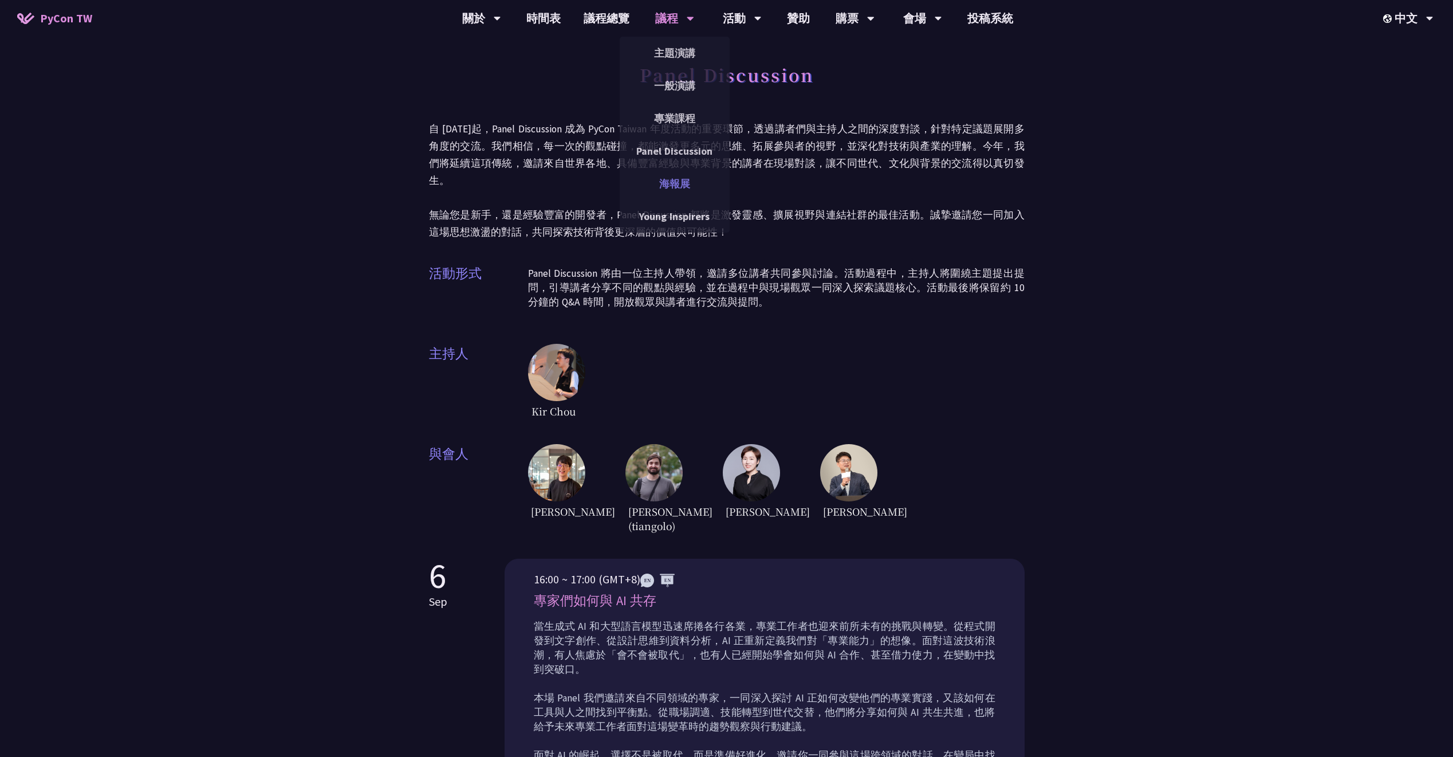
click at [687, 186] on link "海報展" at bounding box center [675, 183] width 110 height 27
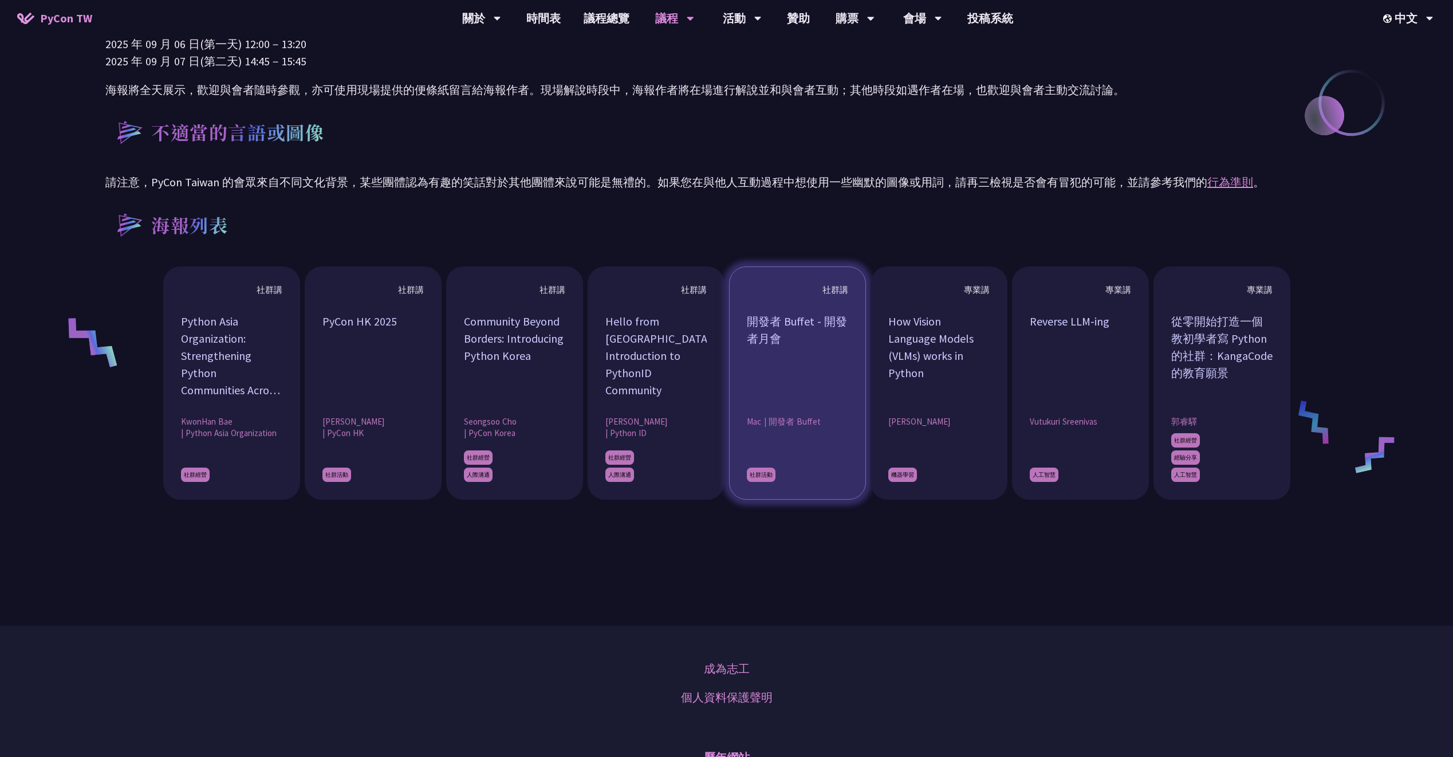
scroll to position [825, 0]
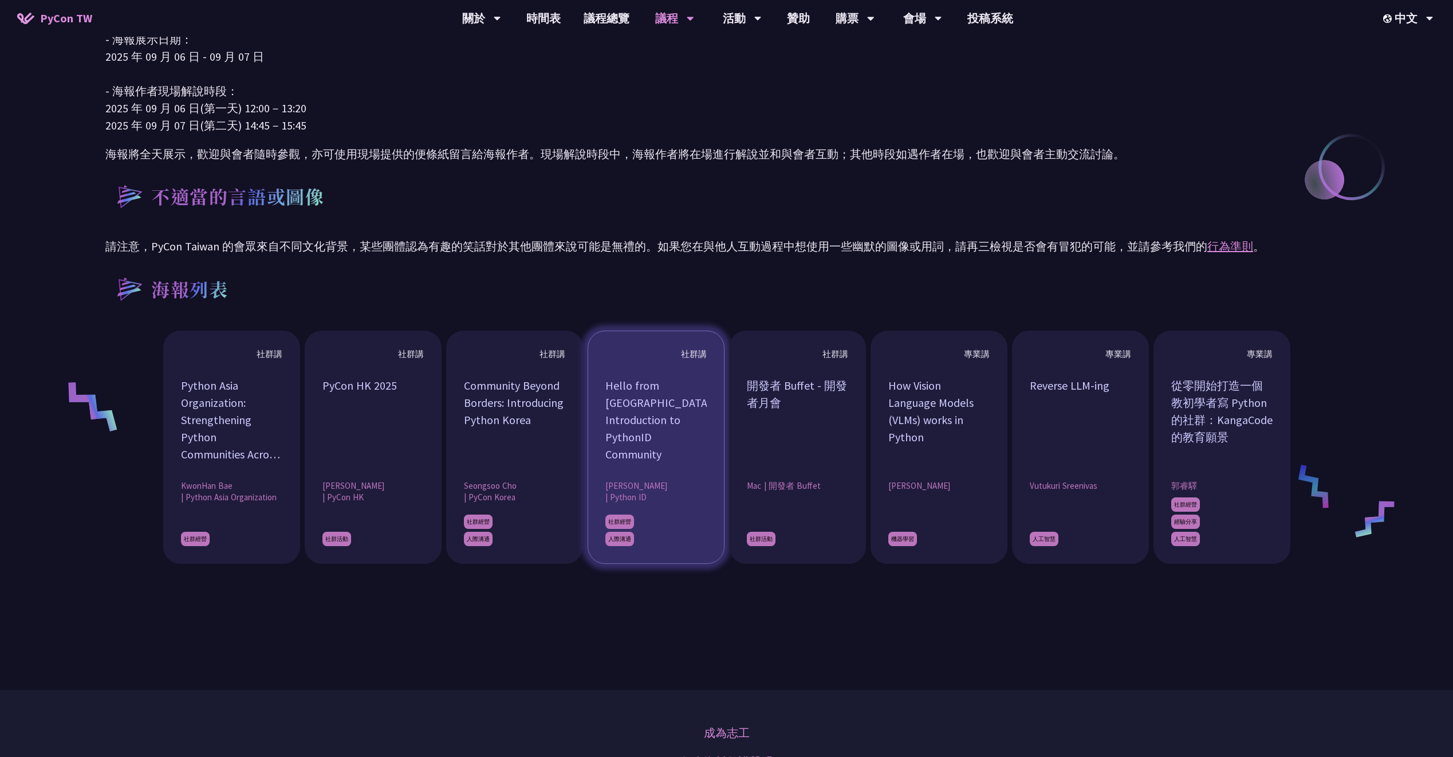
drag, startPoint x: 739, startPoint y: 334, endPoint x: 697, endPoint y: 344, distance: 43.5
click at [719, 320] on div "活動地點 海報展將在[GEOGRAPHIC_DATA] 608 室舉行 活動時間 - 海報展示日期： [DATE] - [DATE] - 海報作者現場解說時段…" at bounding box center [726, 219] width 1242 height 804
click at [671, 390] on div "Hello from [GEOGRAPHIC_DATA]! Introduction to PythonID Community" at bounding box center [655, 420] width 101 height 86
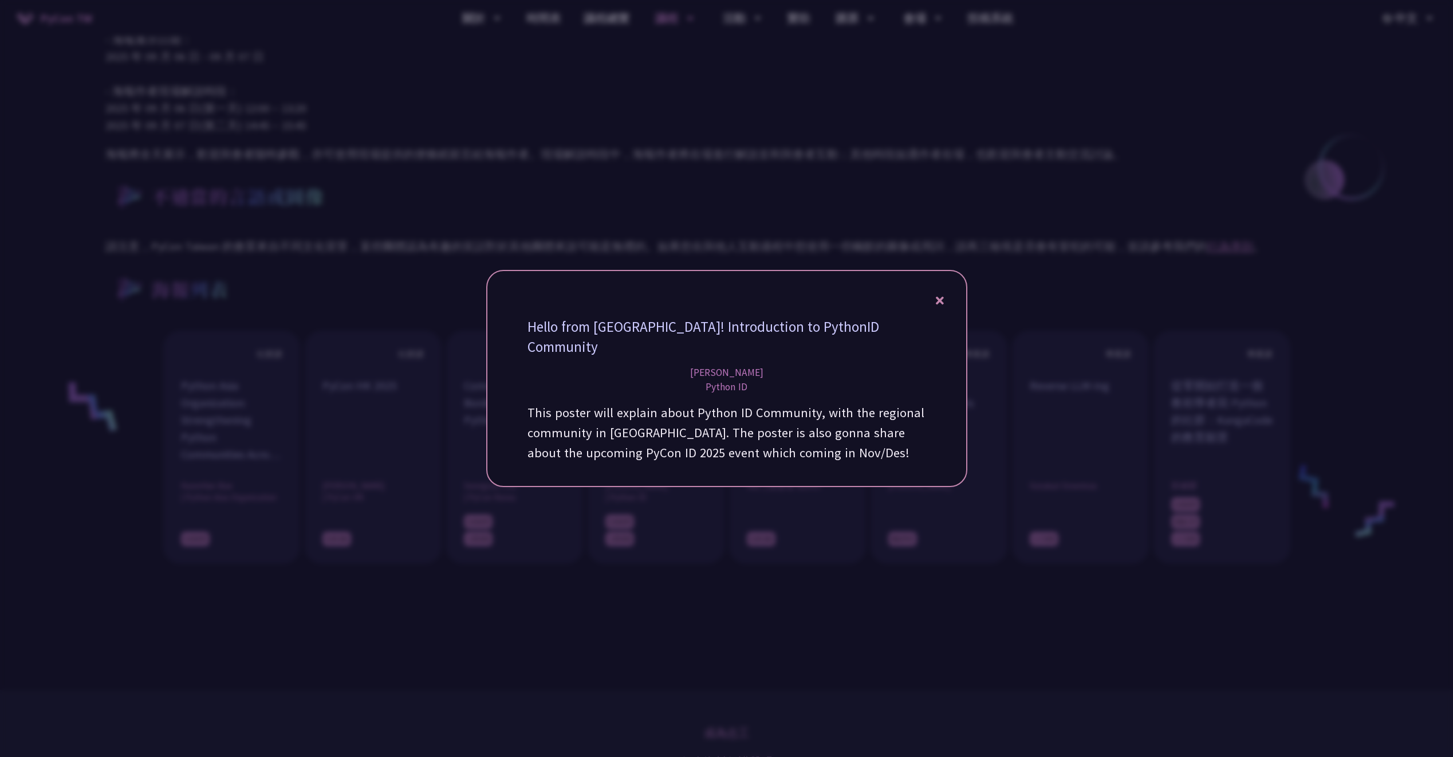
click at [940, 308] on icon at bounding box center [940, 300] width 8 height 14
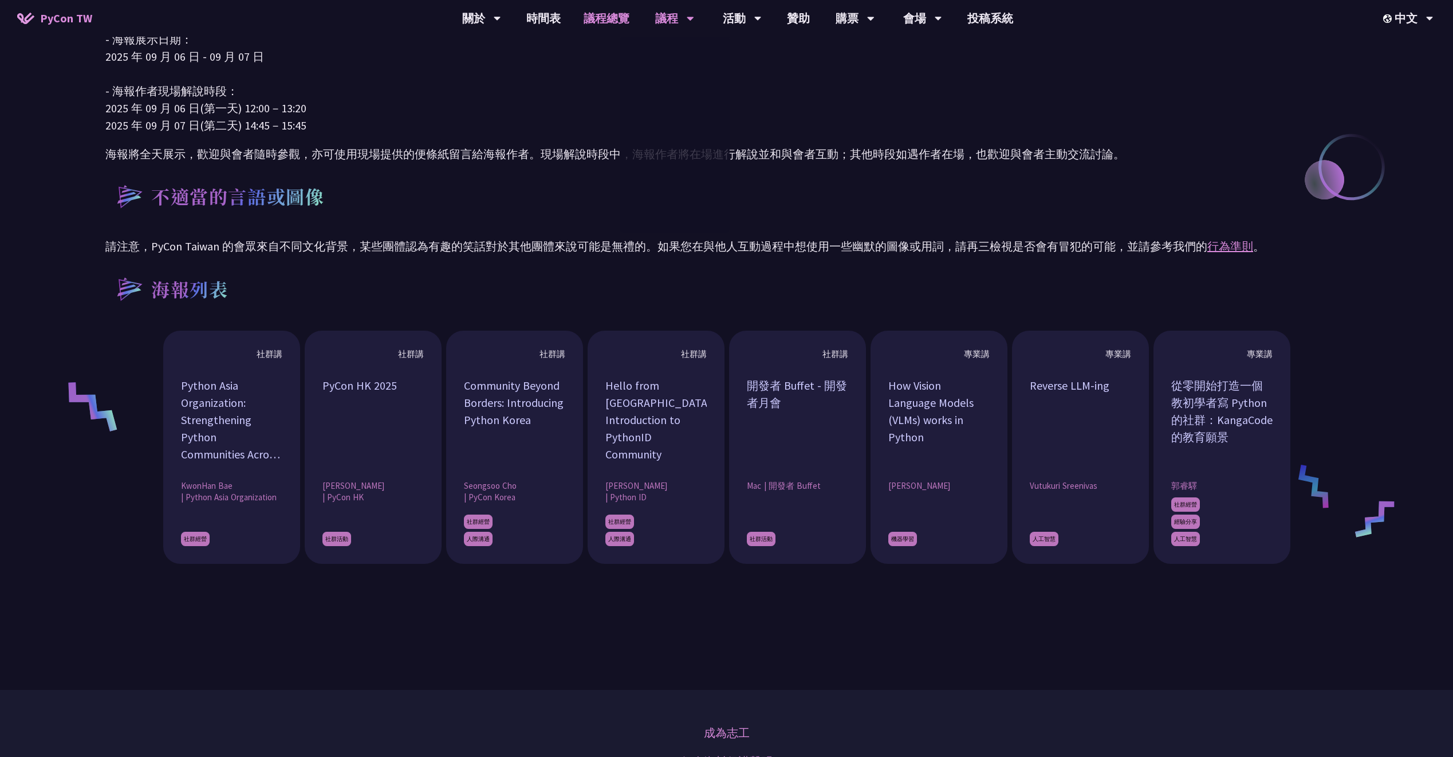
click at [630, 27] on link "議程總覽" at bounding box center [606, 18] width 69 height 37
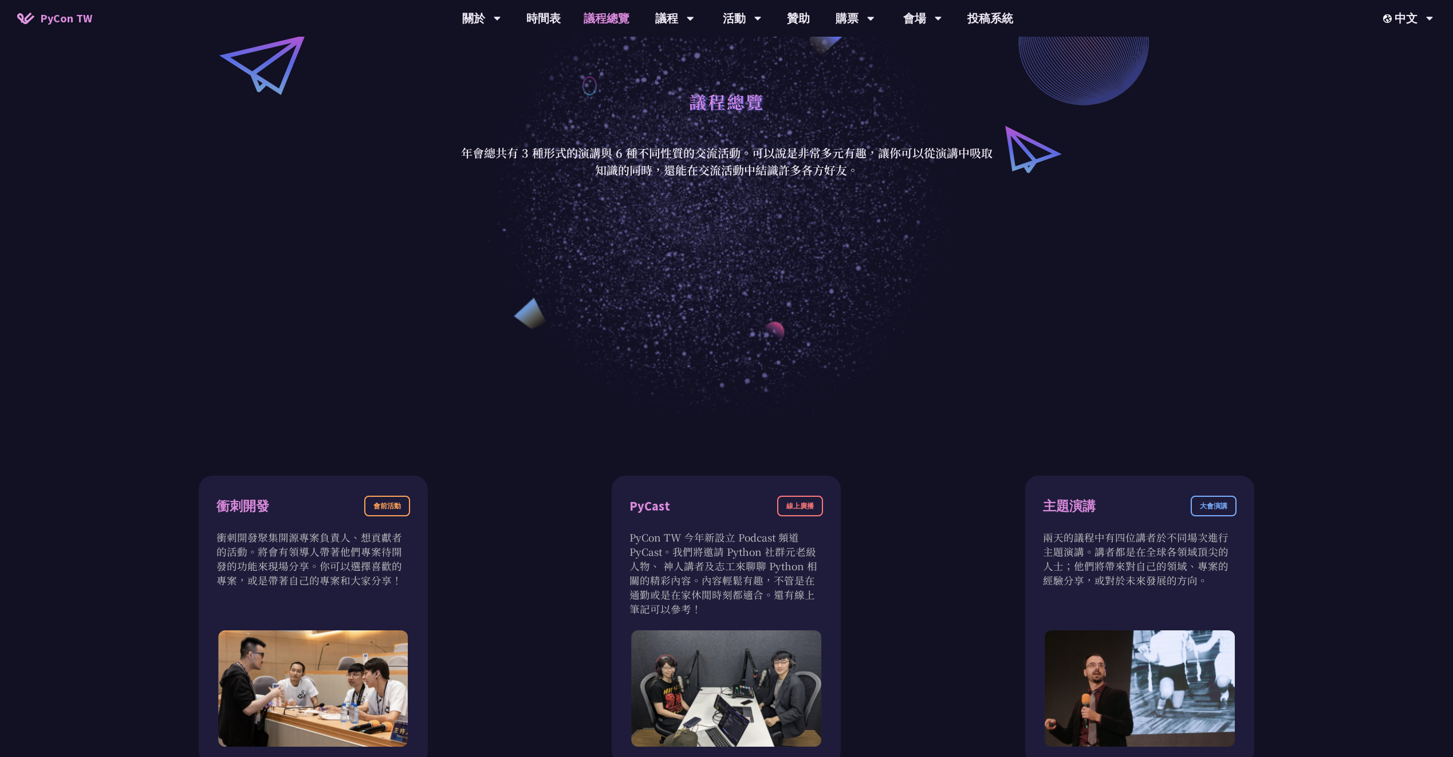
scroll to position [225, 0]
click at [554, 24] on link "時間表" at bounding box center [543, 18] width 57 height 37
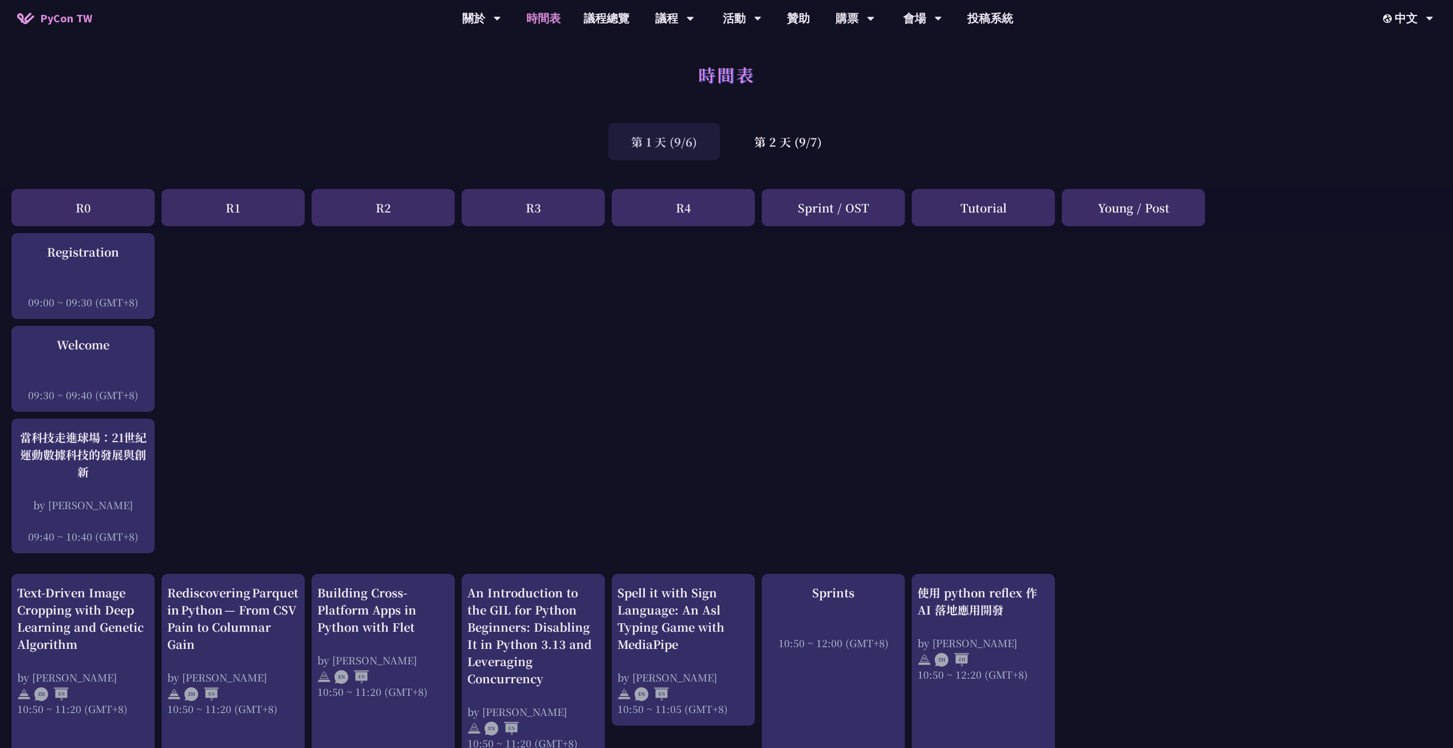
drag, startPoint x: 895, startPoint y: 155, endPoint x: 903, endPoint y: 152, distance: 7.8
click at [895, 155] on div "第 1 天 (9/6) 第 2 天 (9/7)" at bounding box center [726, 141] width 1453 height 49
drag, startPoint x: 751, startPoint y: 170, endPoint x: 743, endPoint y: 171, distance: 8.0
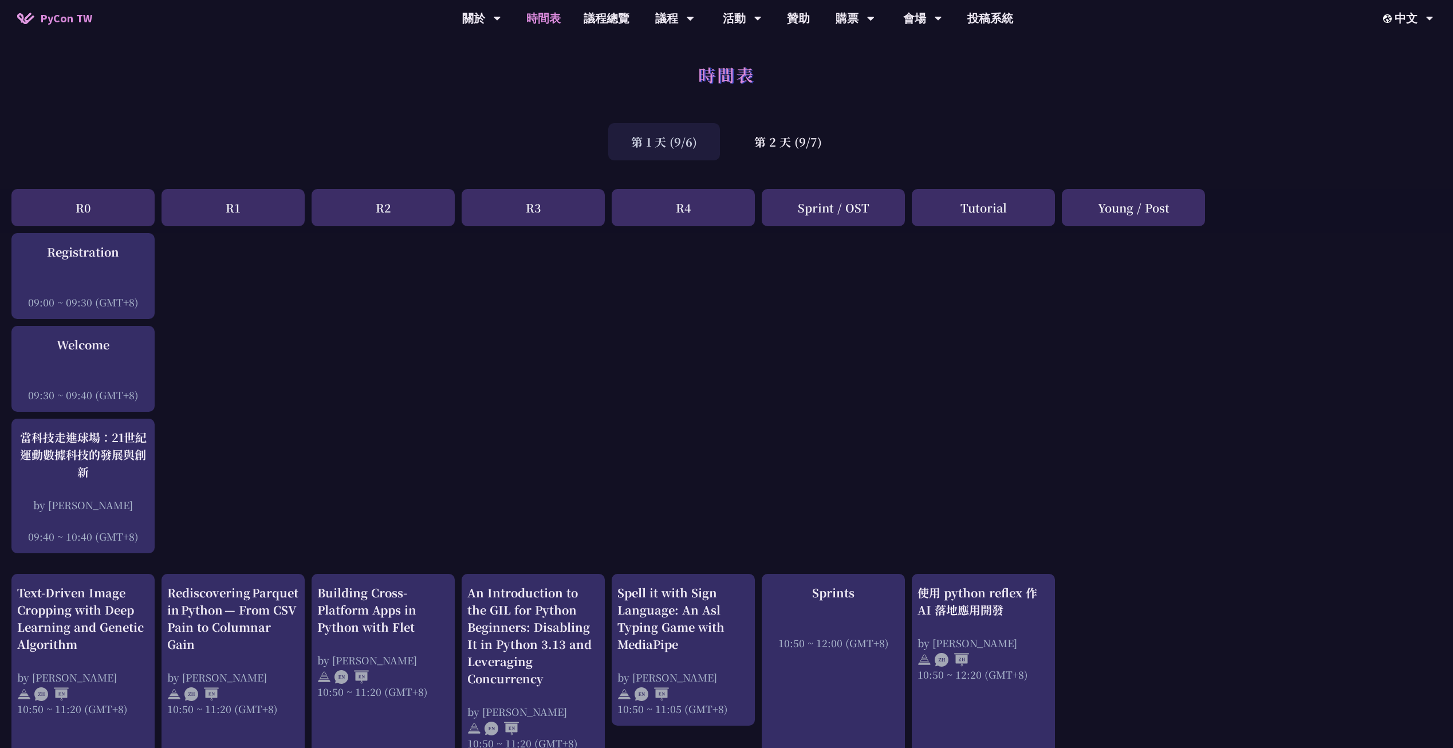
click at [993, 205] on div "Tutorial" at bounding box center [983, 207] width 143 height 37
drag, startPoint x: 837, startPoint y: 203, endPoint x: 921, endPoint y: 206, distance: 83.7
click at [921, 206] on div "R0 R1 R2 R3 R4 Sprint / OST Tutorial Young / Post" at bounding box center [726, 211] width 1453 height 44
click at [981, 212] on div "Tutorial" at bounding box center [983, 207] width 143 height 37
drag, startPoint x: 762, startPoint y: 108, endPoint x: 887, endPoint y: 116, distance: 125.7
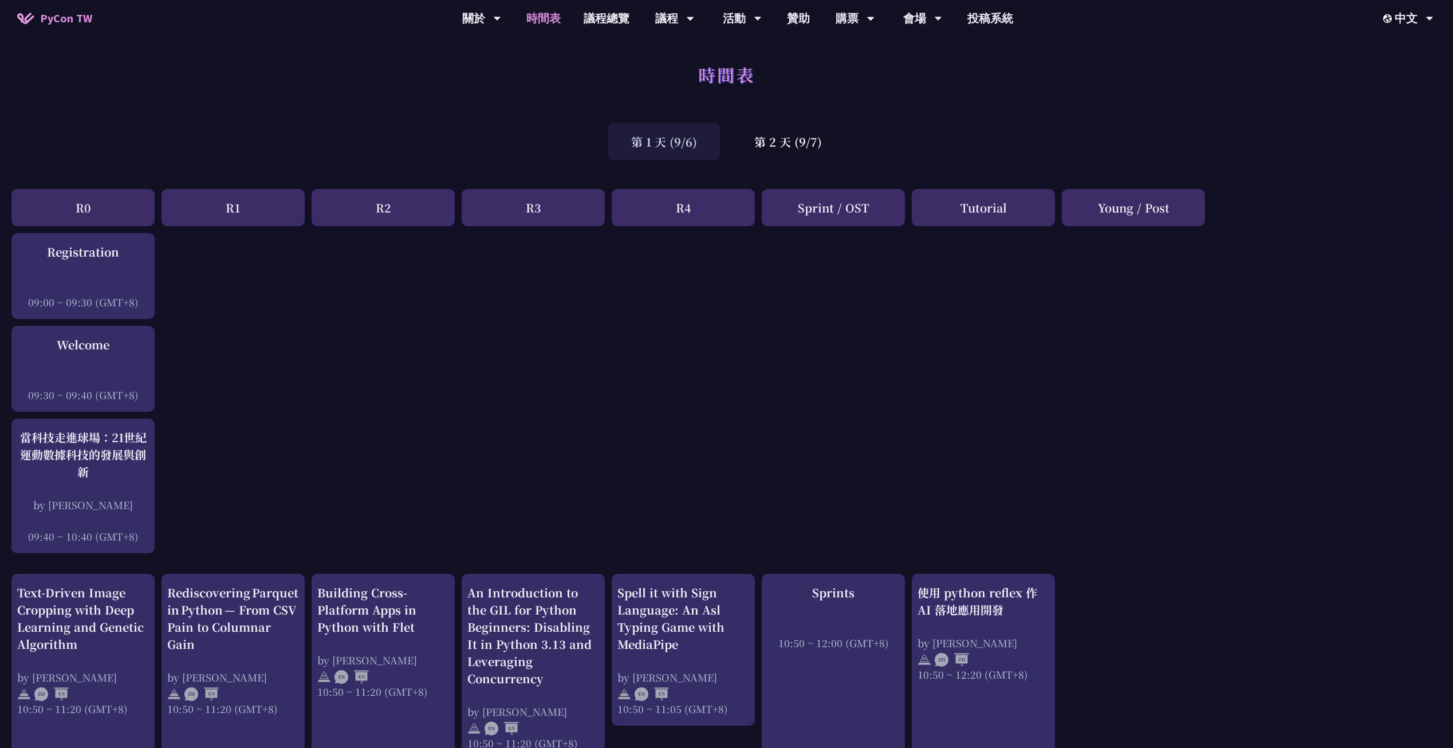
click at [761, 97] on div "時間表" at bounding box center [726, 87] width 1453 height 60
click at [852, 106] on div "時間表" at bounding box center [726, 87] width 1453 height 60
click at [1137, 215] on div "Young / Post" at bounding box center [1133, 207] width 143 height 37
drag, startPoint x: 955, startPoint y: 131, endPoint x: 962, endPoint y: 129, distance: 7.2
click at [952, 131] on div "第 1 天 (9/6) 第 2 天 (9/7)" at bounding box center [726, 141] width 1453 height 49
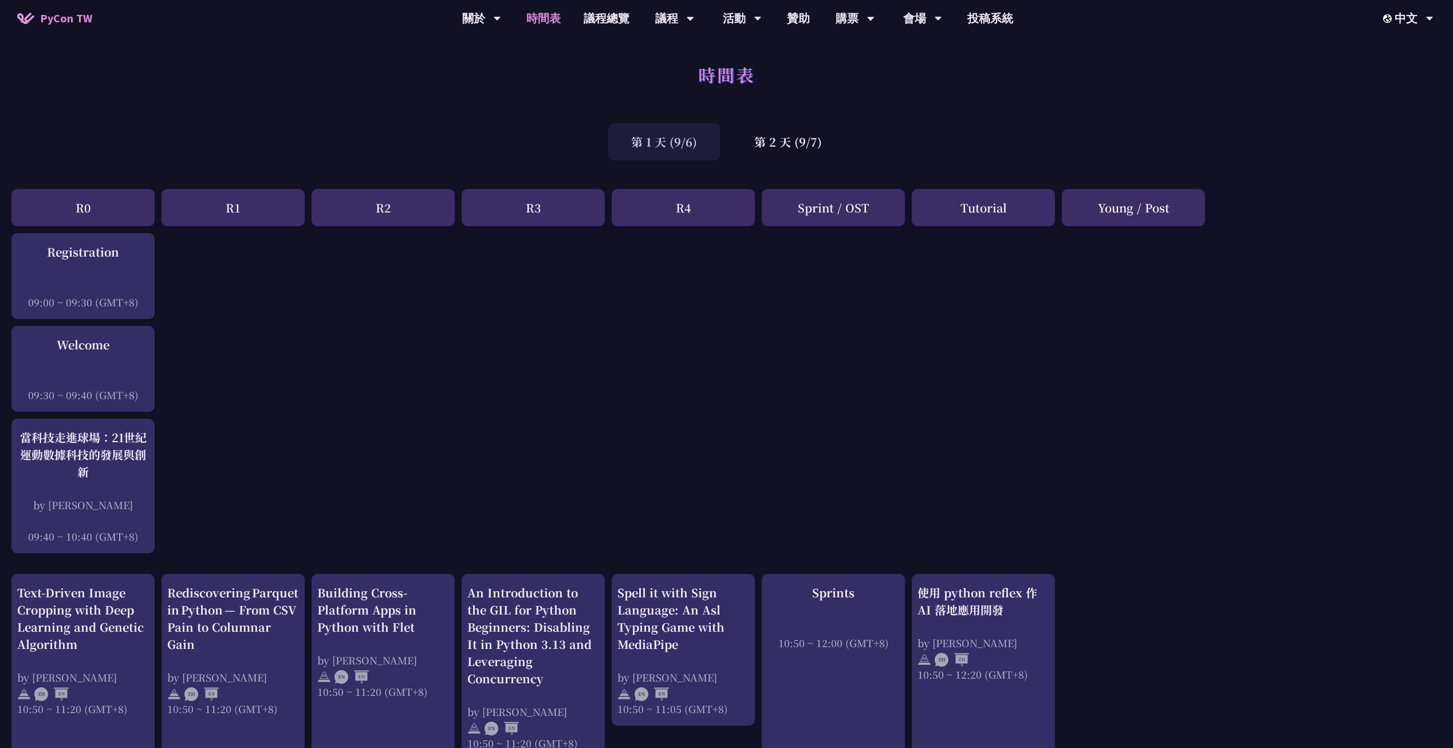
drag, startPoint x: 1032, startPoint y: 133, endPoint x: 990, endPoint y: 128, distance: 42.1
click at [990, 128] on div "第 1 天 (9/6) 第 2 天 (9/7)" at bounding box center [726, 141] width 1453 height 49
click at [808, 211] on div "Sprint / OST" at bounding box center [833, 207] width 143 height 37
drag, startPoint x: 844, startPoint y: 210, endPoint x: 819, endPoint y: 208, distance: 24.7
click at [819, 208] on div "Sprint / OST" at bounding box center [833, 207] width 143 height 37
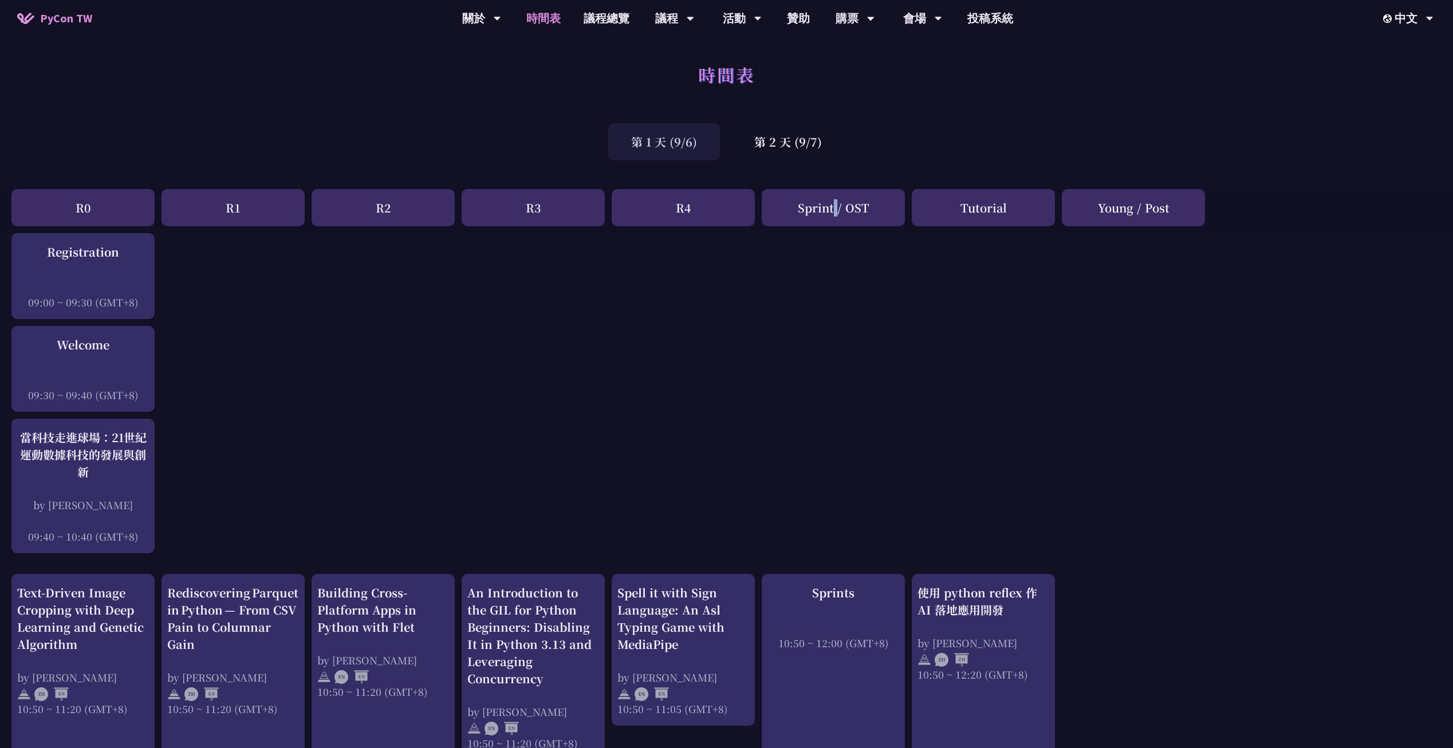
click at [819, 208] on div "Sprint / OST" at bounding box center [833, 207] width 143 height 37
drag, startPoint x: 836, startPoint y: 211, endPoint x: 845, endPoint y: 212, distance: 8.6
click at [845, 212] on div "Sprint / OST" at bounding box center [833, 207] width 143 height 37
click at [846, 211] on div "Sprint / OST" at bounding box center [833, 207] width 143 height 37
drag, startPoint x: 757, startPoint y: 183, endPoint x: 746, endPoint y: 178, distance: 12.0
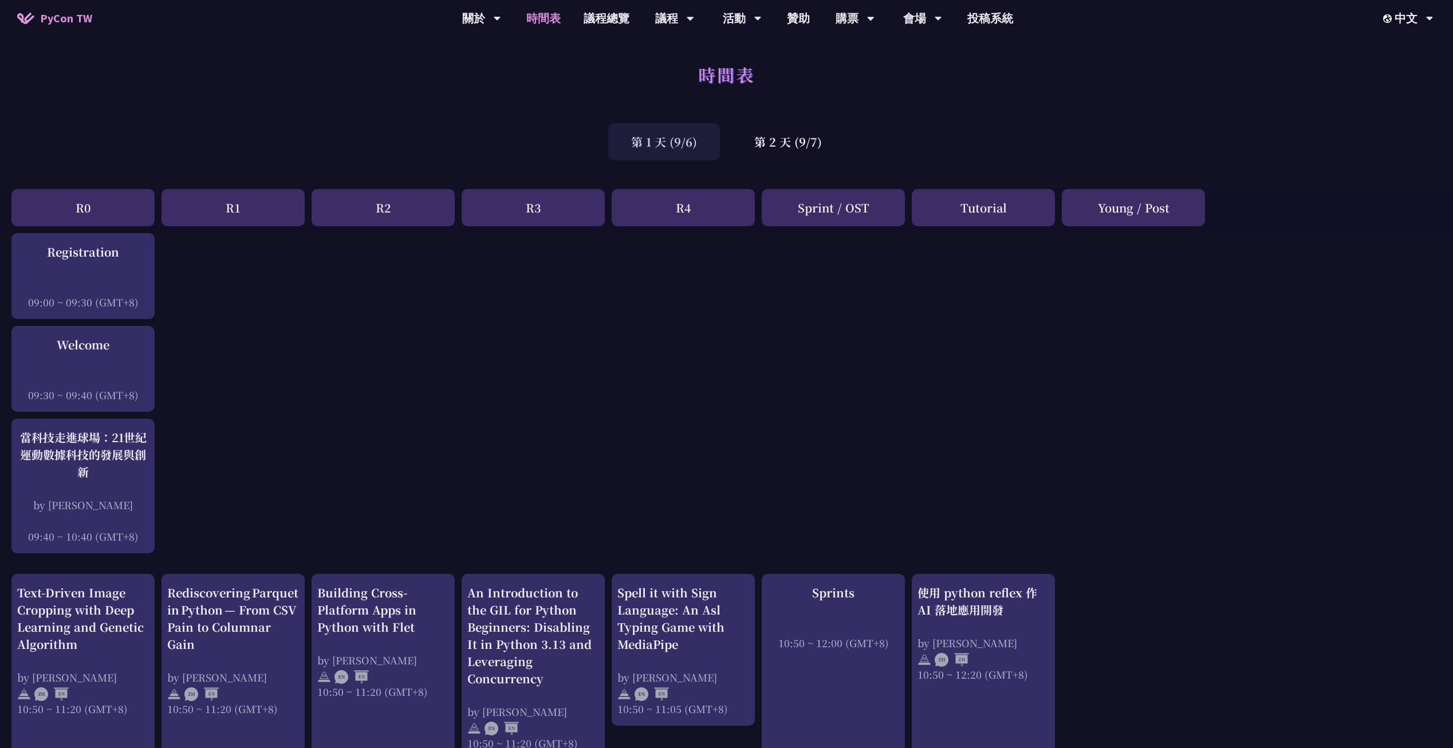
click at [764, 50] on link "衝刺開發" at bounding box center [742, 53] width 110 height 27
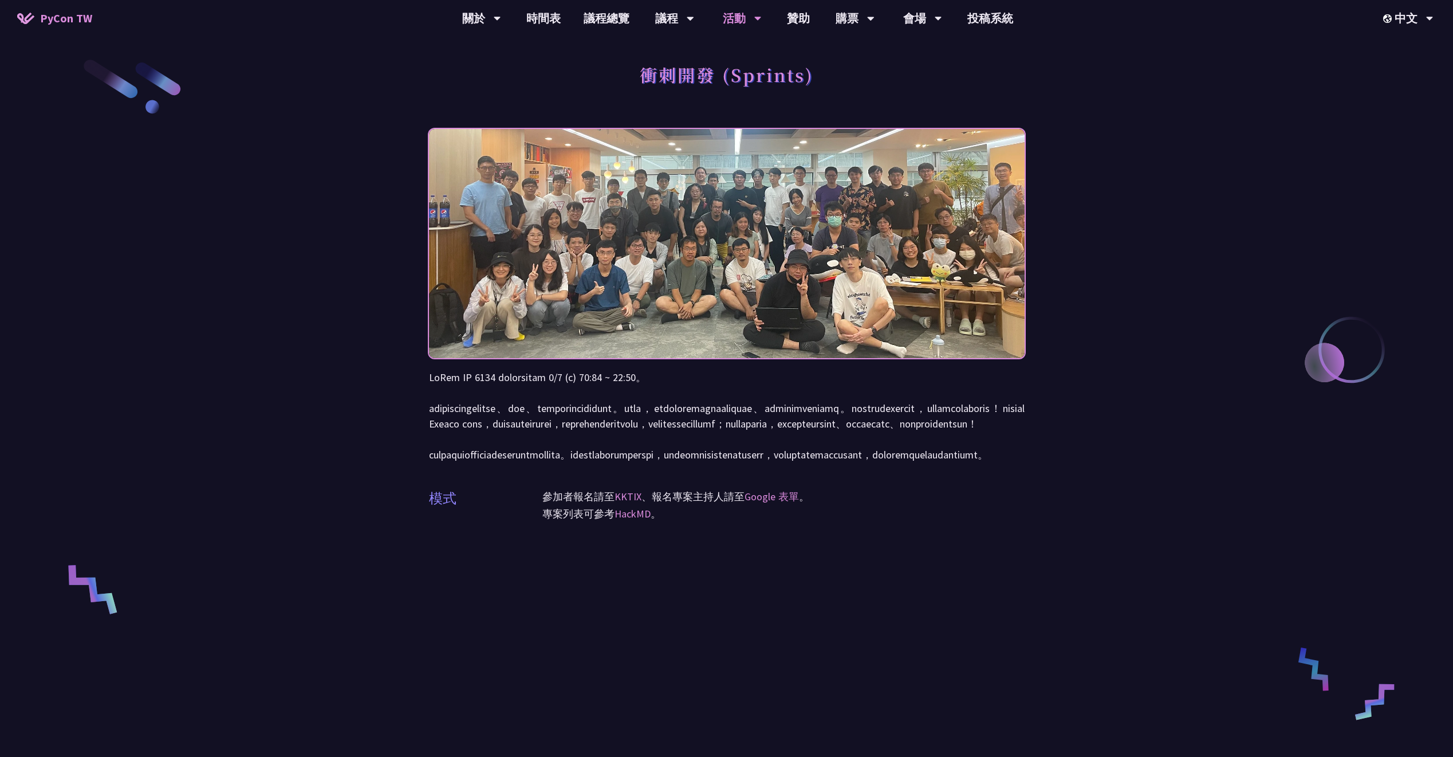
click at [86, 23] on span "PyCon TW" at bounding box center [66, 18] width 52 height 17
